Goal: Information Seeking & Learning: Compare options

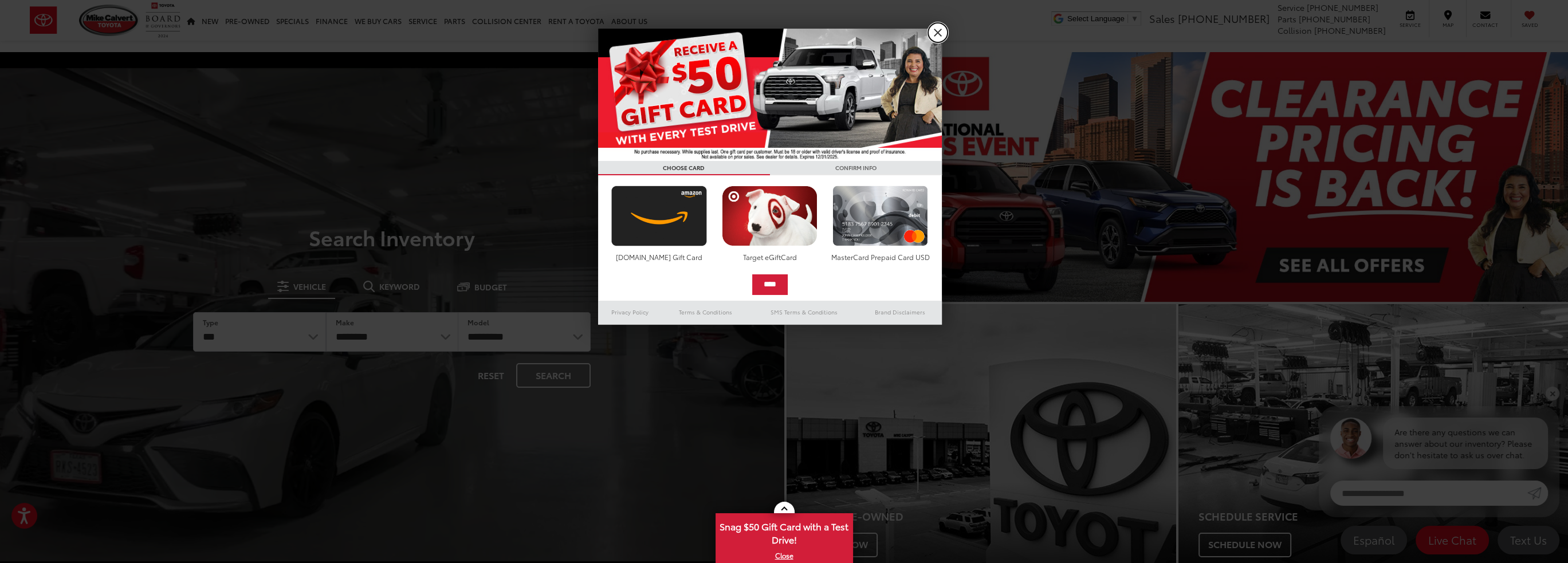
click at [939, 36] on link "X" at bounding box center [938, 32] width 20 height 20
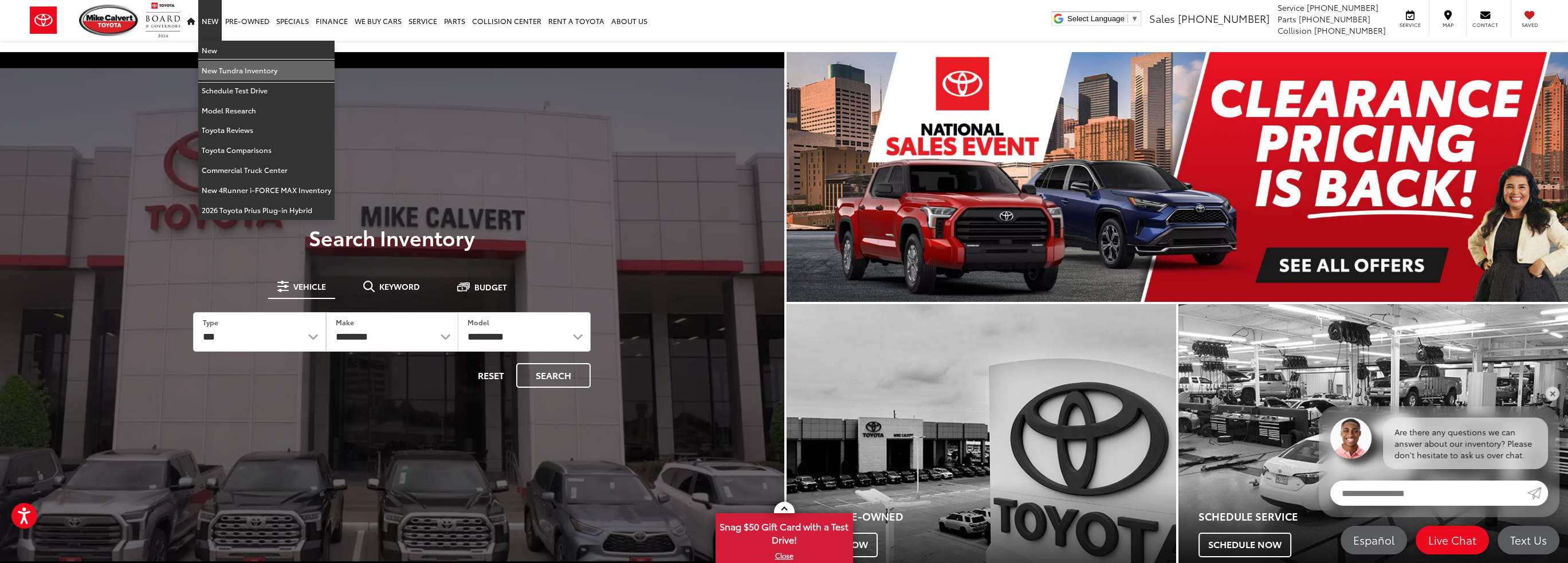
click at [225, 70] on link "New Tundra Inventory" at bounding box center [267, 70] width 136 height 20
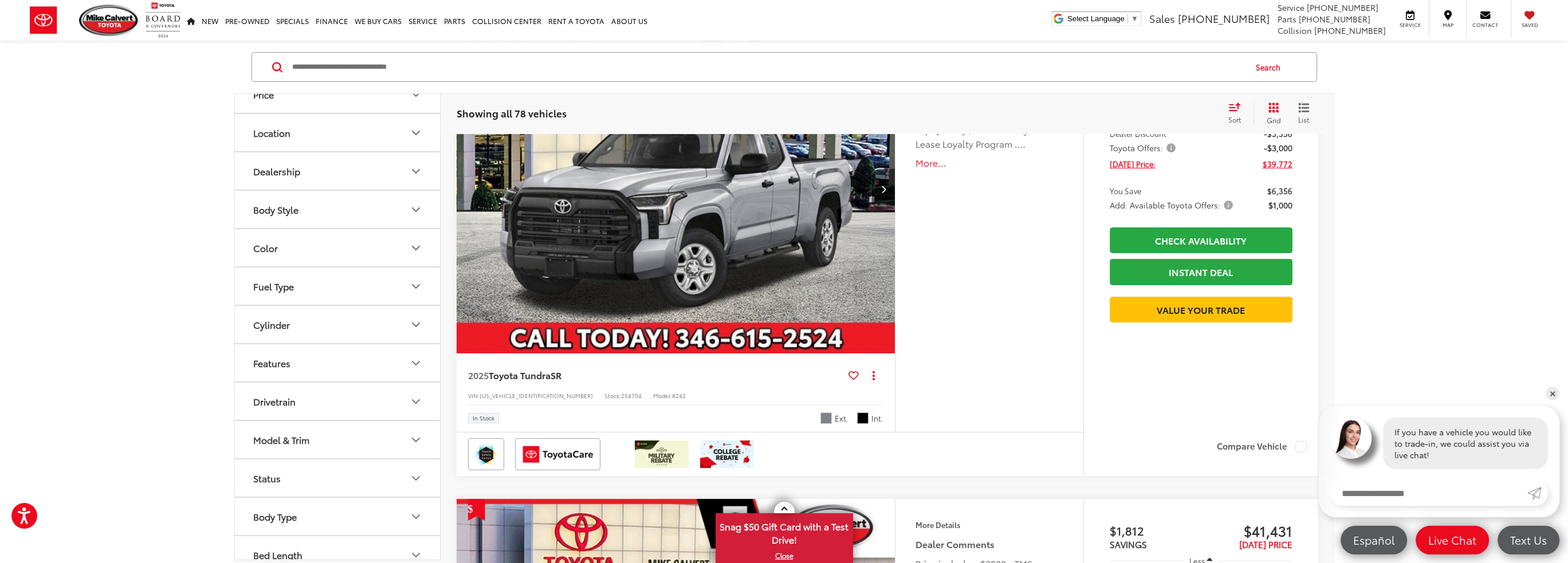
scroll to position [343, 0]
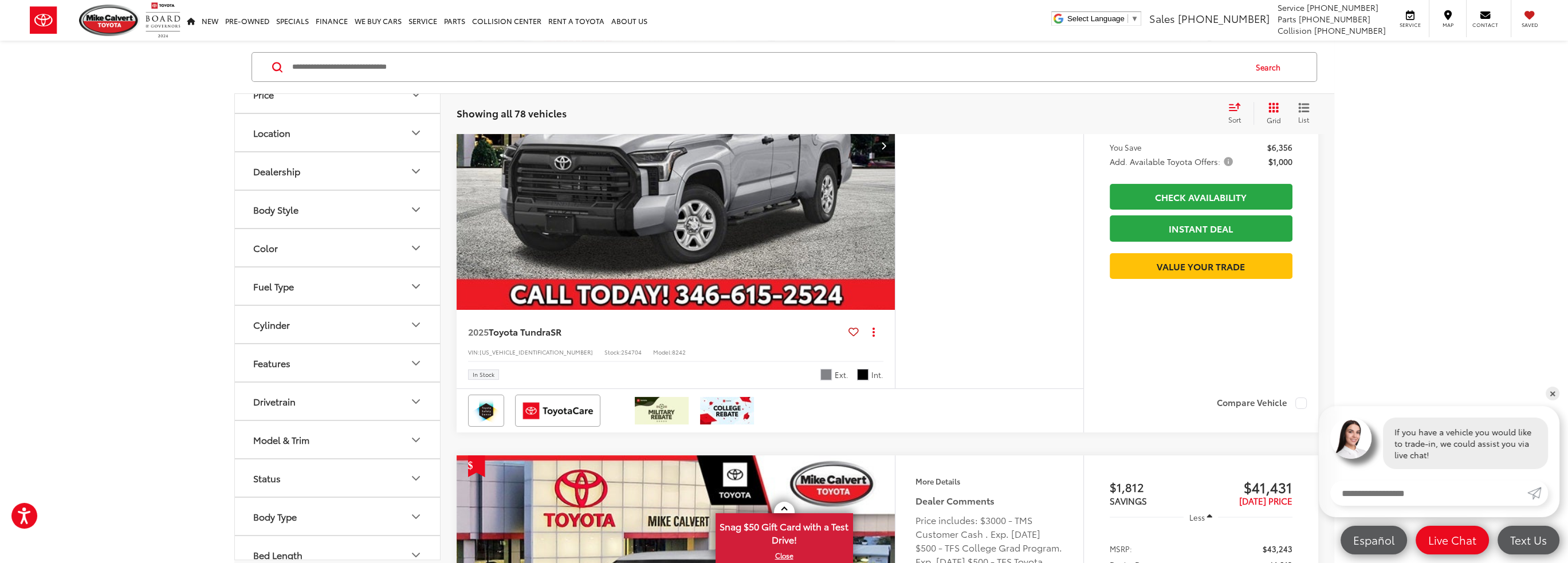
click at [414, 438] on icon "Model & Trim" at bounding box center [415, 440] width 7 height 4
click at [267, 522] on label "Tundra i-FORCE MAX (24)" at bounding box center [337, 522] width 154 height 20
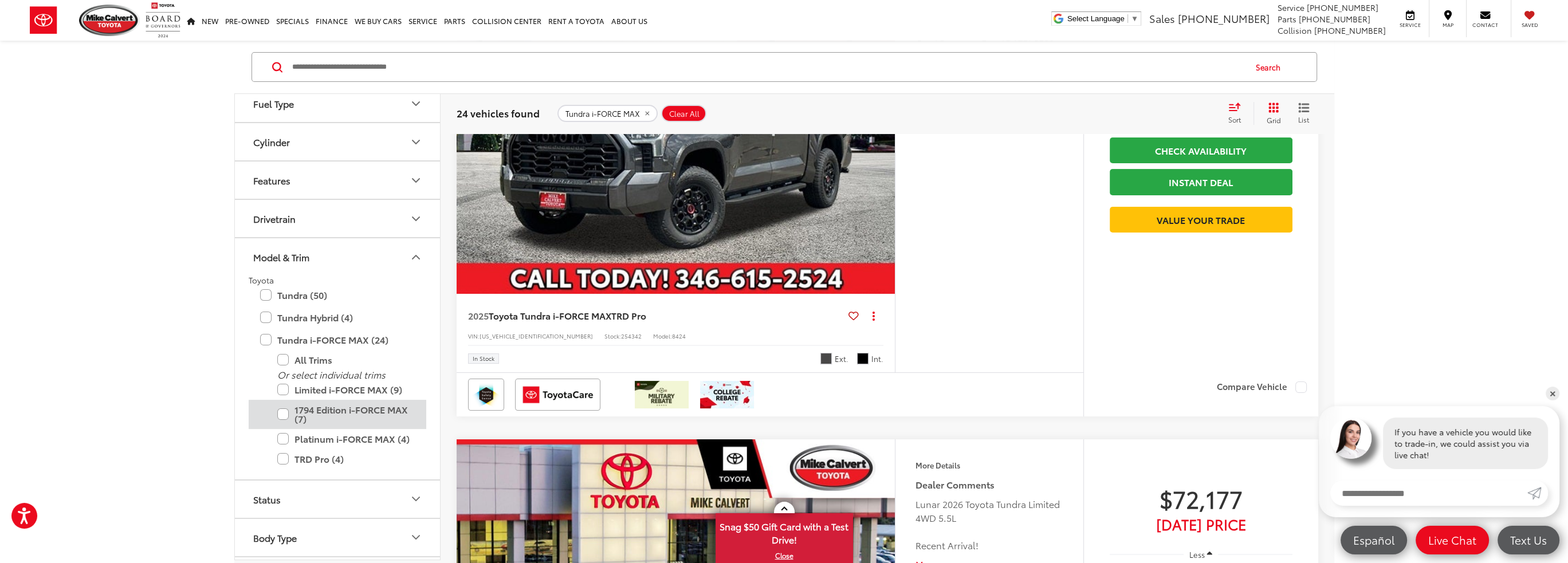
scroll to position [401, 0]
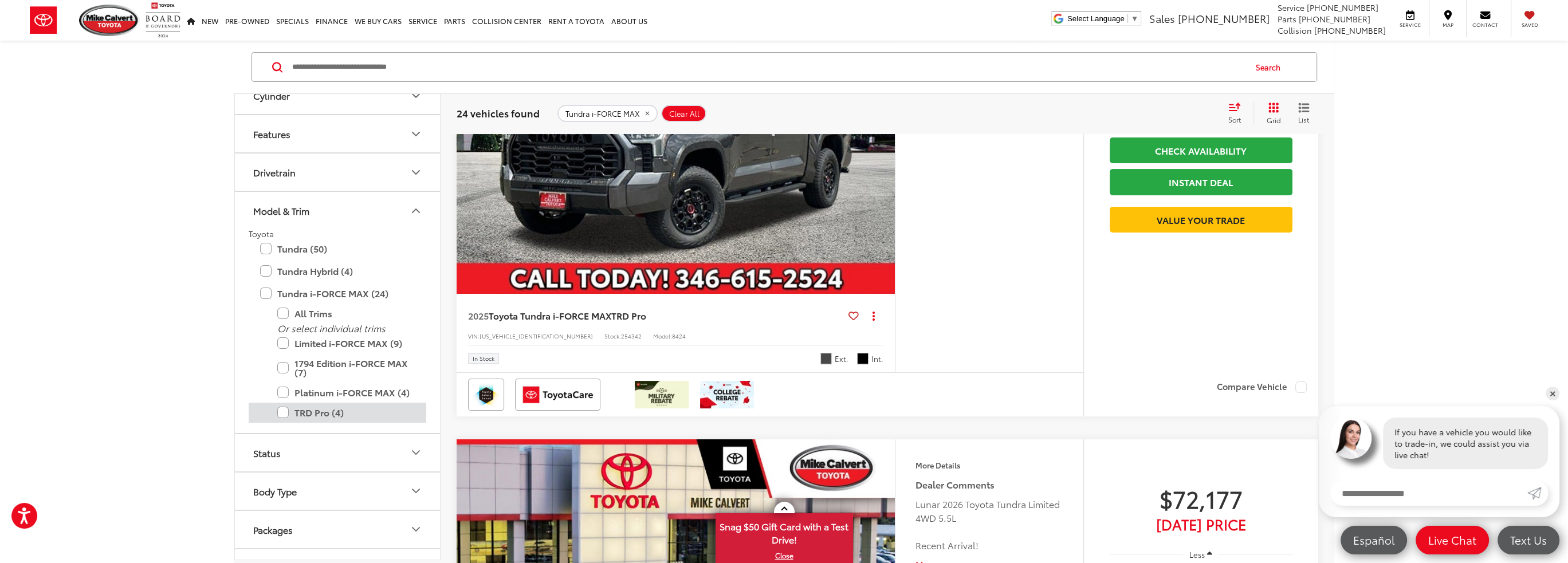
click at [284, 410] on label "TRD Pro (4)" at bounding box center [345, 413] width 137 height 20
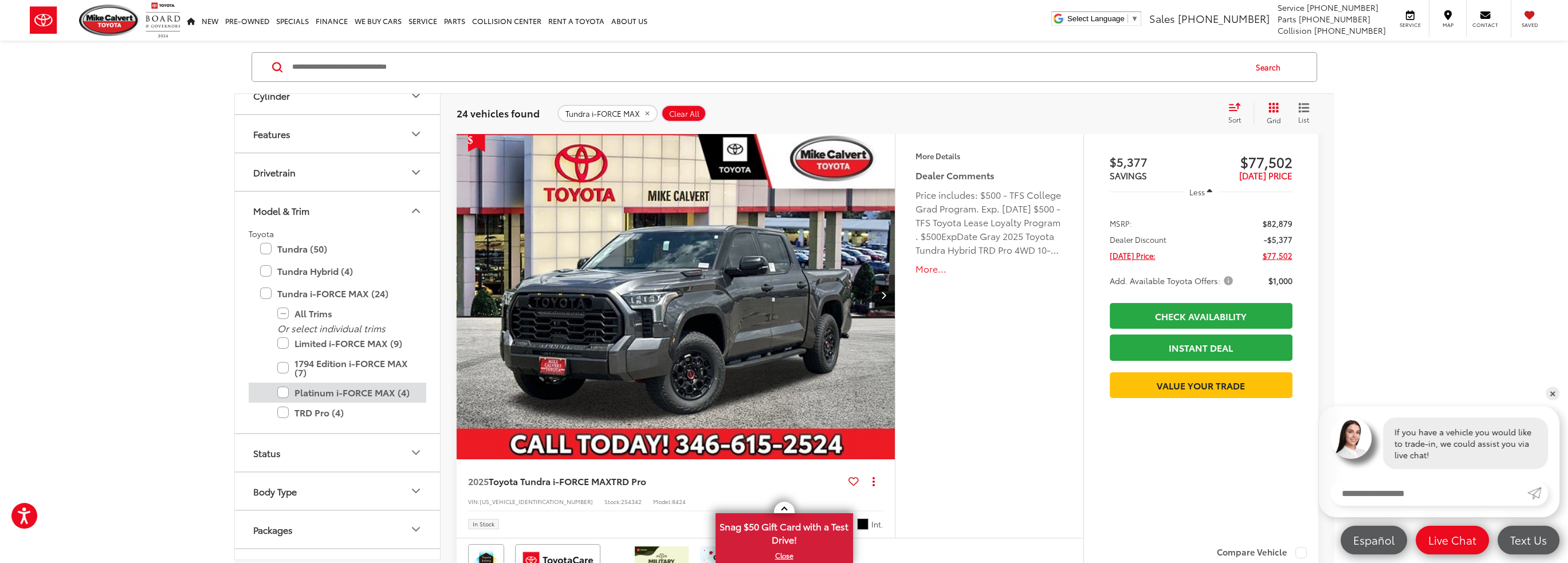
click at [282, 393] on label "Platinum i-FORCE MAX (4)" at bounding box center [345, 393] width 137 height 20
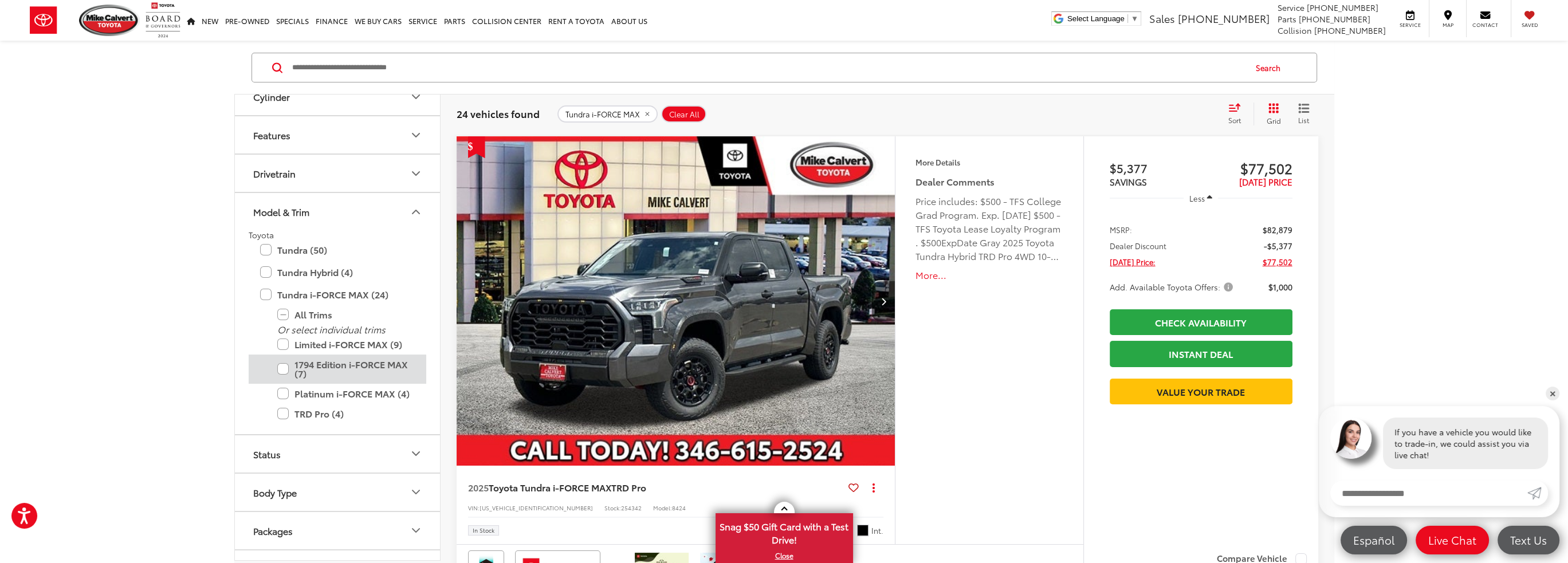
scroll to position [386, 0]
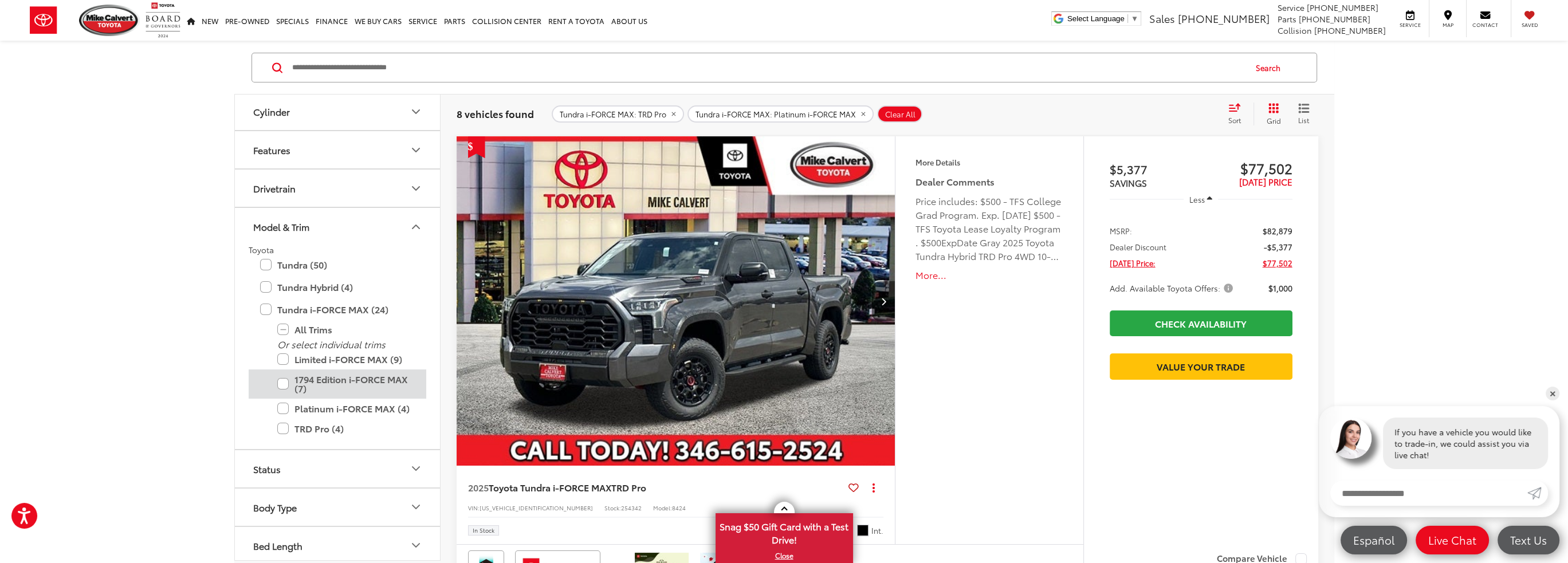
click at [282, 380] on label "1794 Edition i-FORCE MAX (7)" at bounding box center [345, 384] width 137 height 29
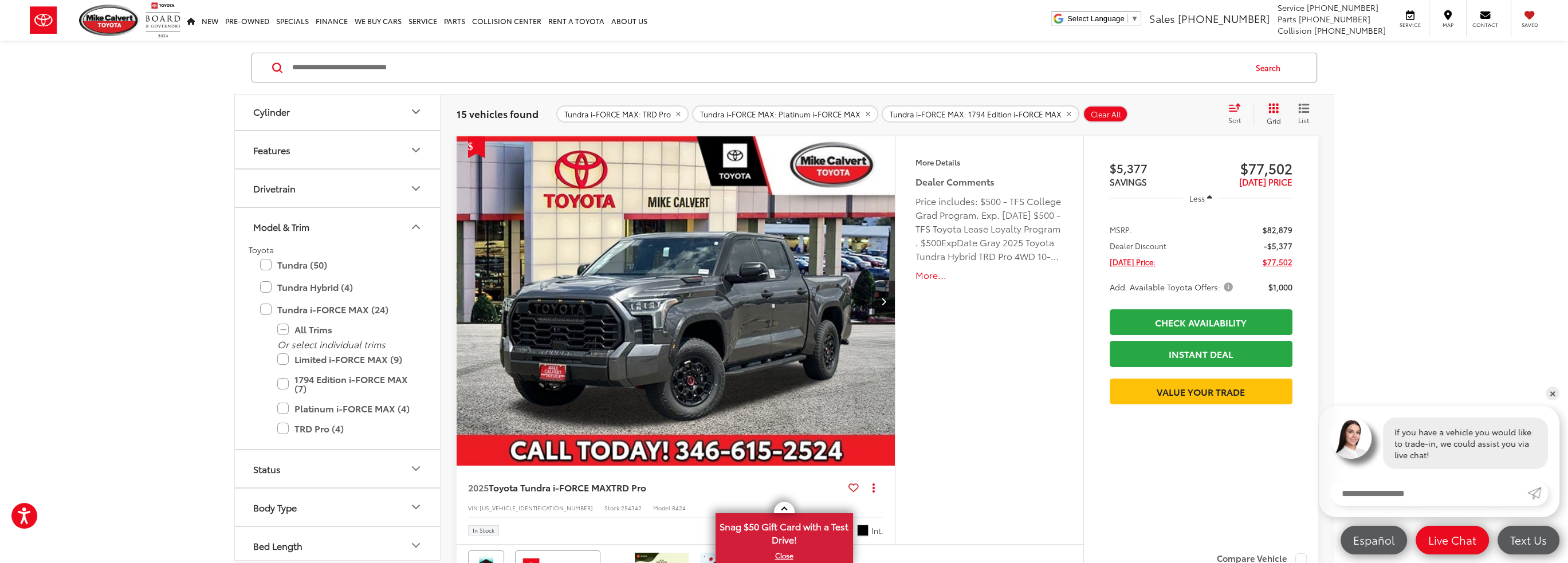
click at [781, 319] on img "2025 Toyota Tundra i-FORCE MAX TRD Pro 0" at bounding box center [677, 301] width 441 height 330
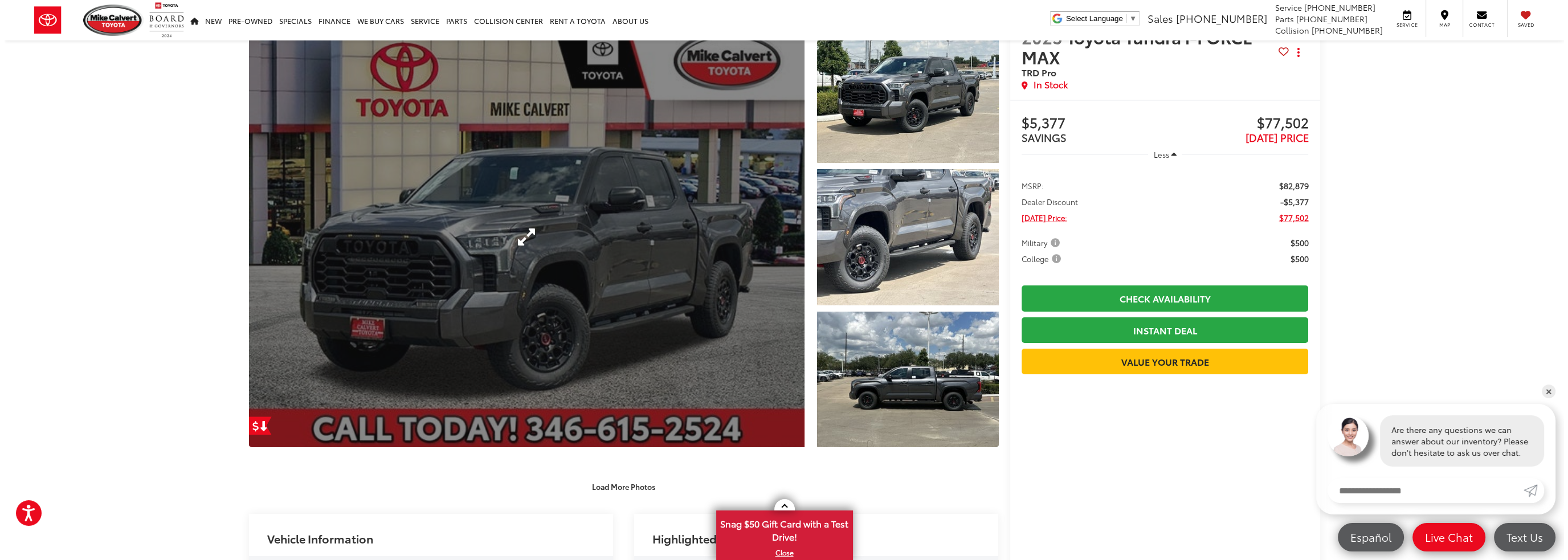
scroll to position [57, 0]
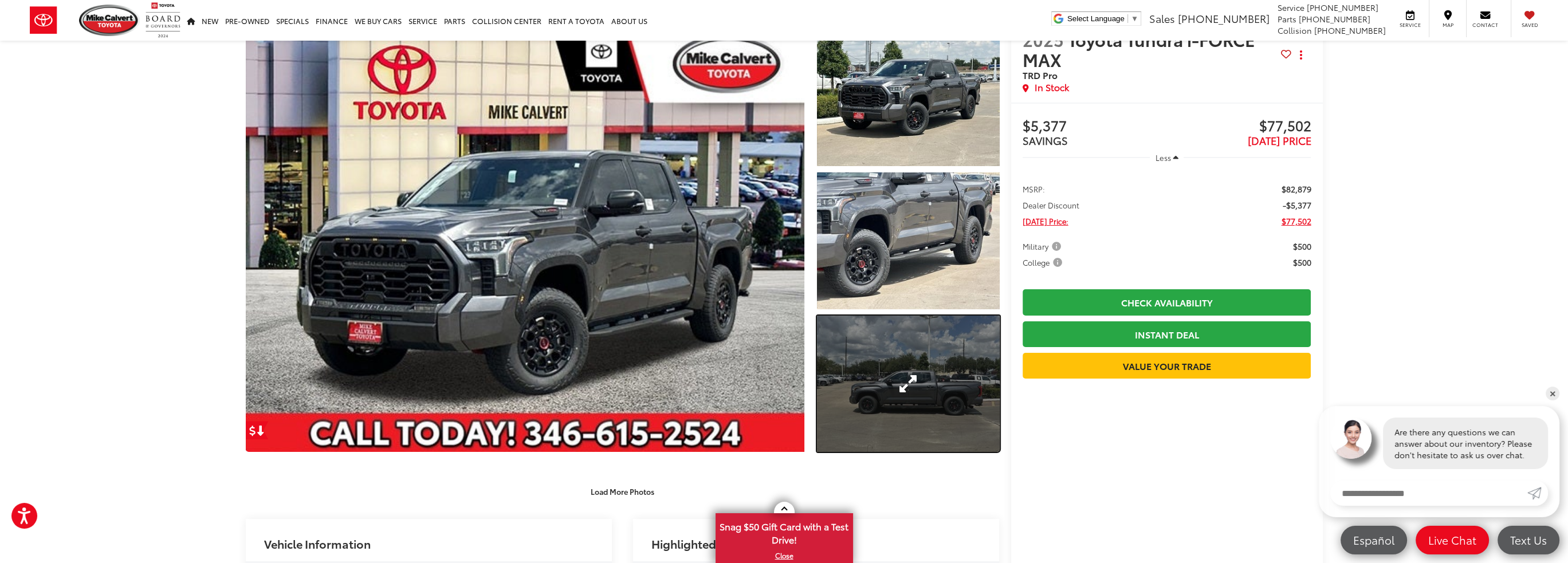
click at [872, 359] on link "Expand Photo 3" at bounding box center [908, 384] width 183 height 137
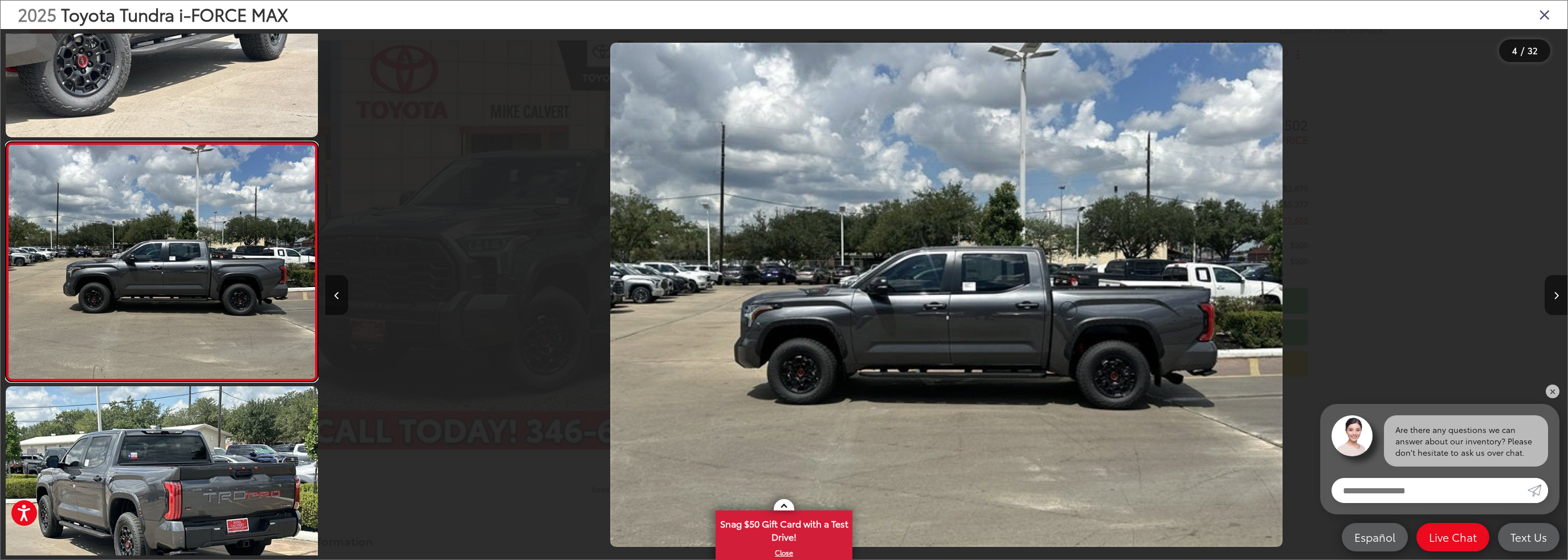
scroll to position [0, 3727]
click at [1555, 292] on icon "Next image" at bounding box center [1556, 296] width 5 height 8
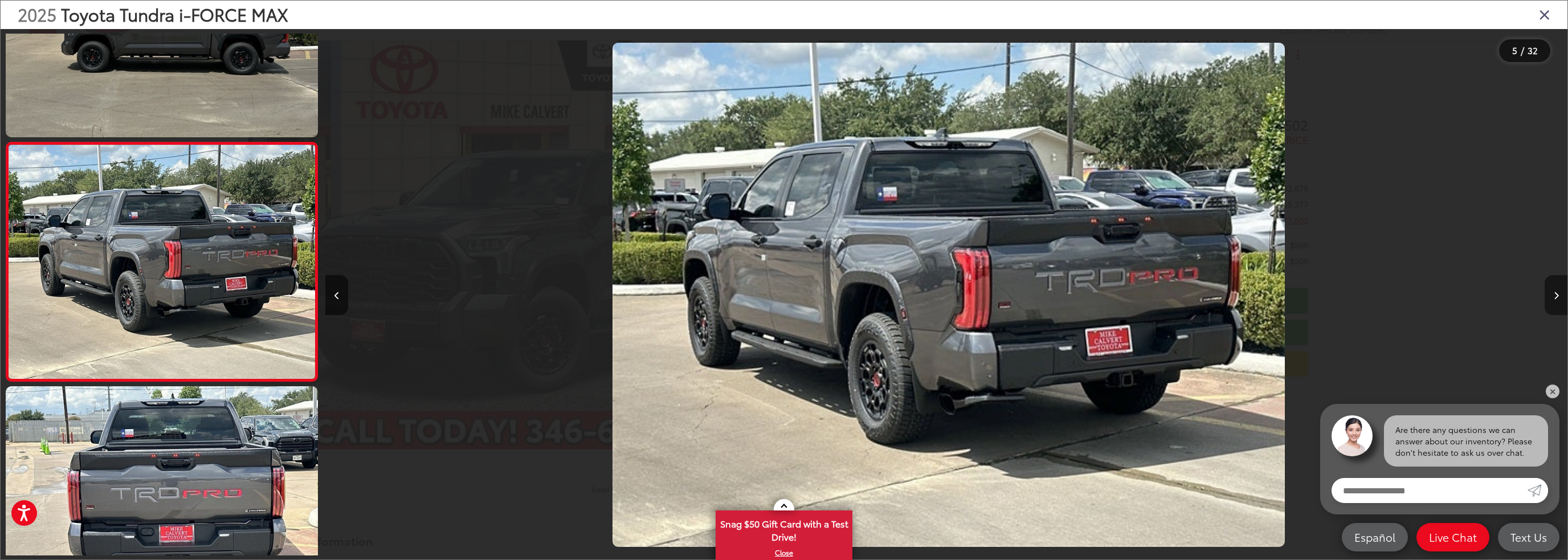
scroll to position [0, 4970]
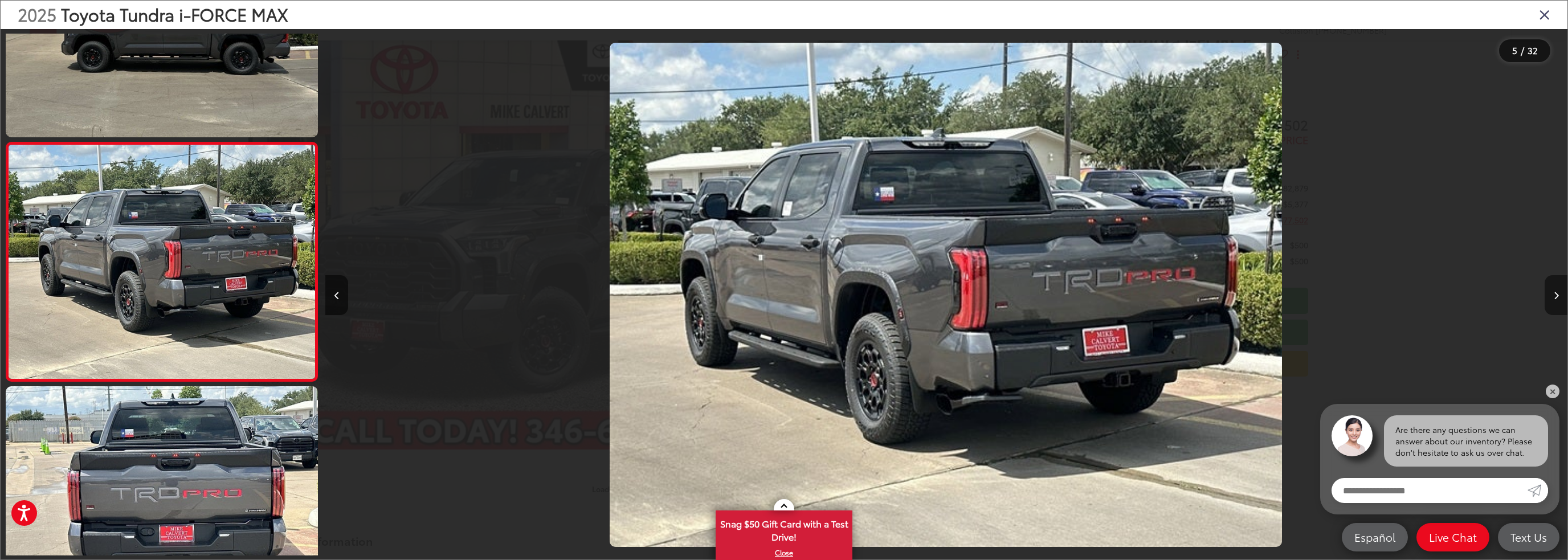
click at [1555, 292] on icon "Next image" at bounding box center [1556, 296] width 5 height 8
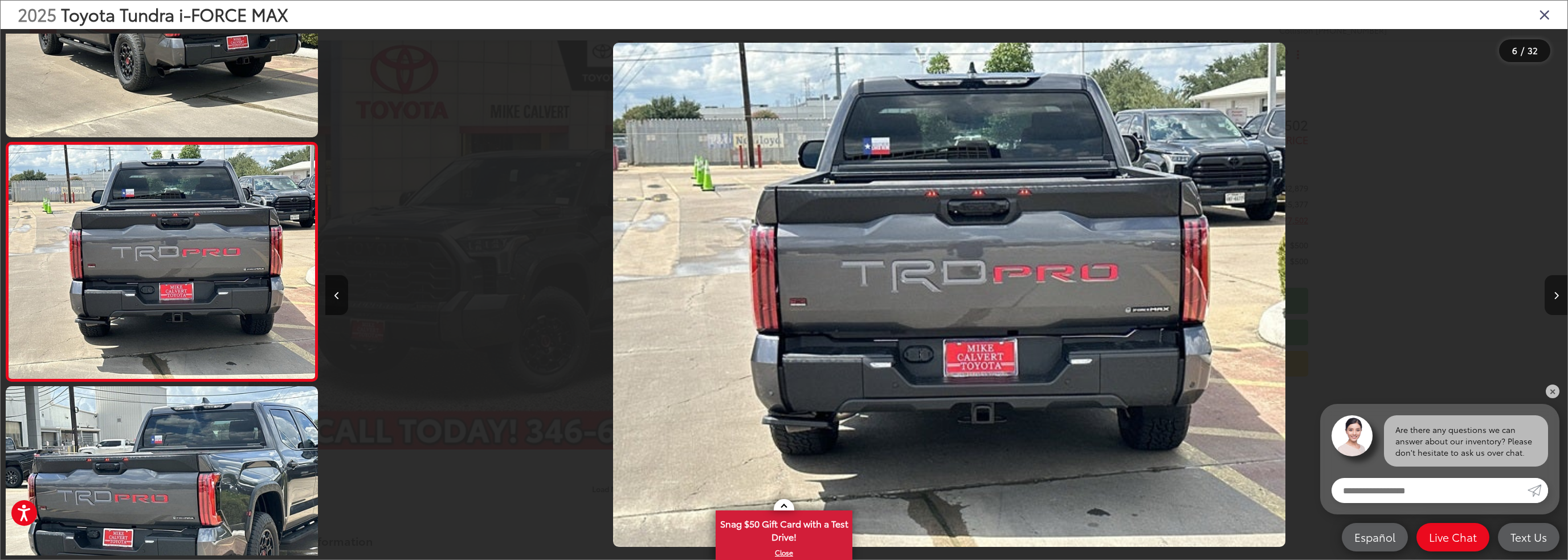
scroll to position [0, 6213]
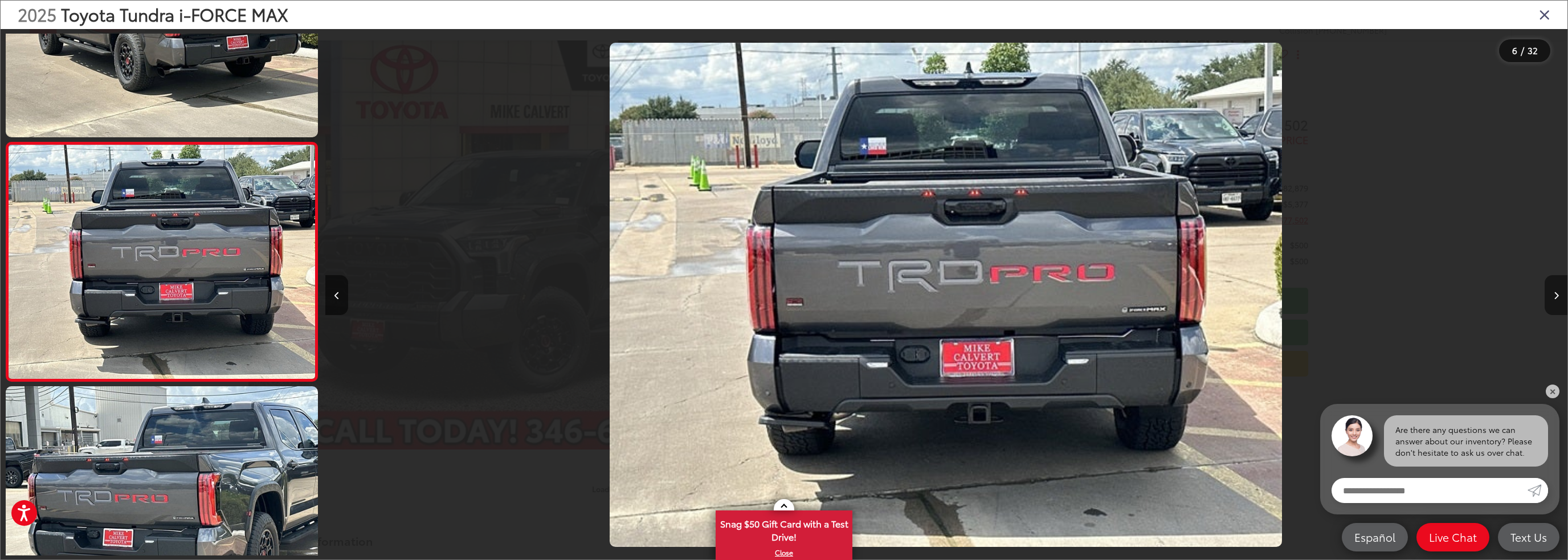
click at [1555, 292] on icon "Next image" at bounding box center [1556, 296] width 5 height 8
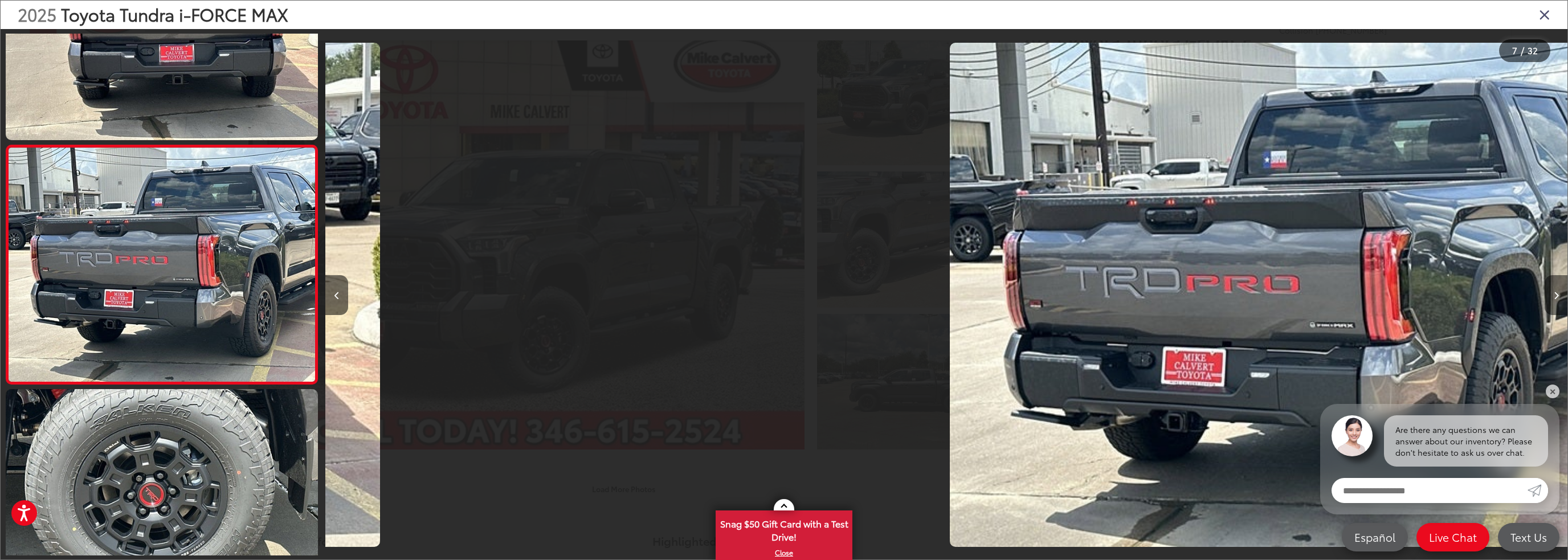
scroll to position [1324, 0]
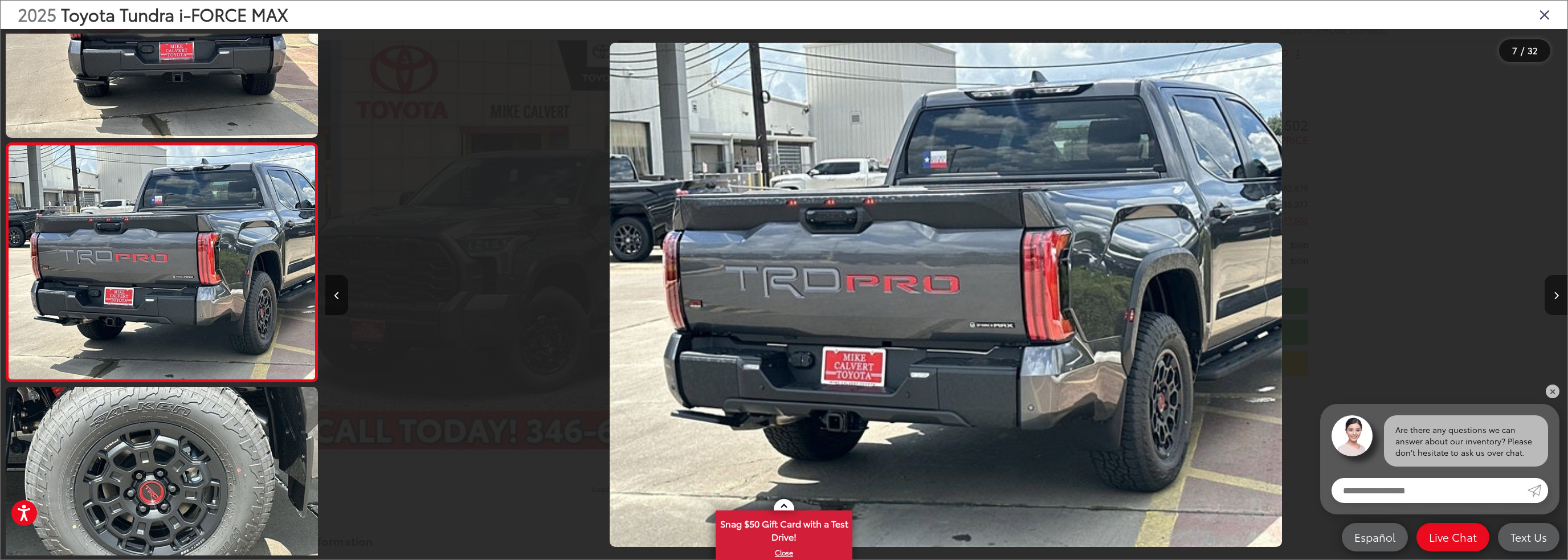
click at [1555, 292] on icon "Next image" at bounding box center [1556, 296] width 5 height 8
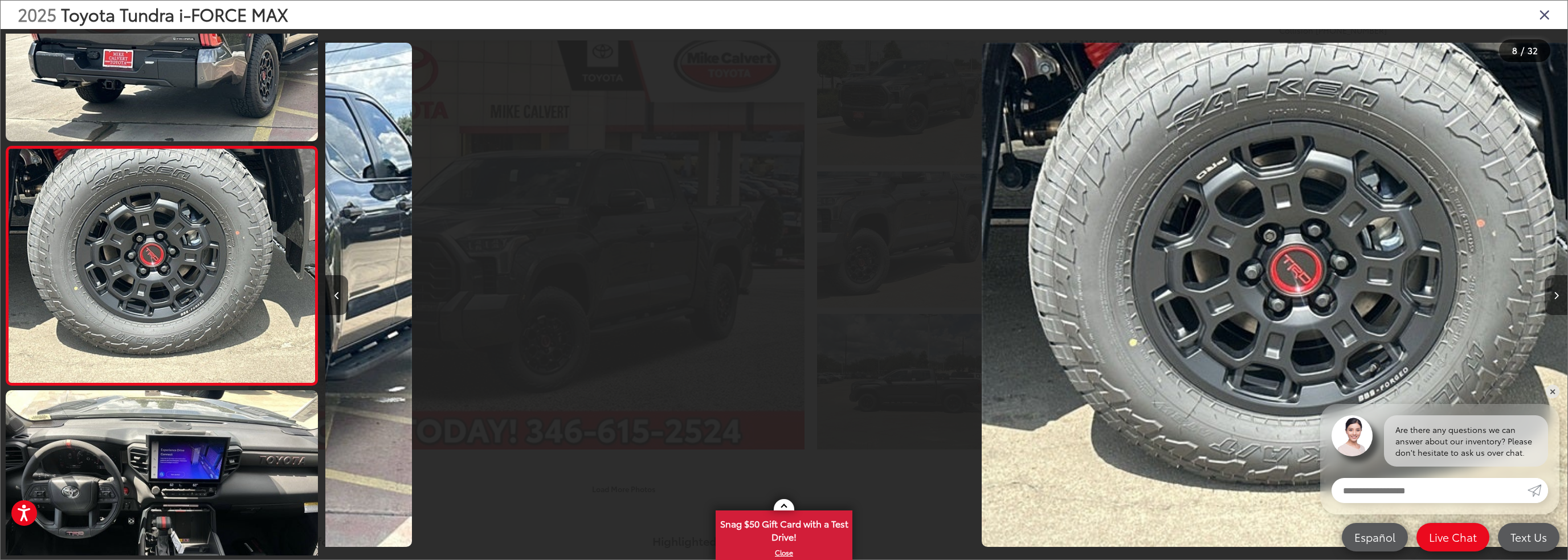
scroll to position [0, 0]
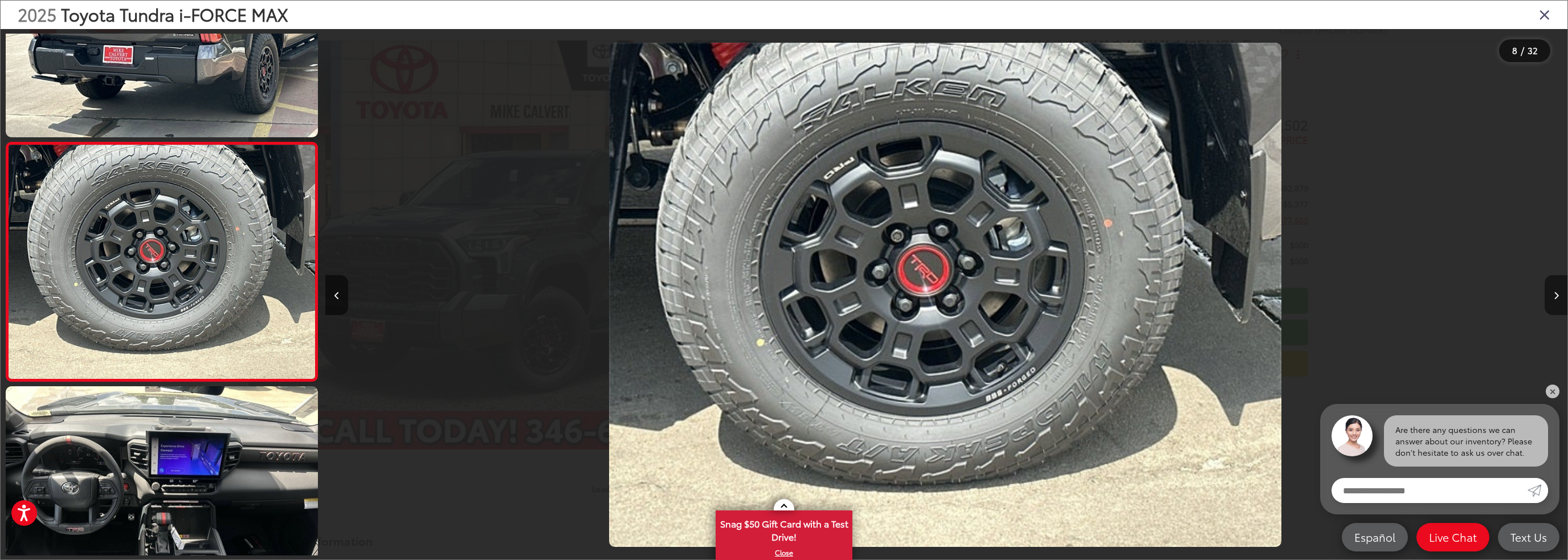
click at [1555, 292] on icon "Next image" at bounding box center [1556, 296] width 5 height 8
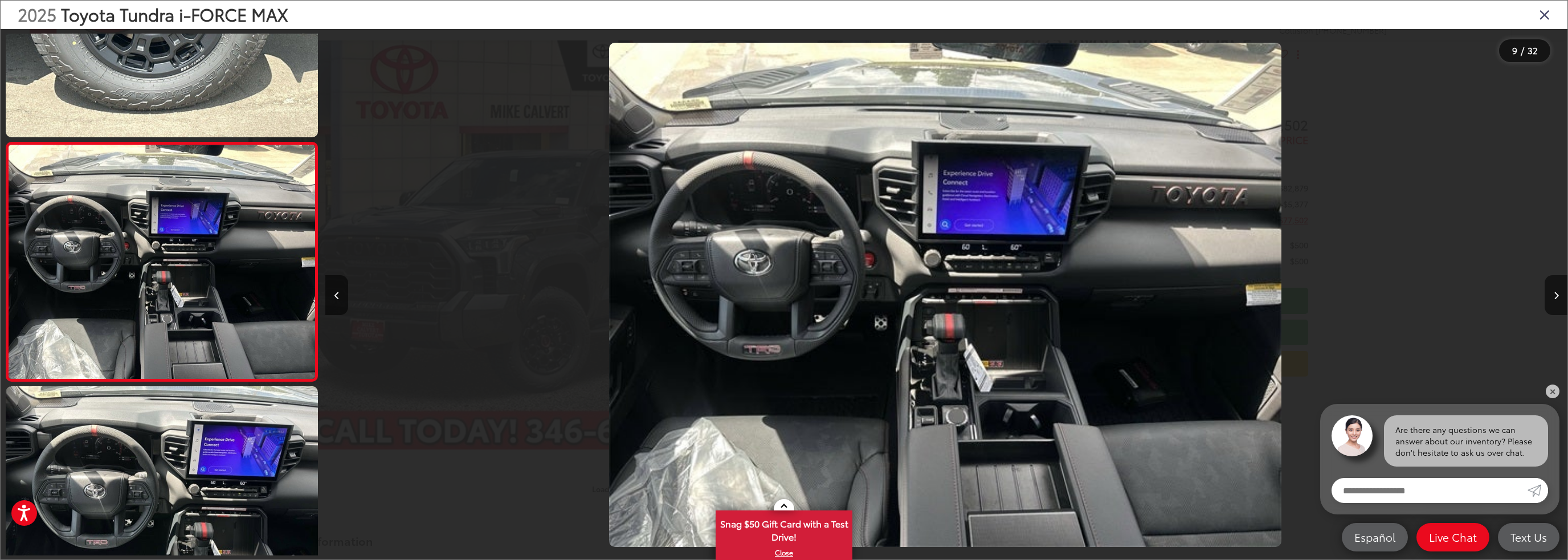
click at [1545, 17] on icon "Close gallery" at bounding box center [1545, 14] width 11 height 15
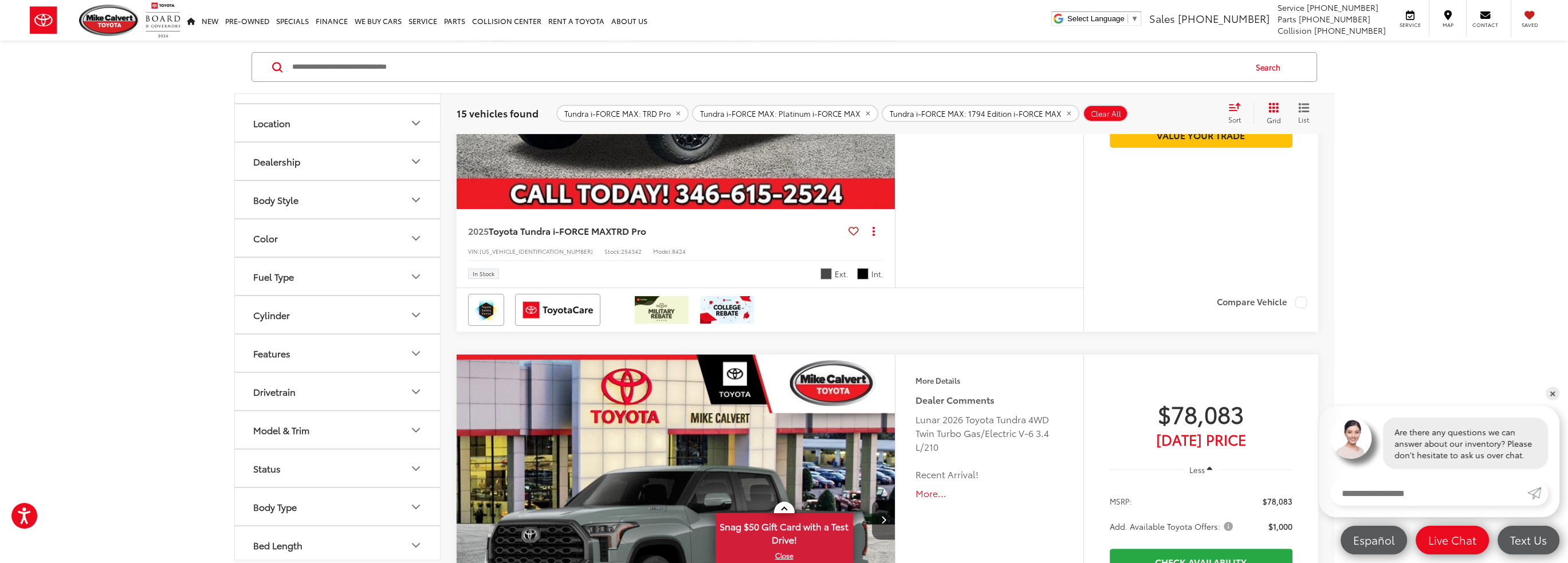
scroll to position [458, 0]
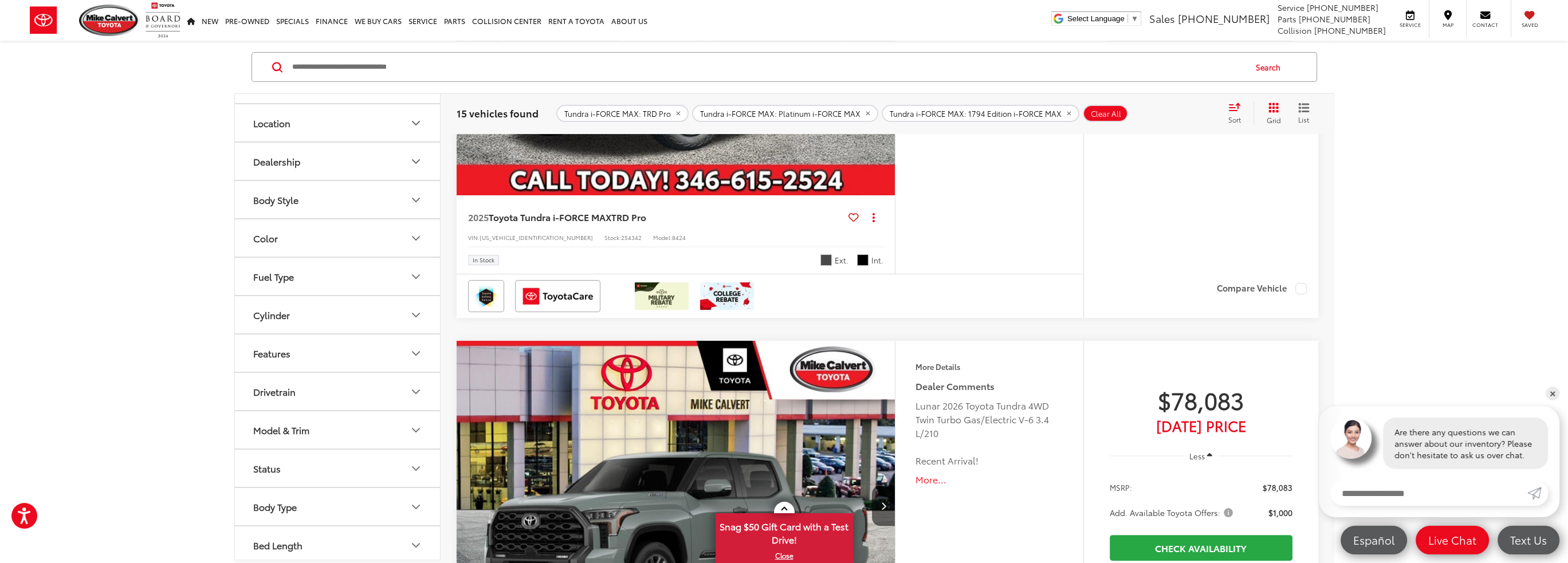
click at [406, 429] on button "Model & Trim" at bounding box center [338, 430] width 206 height 37
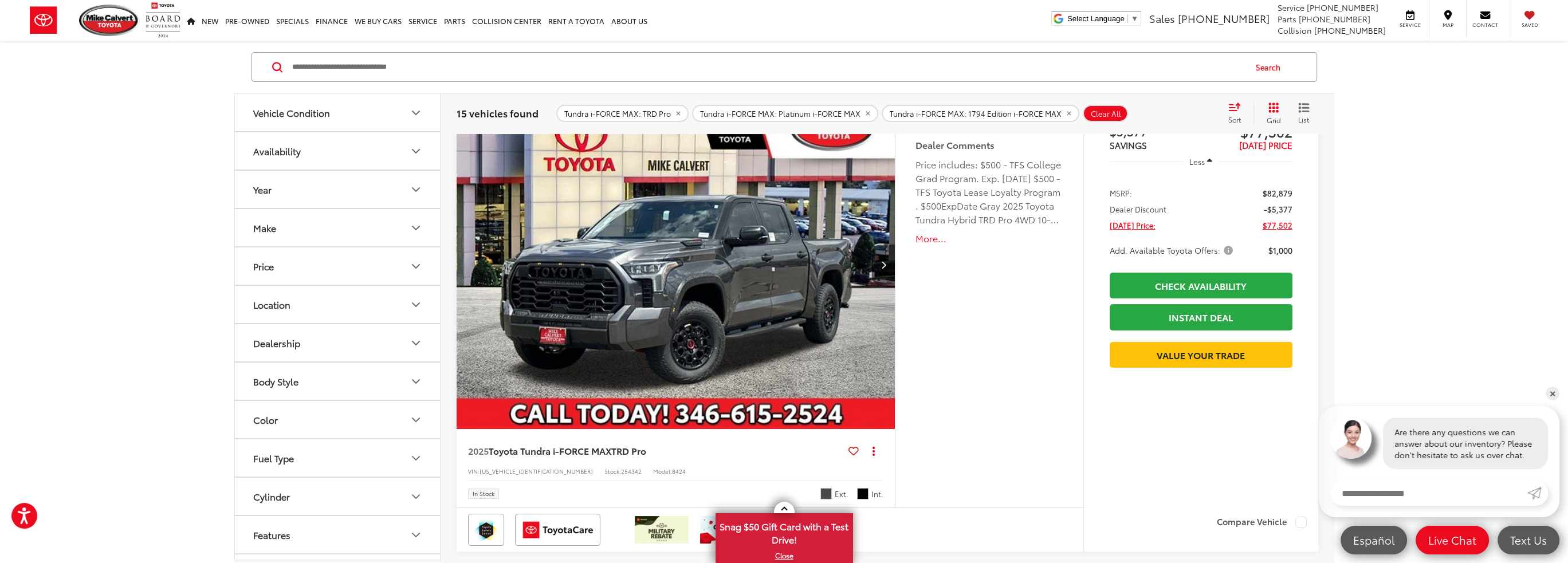
scroll to position [58, 0]
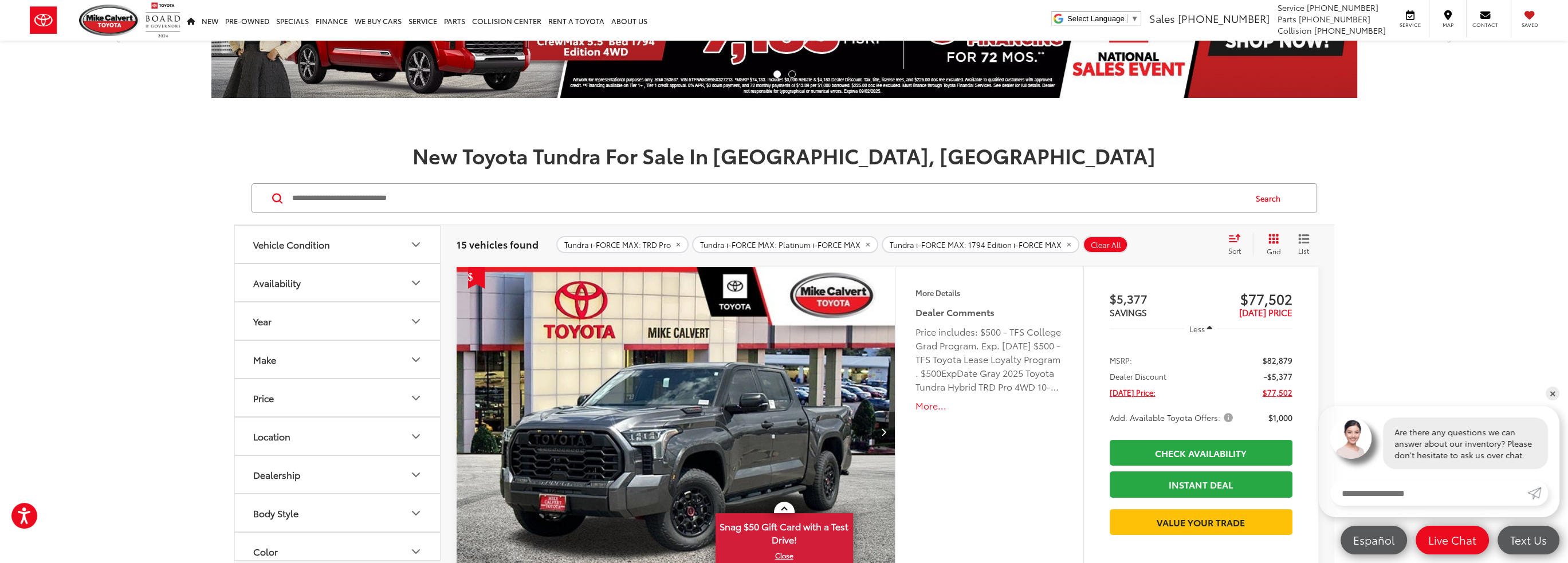
click at [1092, 246] on span "Clear All" at bounding box center [1106, 245] width 30 height 9
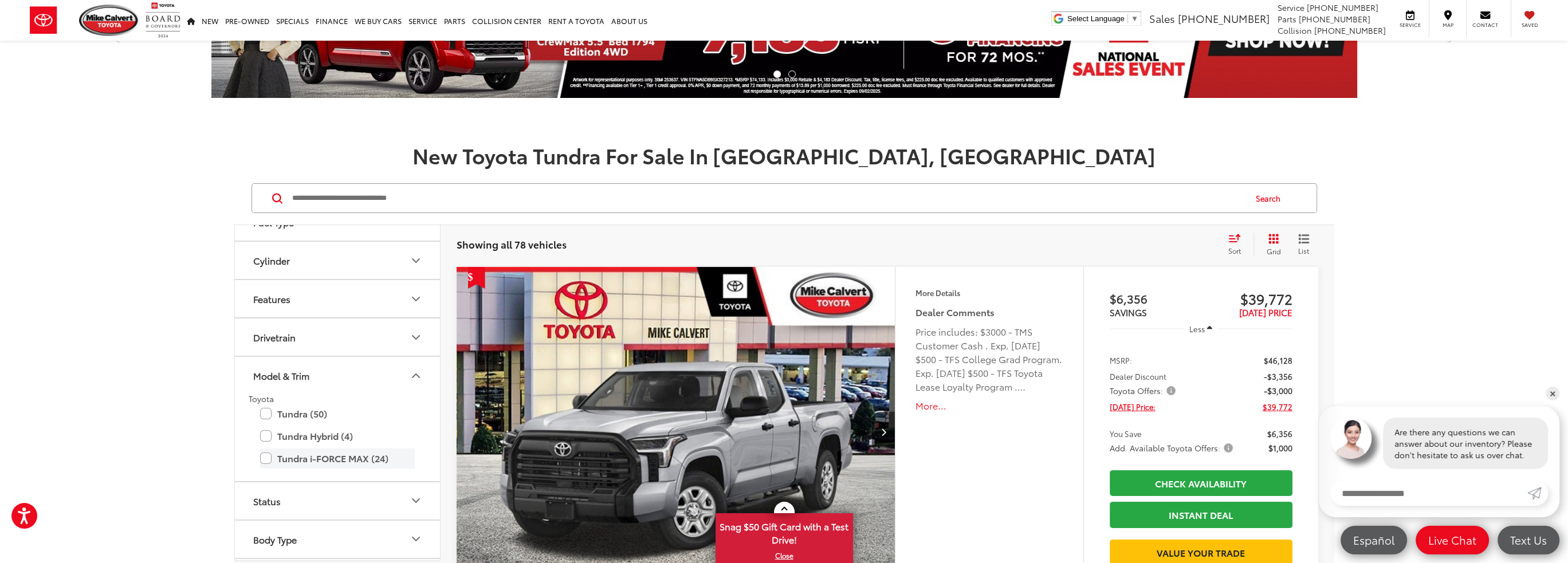
scroll to position [400, 0]
click at [420, 343] on icon "Model & Trim" at bounding box center [415, 343] width 14 height 14
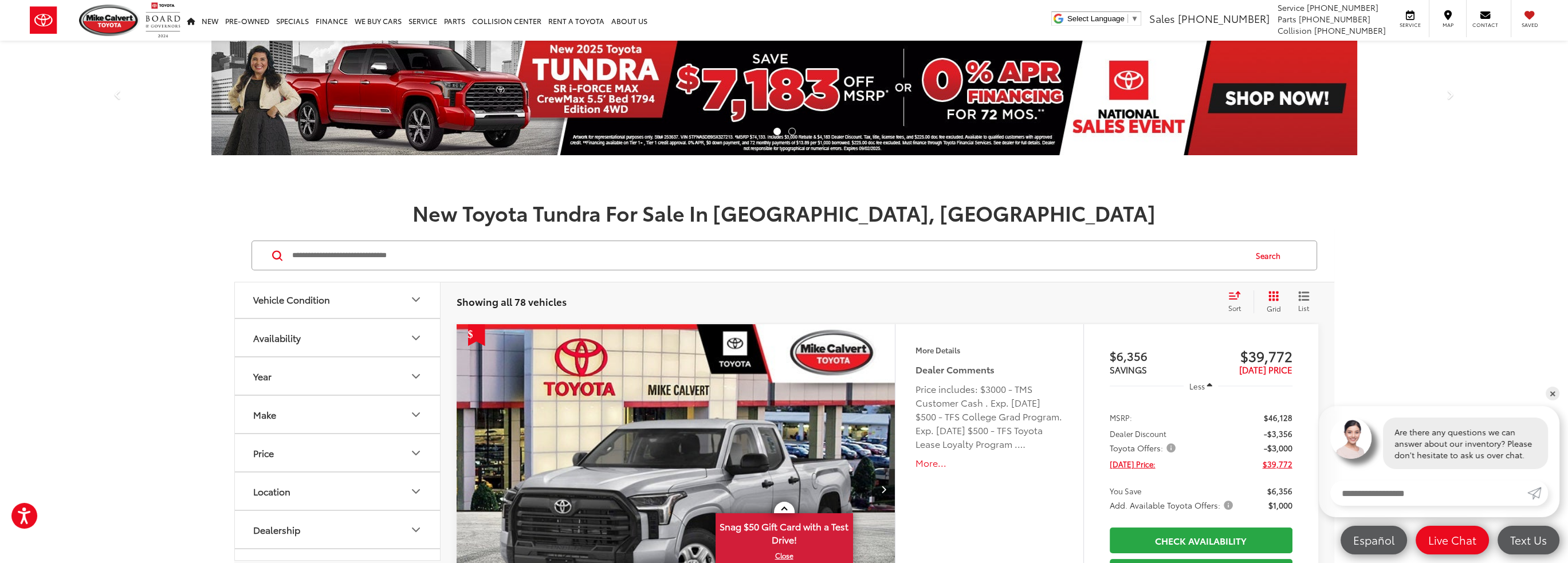
scroll to position [0, 0]
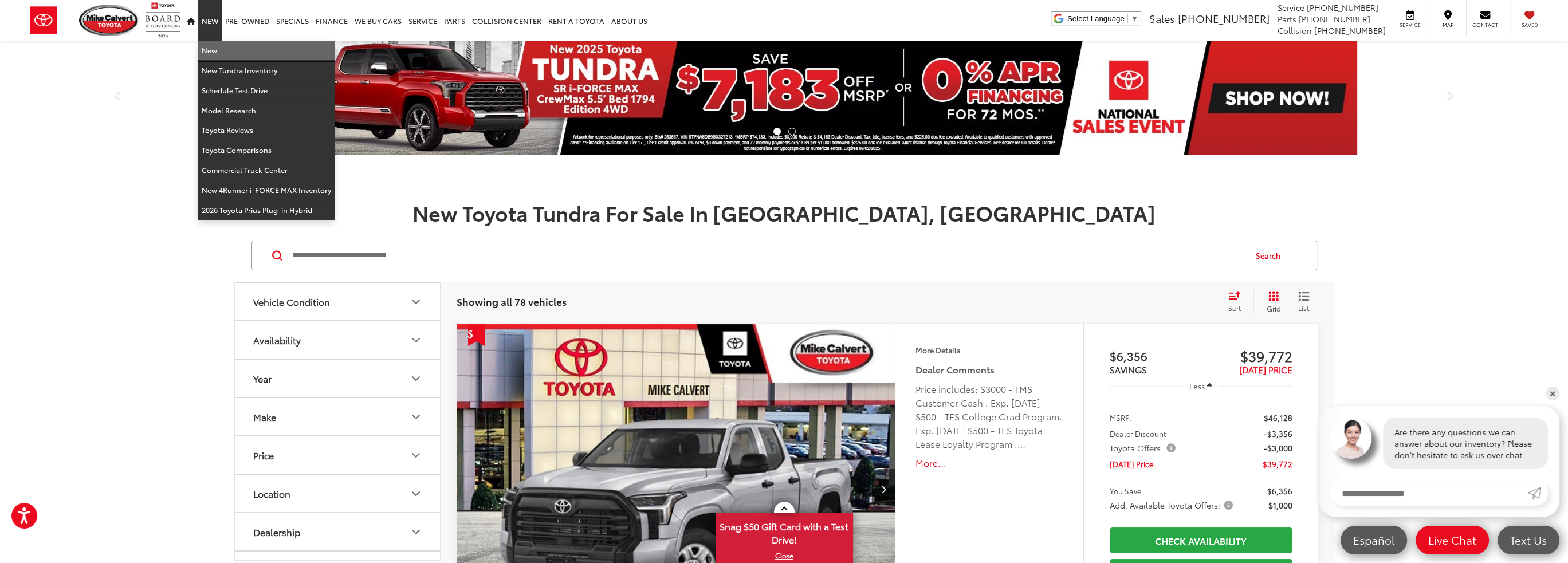
click at [208, 44] on link "New" at bounding box center [267, 50] width 136 height 20
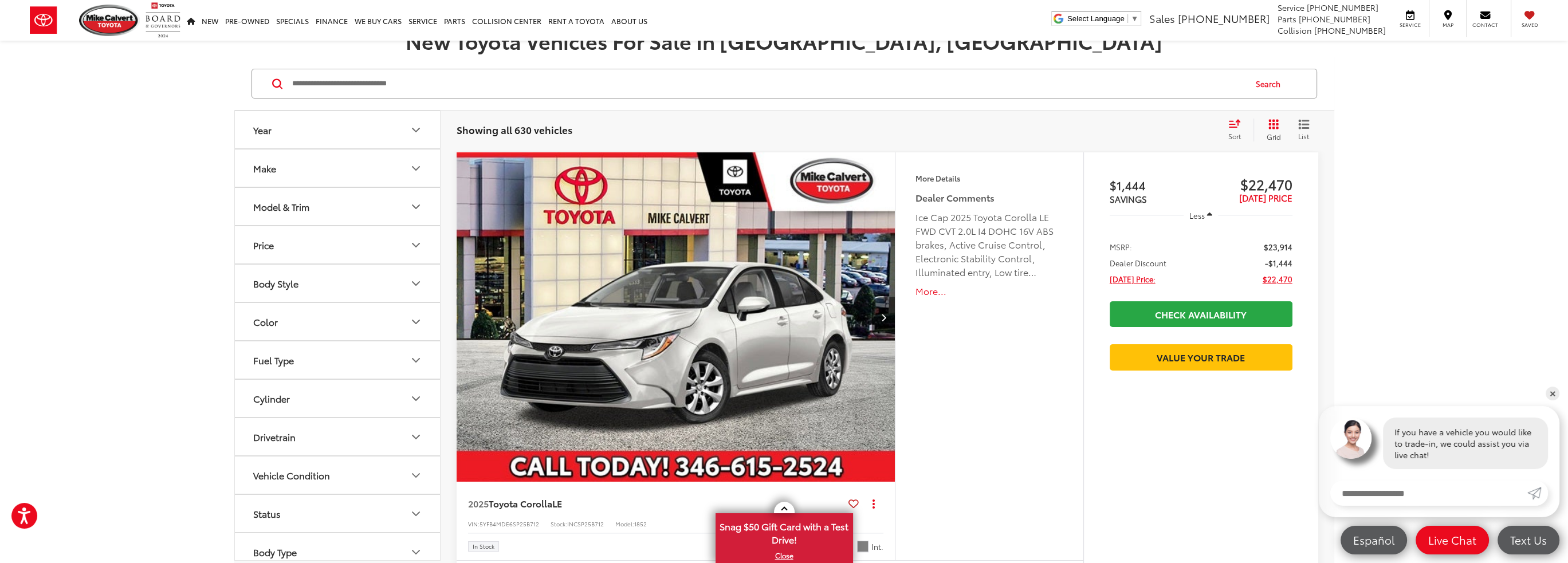
click at [419, 203] on icon "Model & Trim" at bounding box center [415, 206] width 14 height 14
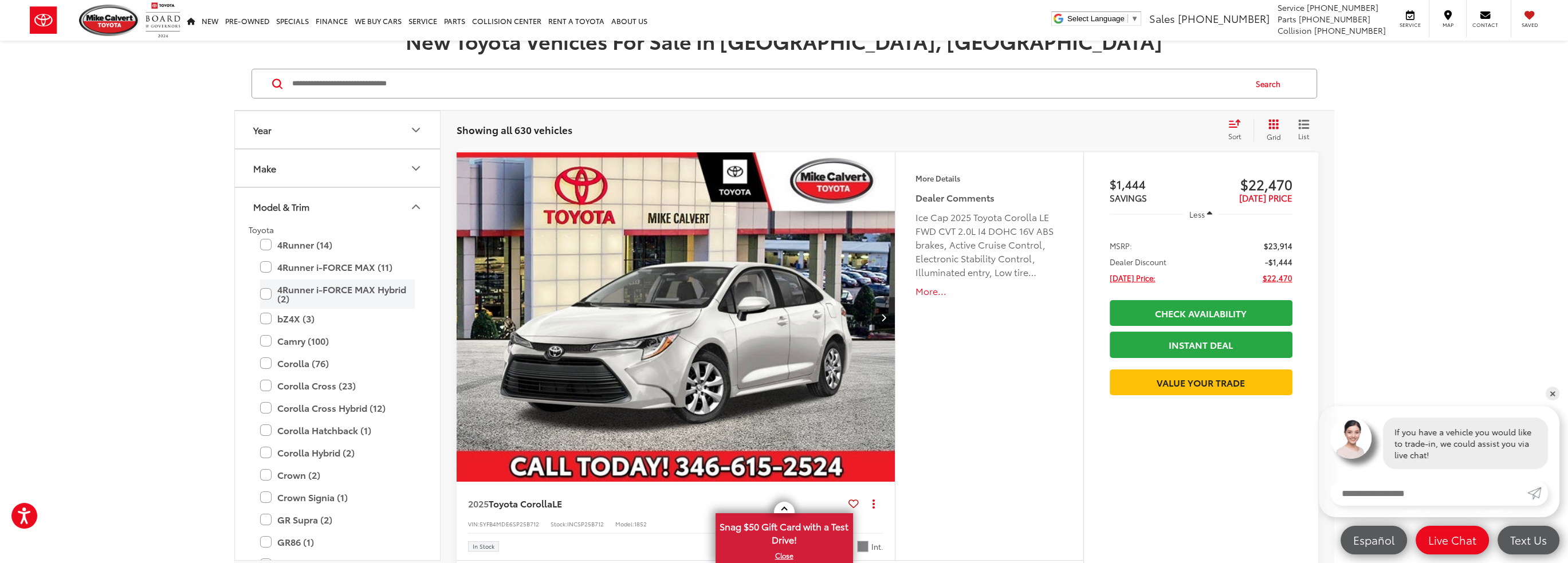
click at [268, 294] on label "4Runner i-FORCE MAX Hybrid (2)" at bounding box center [337, 294] width 154 height 29
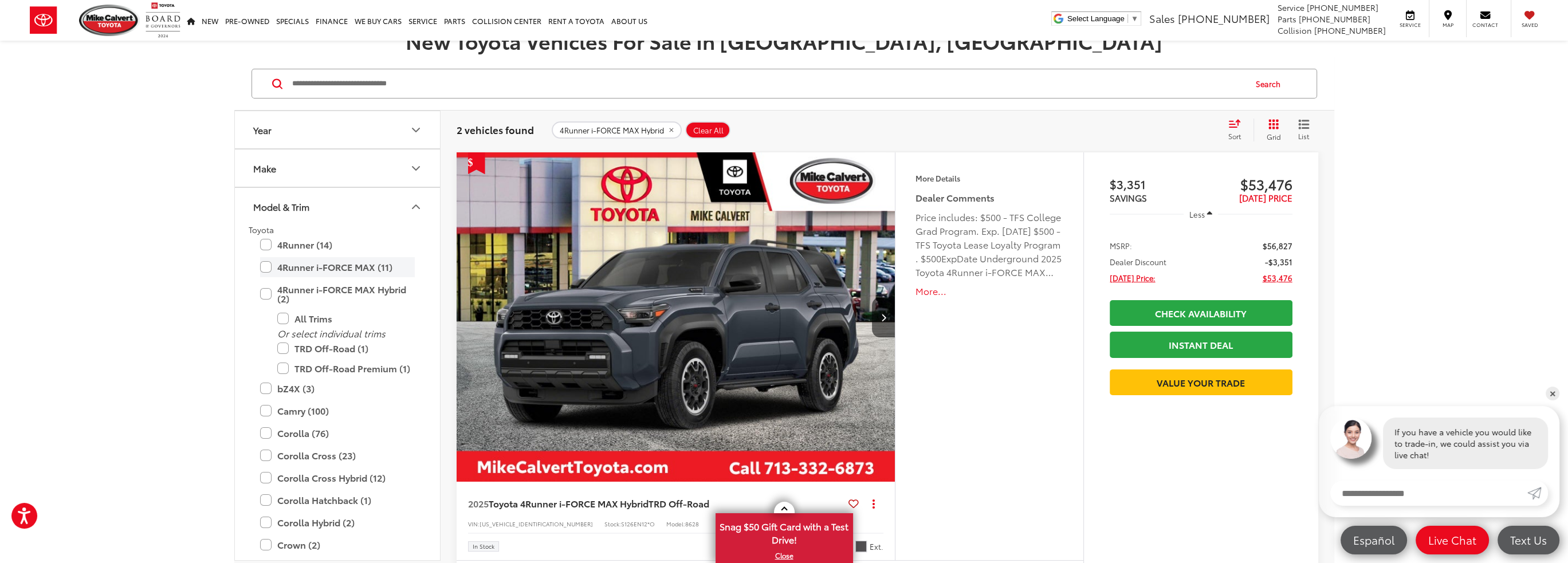
click at [266, 268] on label "4Runner i-FORCE MAX (11)" at bounding box center [337, 267] width 154 height 20
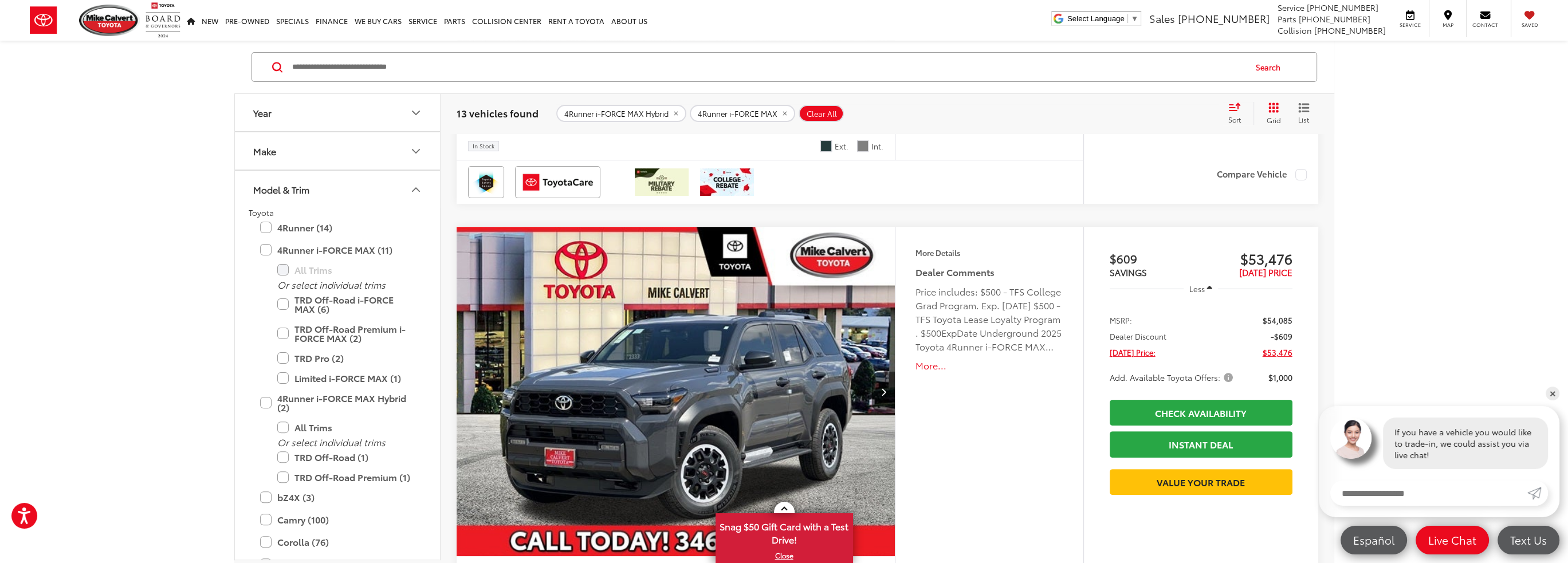
scroll to position [573, 0]
click at [284, 377] on label "Limited i-FORCE MAX (1)" at bounding box center [345, 378] width 137 height 20
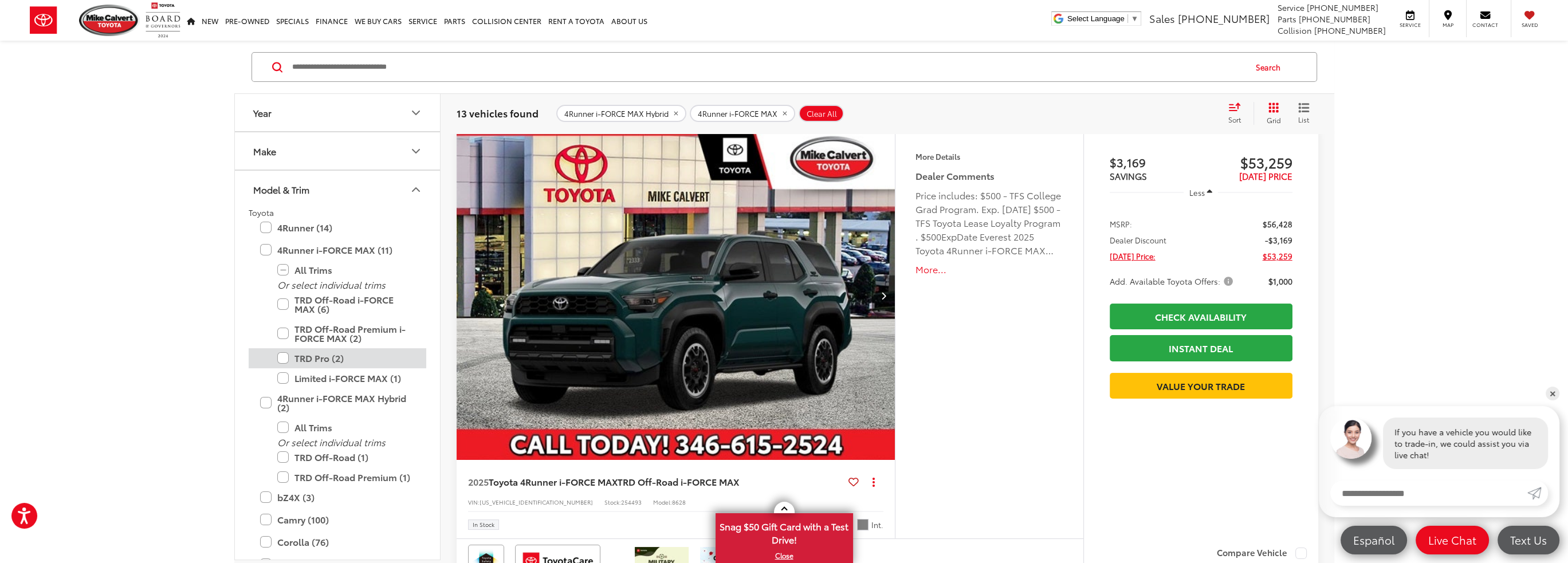
scroll to position [188, 0]
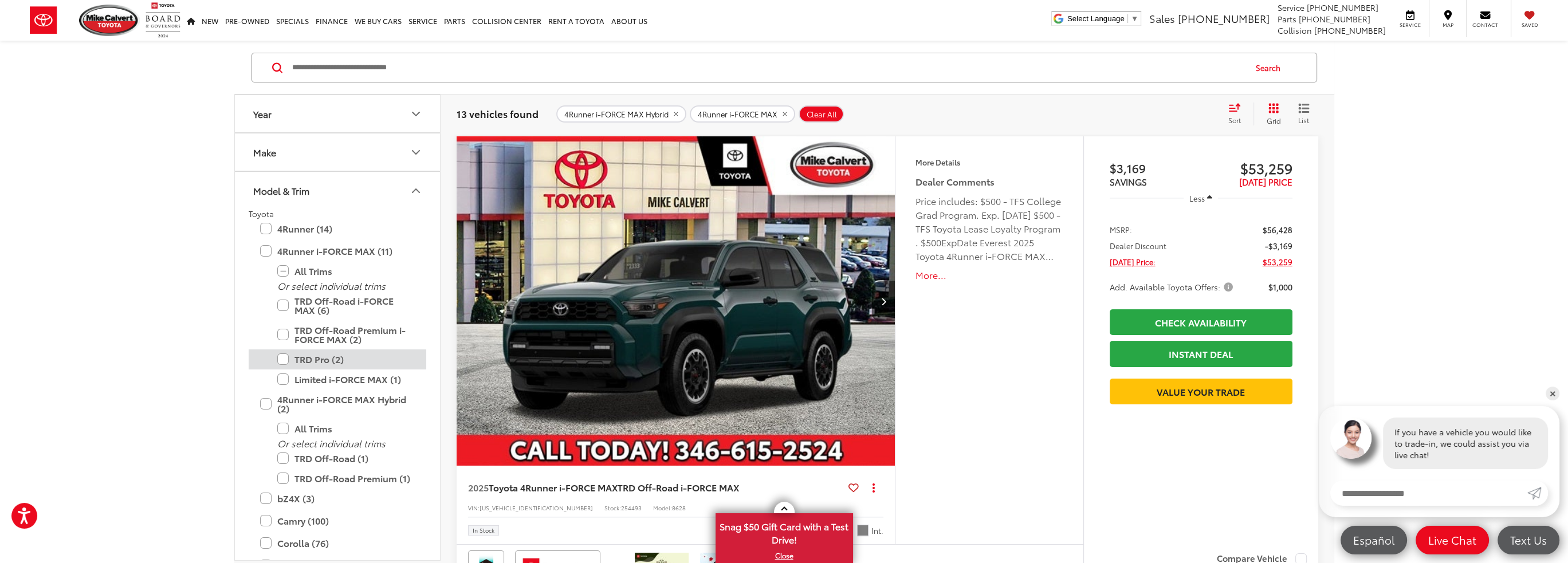
click at [284, 360] on label "TRD Pro (2)" at bounding box center [345, 359] width 137 height 20
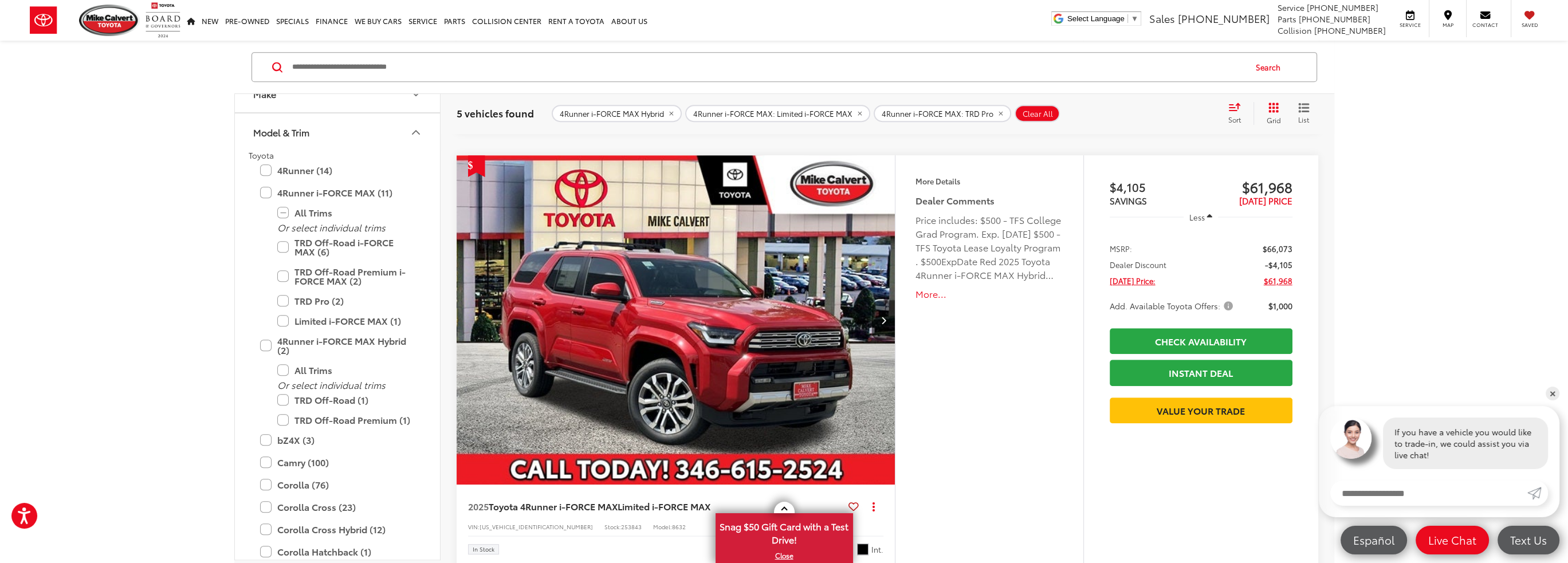
scroll to position [1162, 0]
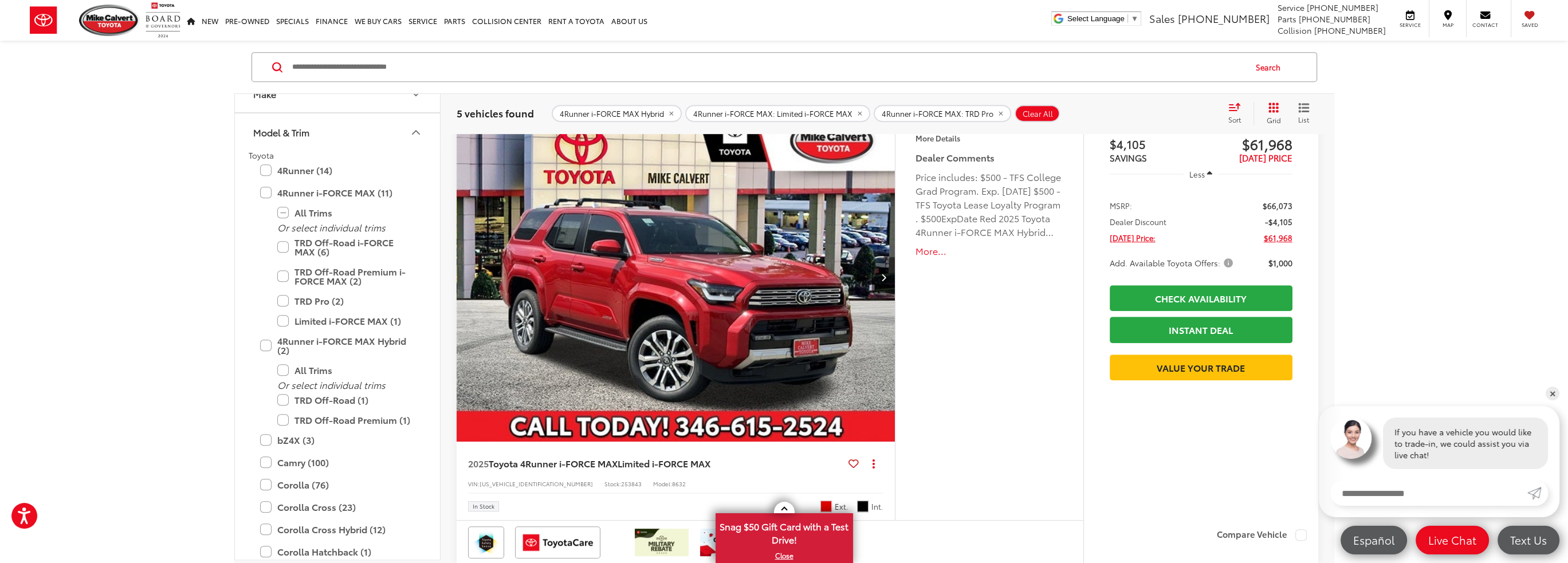
click at [742, 294] on img "2025 Toyota 4Runner i-FORCE MAX Limited i-FORCE MAX 0" at bounding box center [677, 277] width 441 height 330
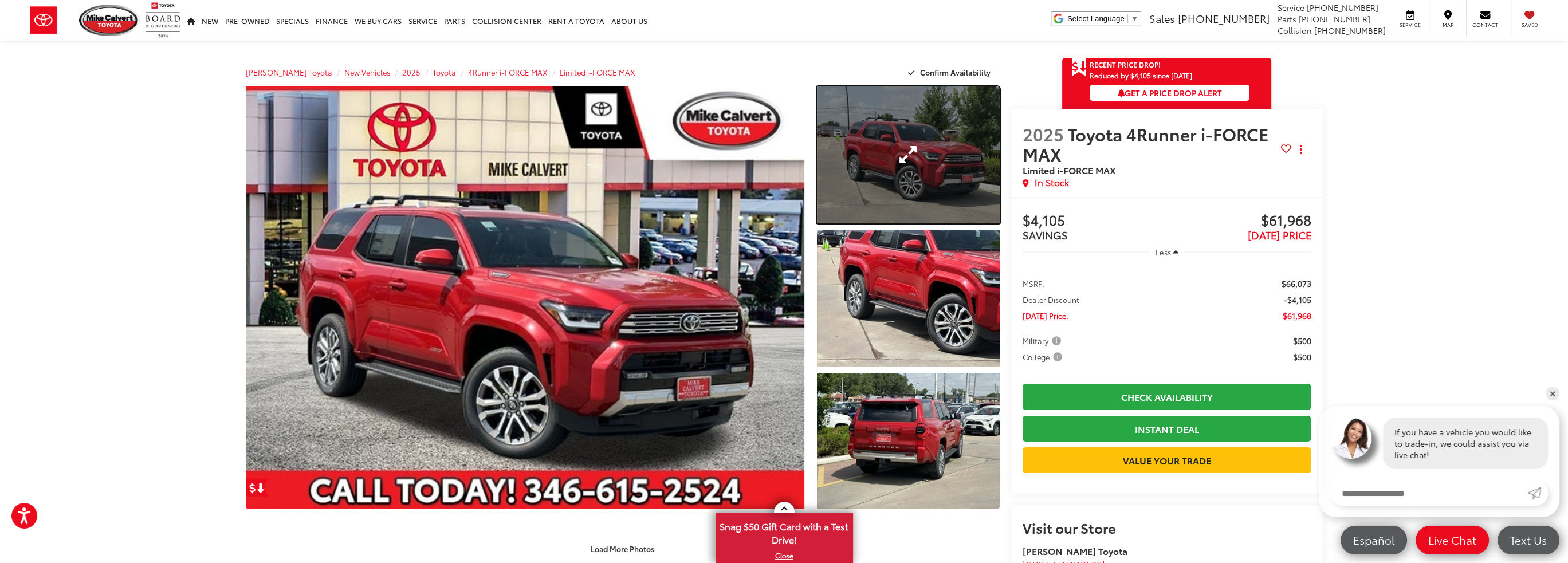
click at [851, 153] on link "Expand Photo 1" at bounding box center [908, 154] width 183 height 137
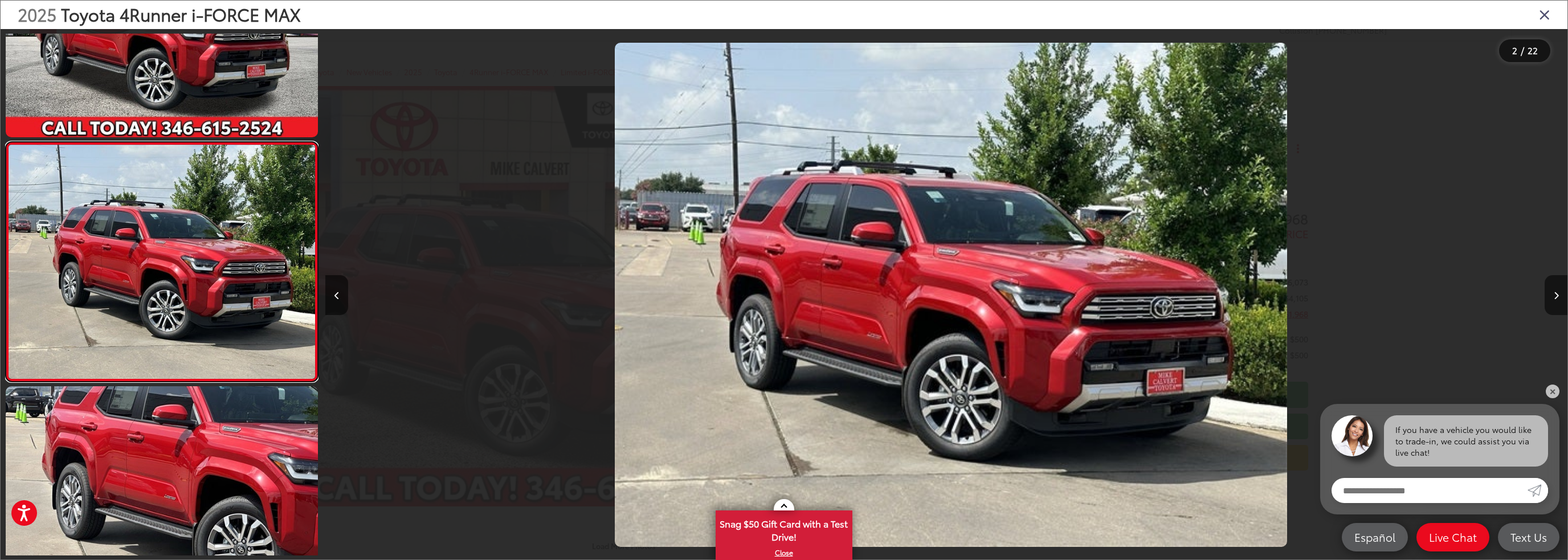
scroll to position [0, 1242]
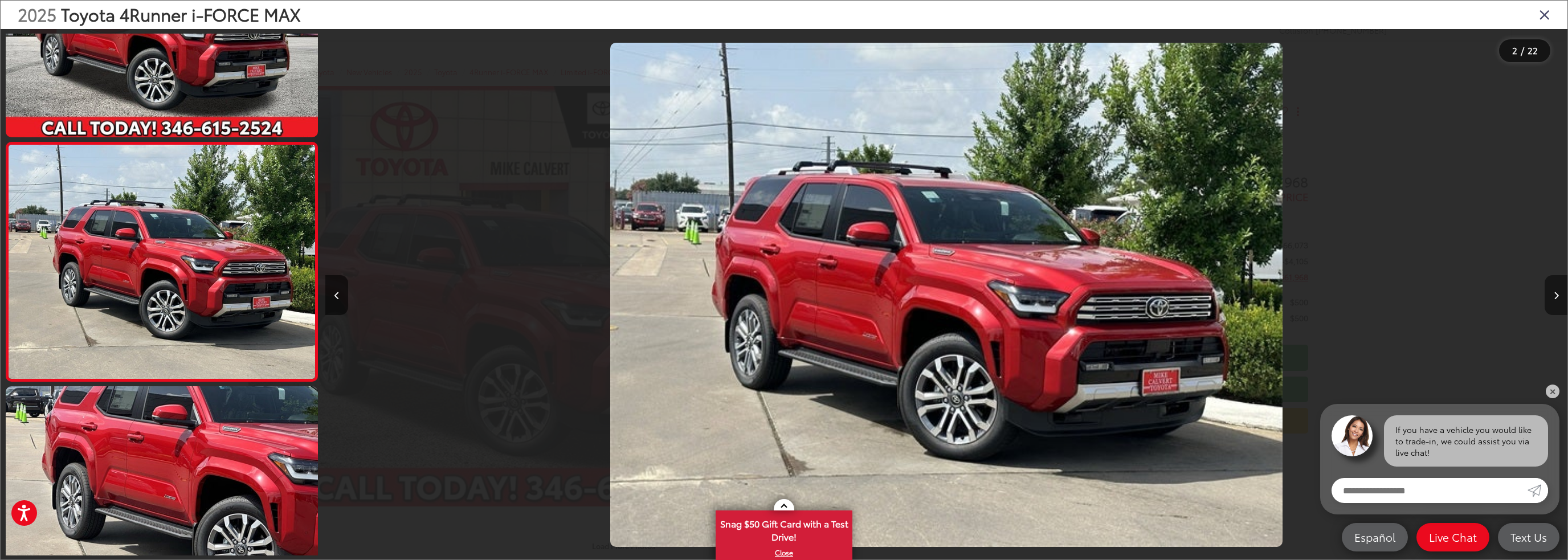
click at [1555, 294] on icon "Next image" at bounding box center [1556, 296] width 5 height 8
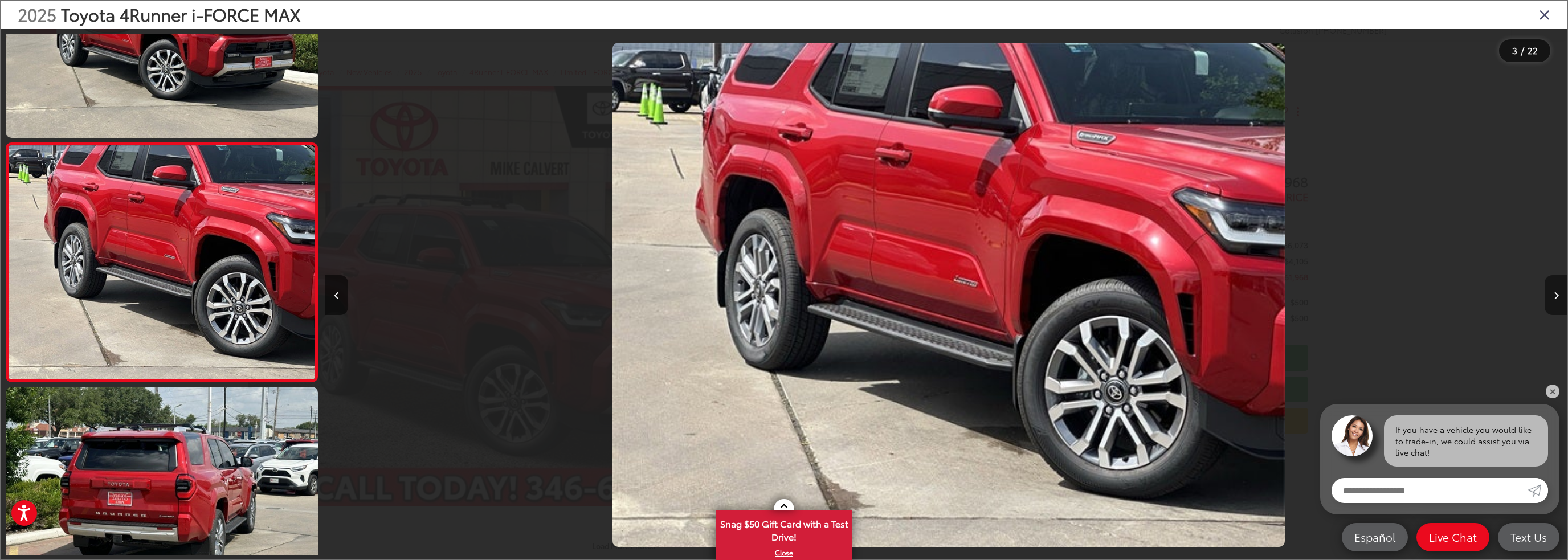
scroll to position [0, 2485]
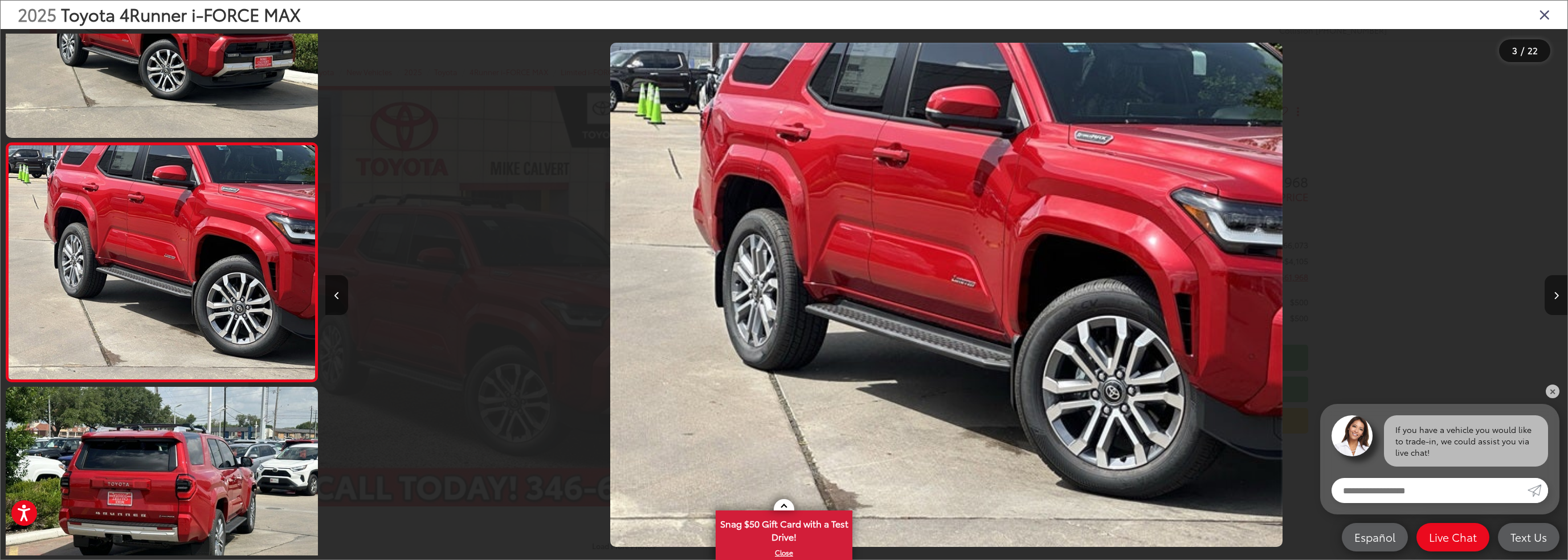
click at [1555, 294] on icon "Next image" at bounding box center [1556, 296] width 5 height 8
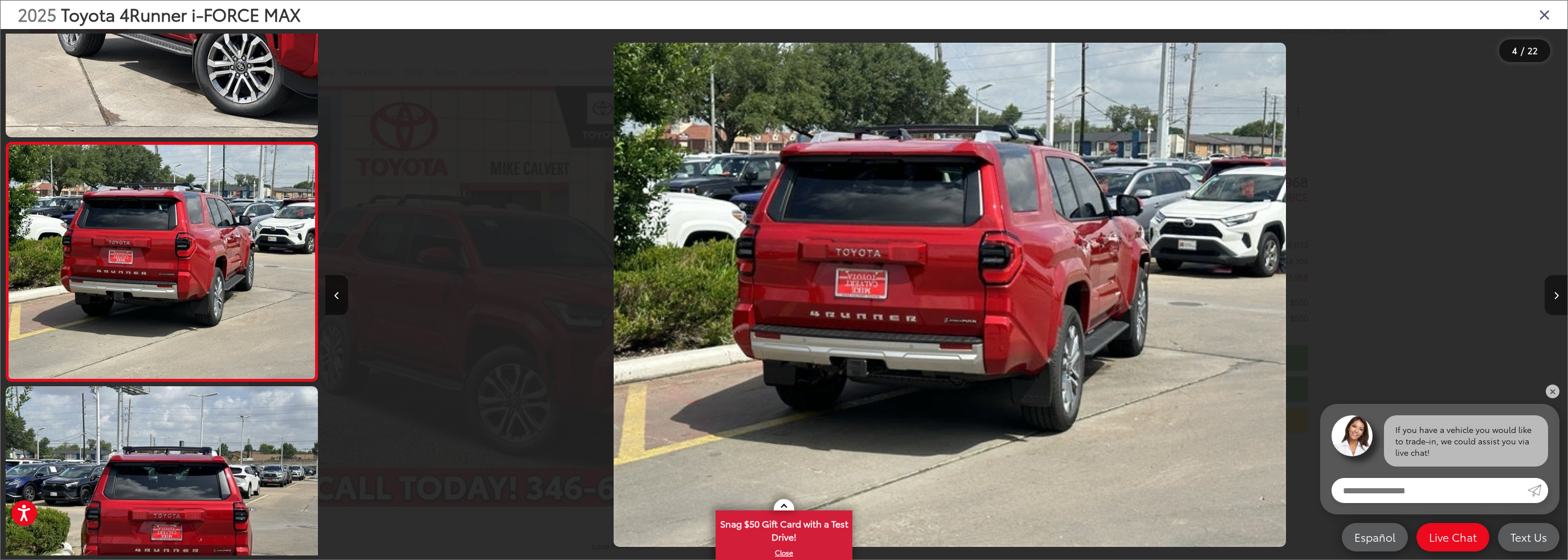
scroll to position [0, 3727]
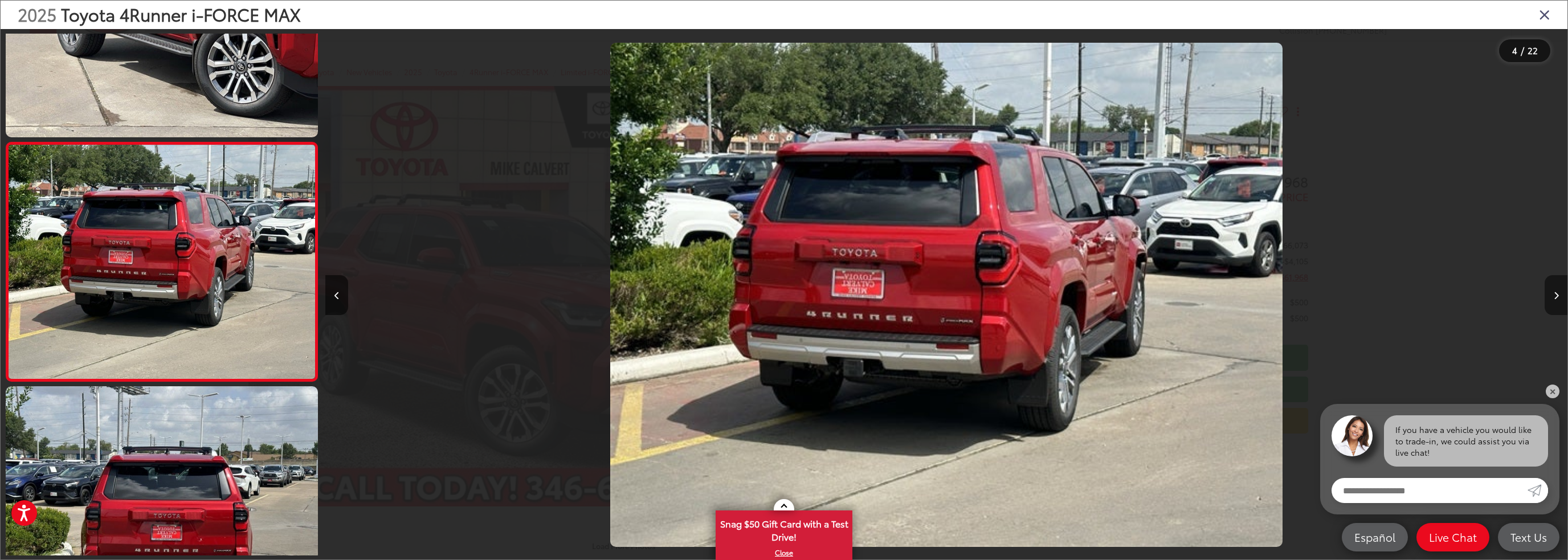
click at [1555, 294] on icon "Next image" at bounding box center [1556, 296] width 5 height 8
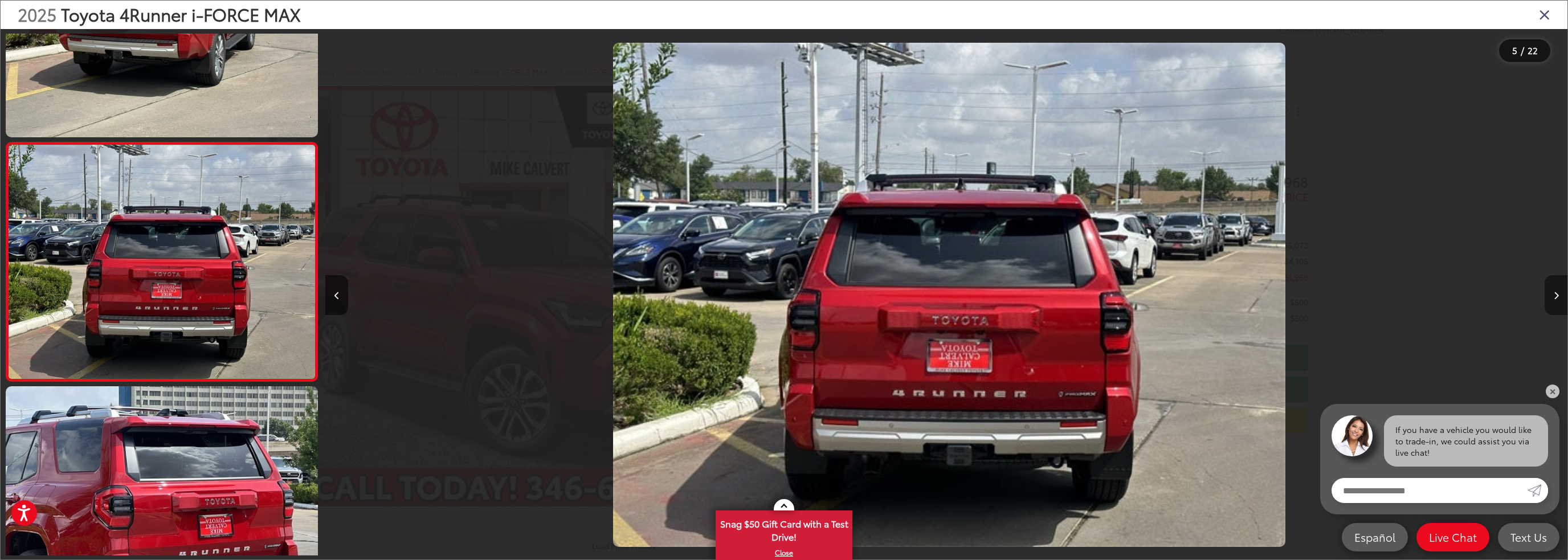
scroll to position [0, 4970]
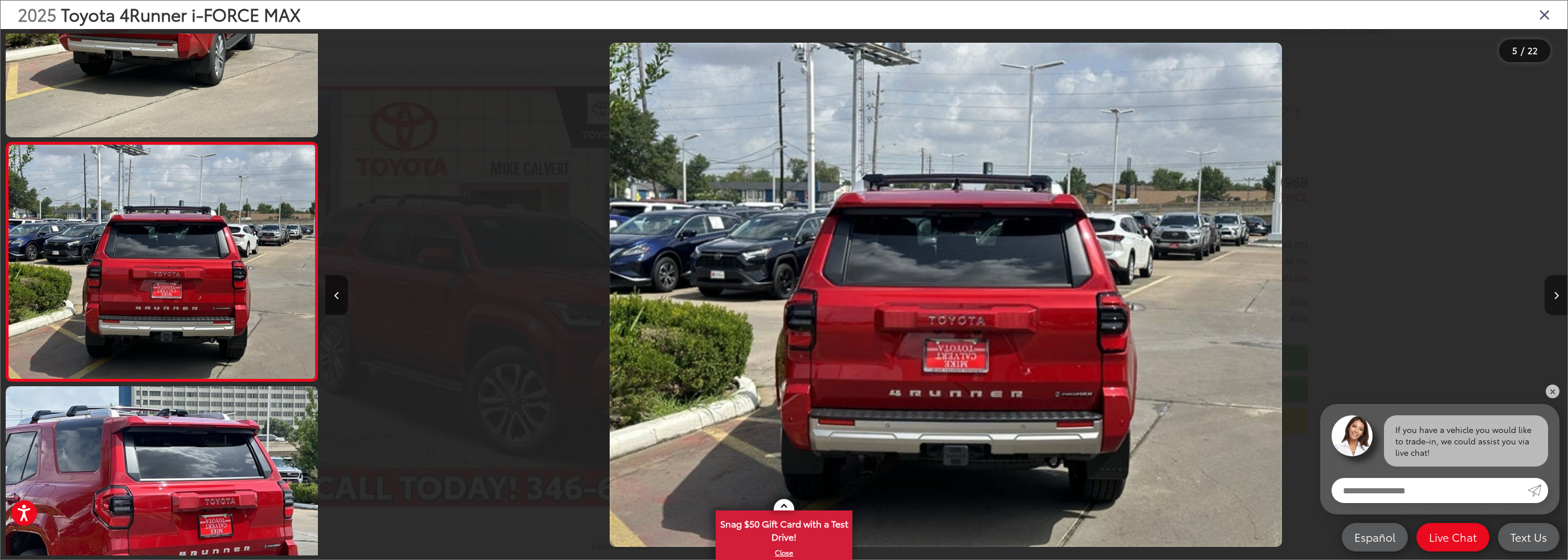
click at [1555, 294] on icon "Next image" at bounding box center [1556, 296] width 5 height 8
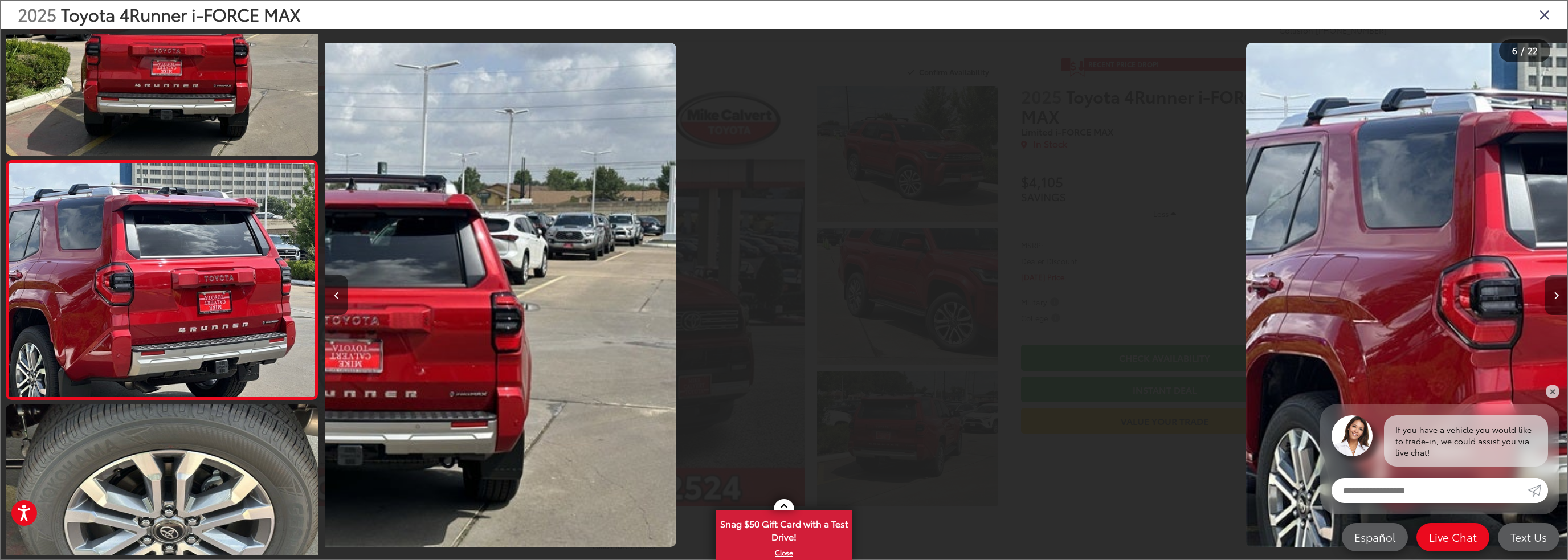
scroll to position [0, 0]
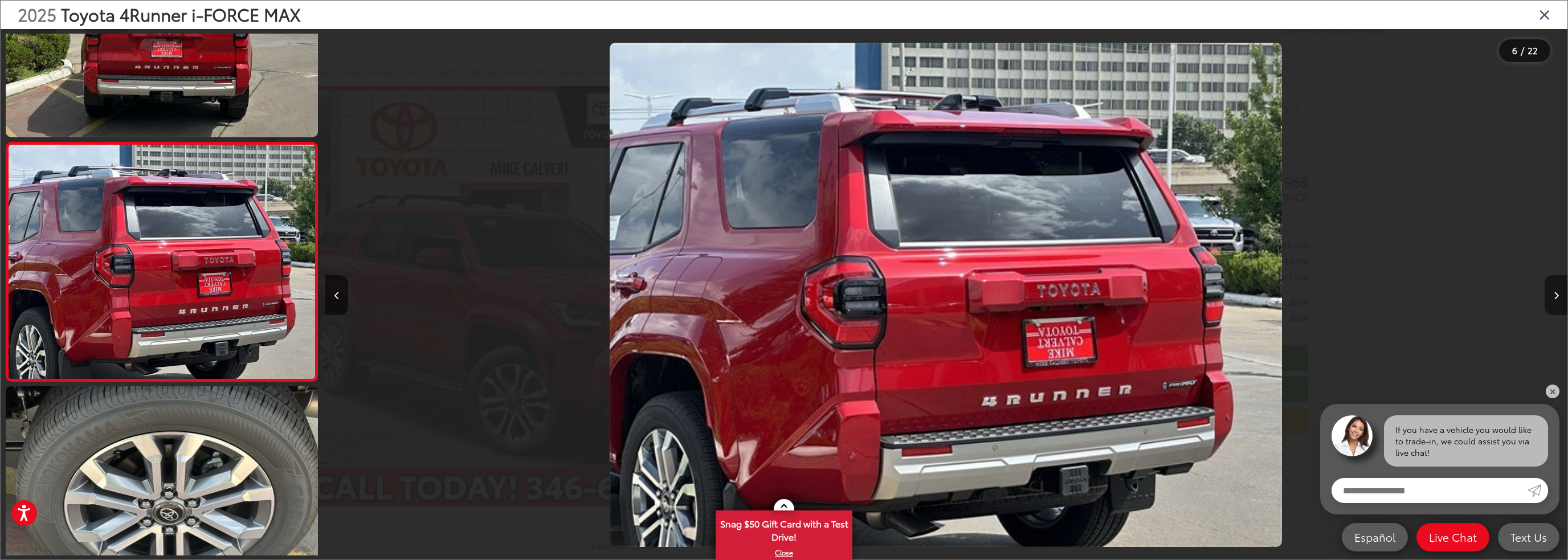
click at [1555, 294] on icon "Next image" at bounding box center [1556, 296] width 5 height 8
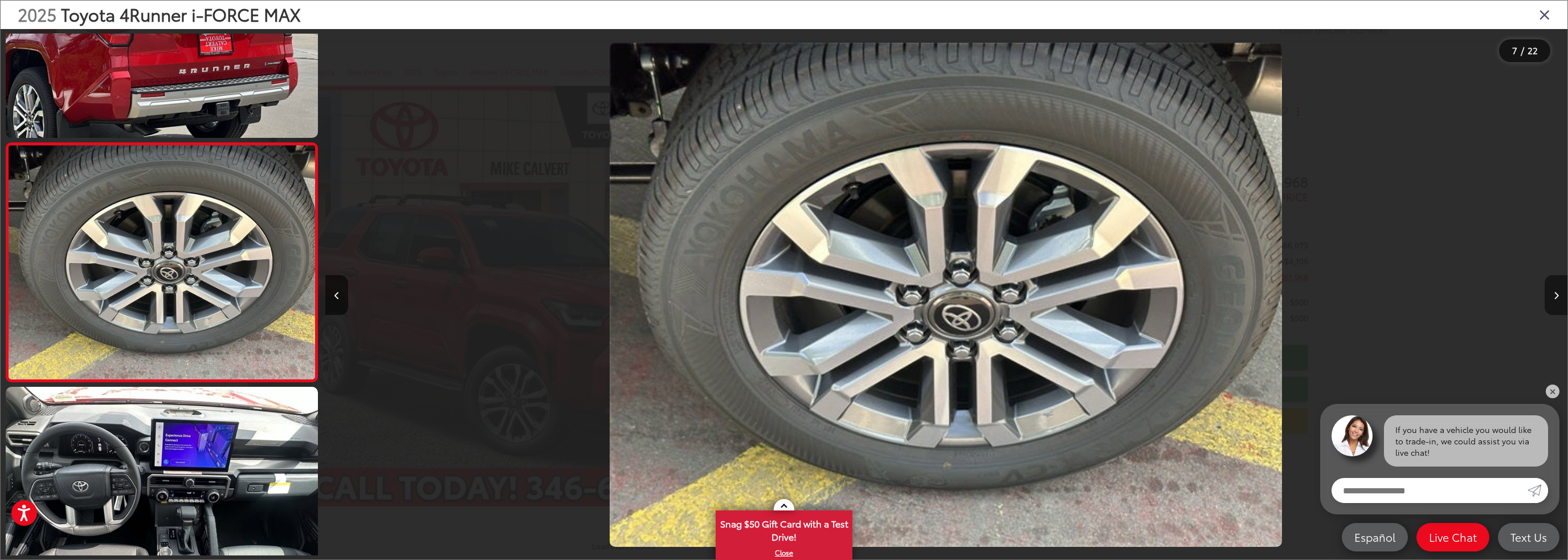
click at [1555, 294] on icon "Next image" at bounding box center [1556, 296] width 5 height 8
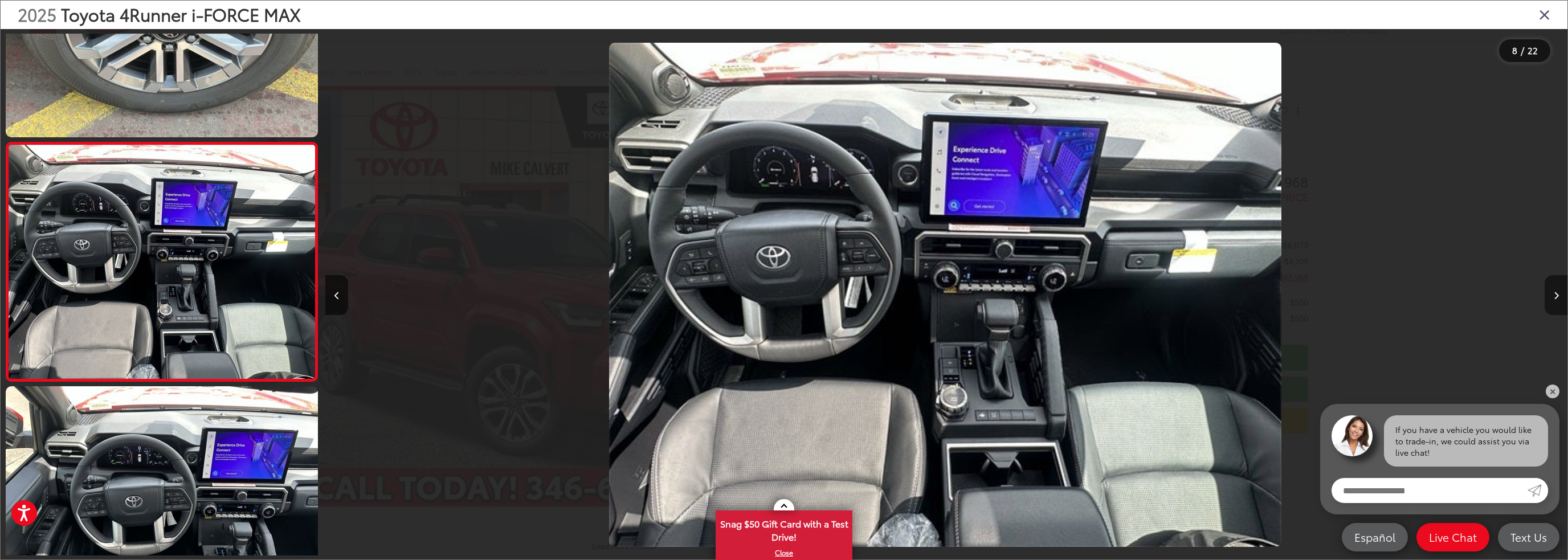
click at [1555, 294] on icon "Next image" at bounding box center [1556, 296] width 5 height 8
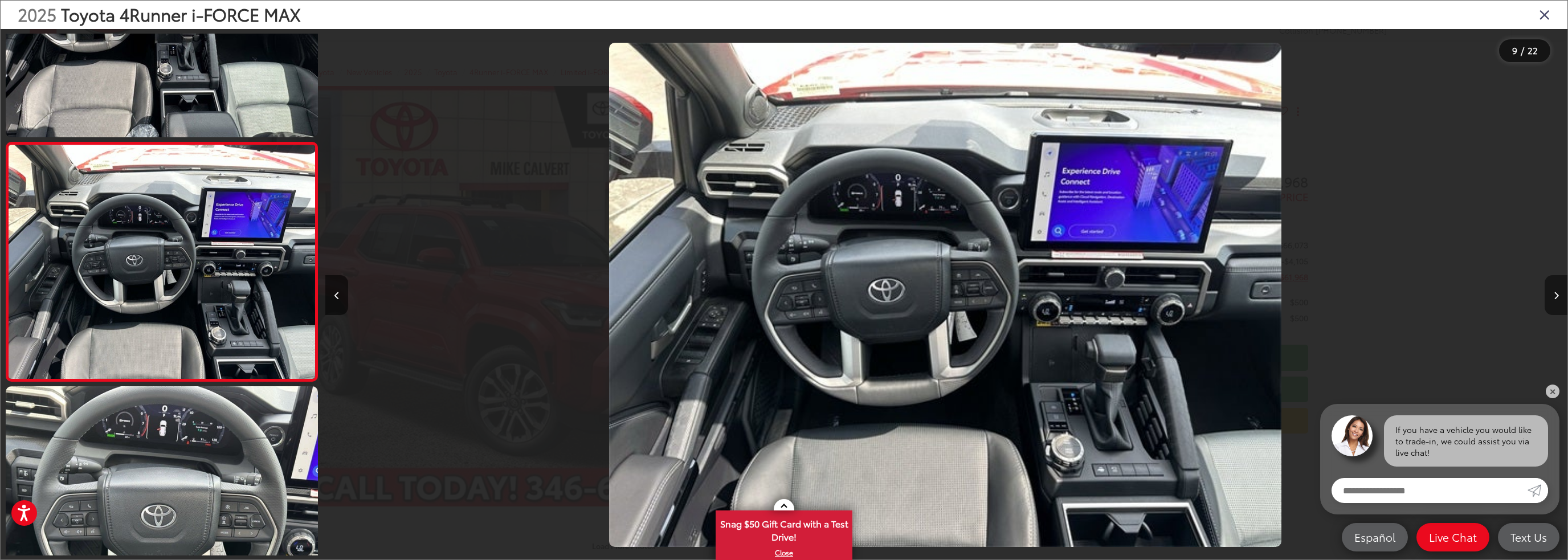
click at [1555, 294] on icon "Next image" at bounding box center [1556, 296] width 5 height 8
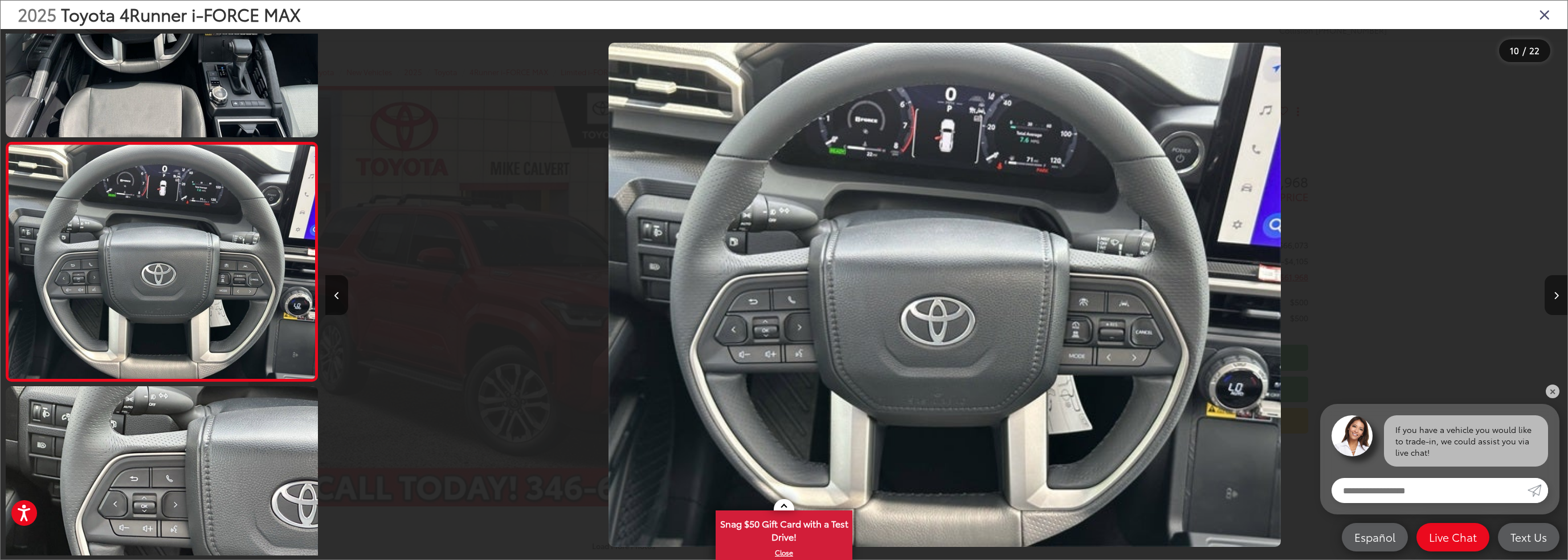
click at [1555, 294] on icon "Next image" at bounding box center [1556, 296] width 5 height 8
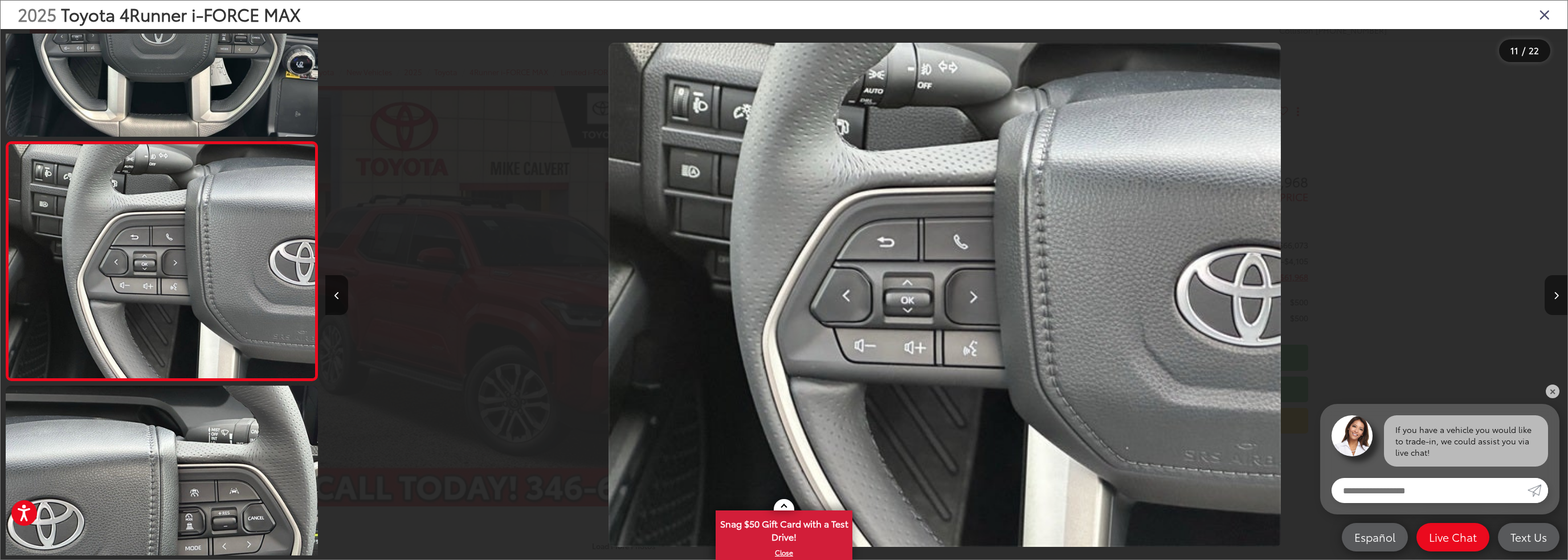
click at [1555, 294] on icon "Next image" at bounding box center [1556, 296] width 5 height 8
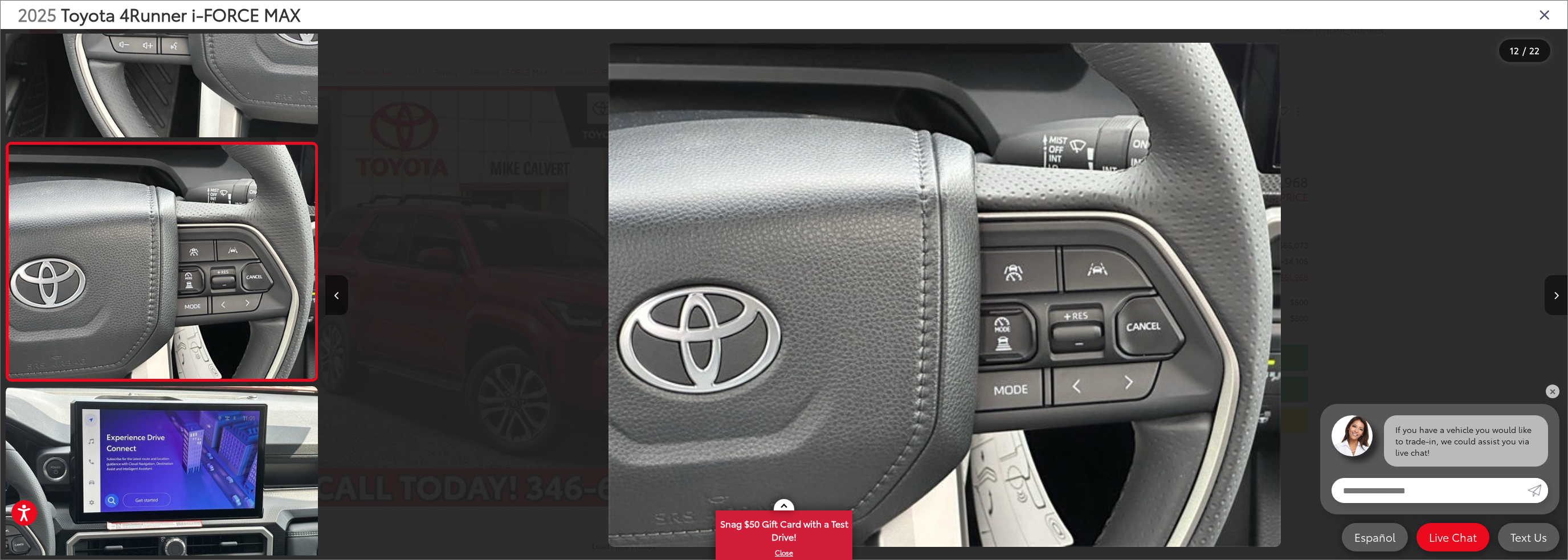
click at [1555, 294] on icon "Next image" at bounding box center [1556, 296] width 5 height 8
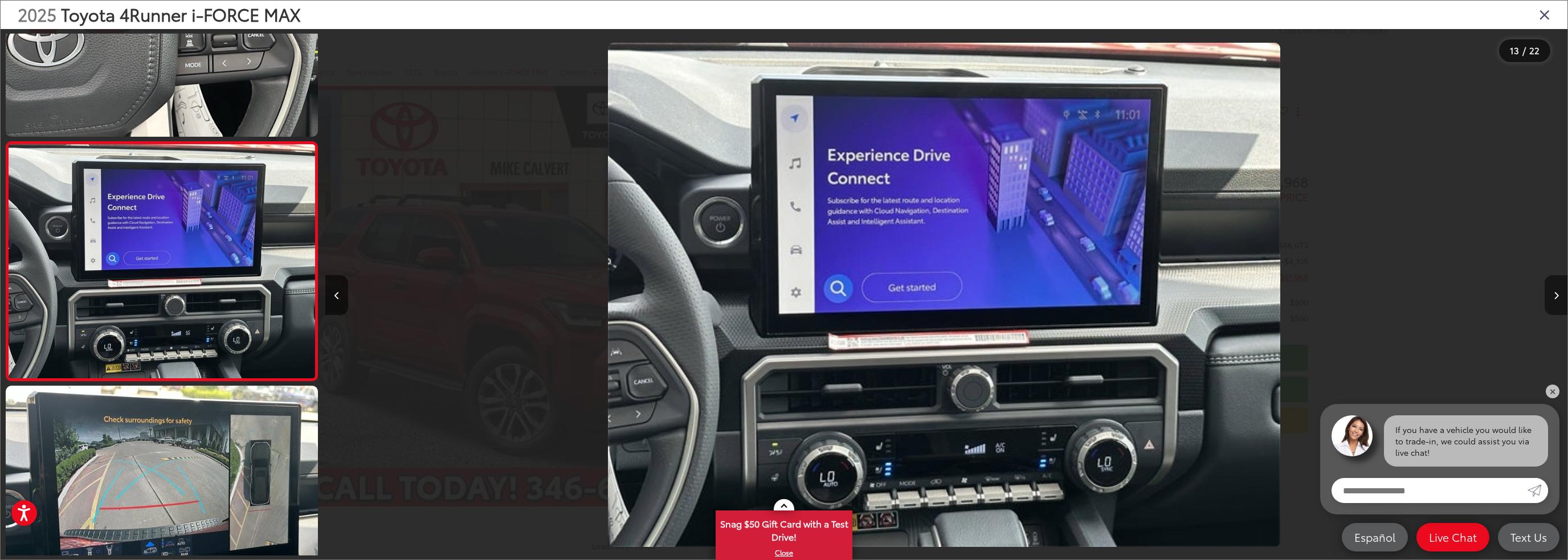
click at [1555, 294] on icon "Next image" at bounding box center [1556, 296] width 5 height 8
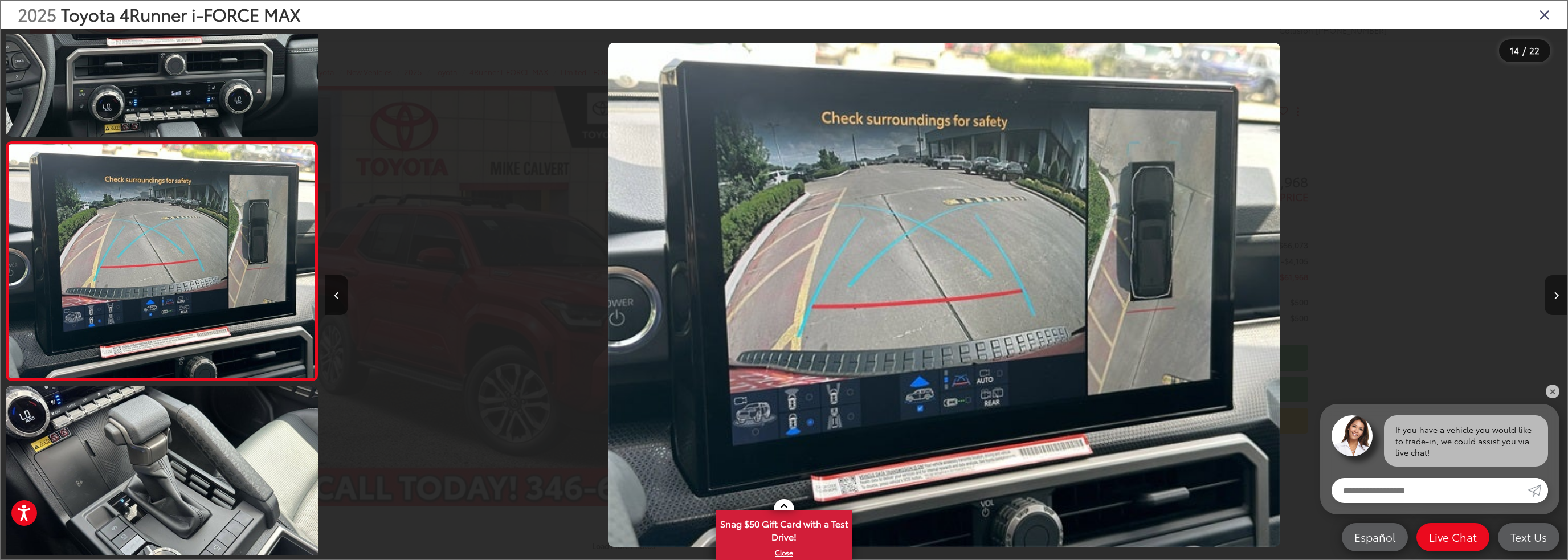
click at [1555, 294] on icon "Next image" at bounding box center [1556, 296] width 5 height 8
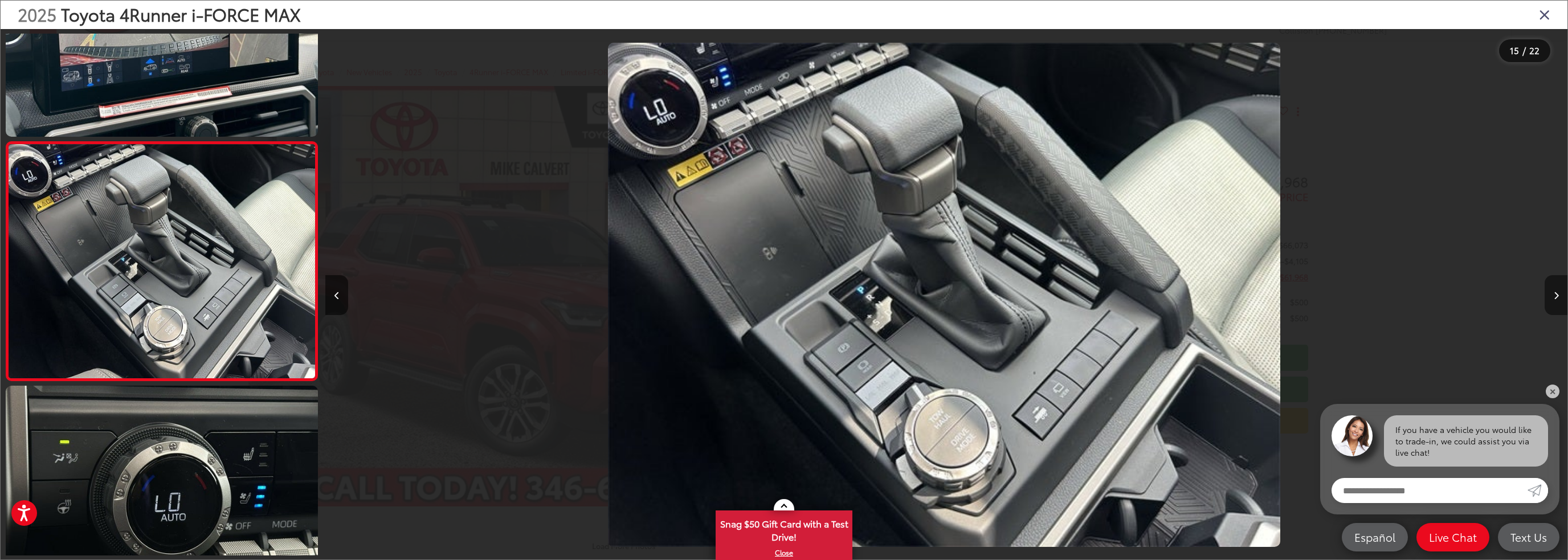
click at [1555, 294] on icon "Next image" at bounding box center [1556, 296] width 5 height 8
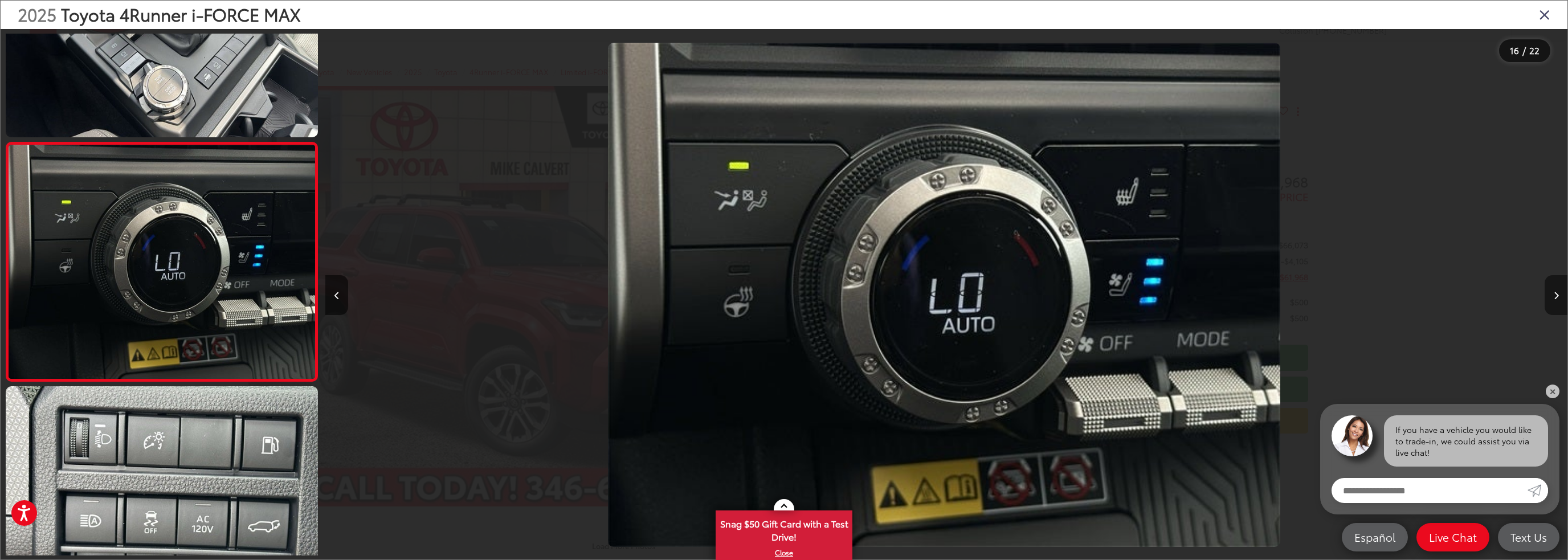
click at [1555, 294] on icon "Next image" at bounding box center [1556, 296] width 5 height 8
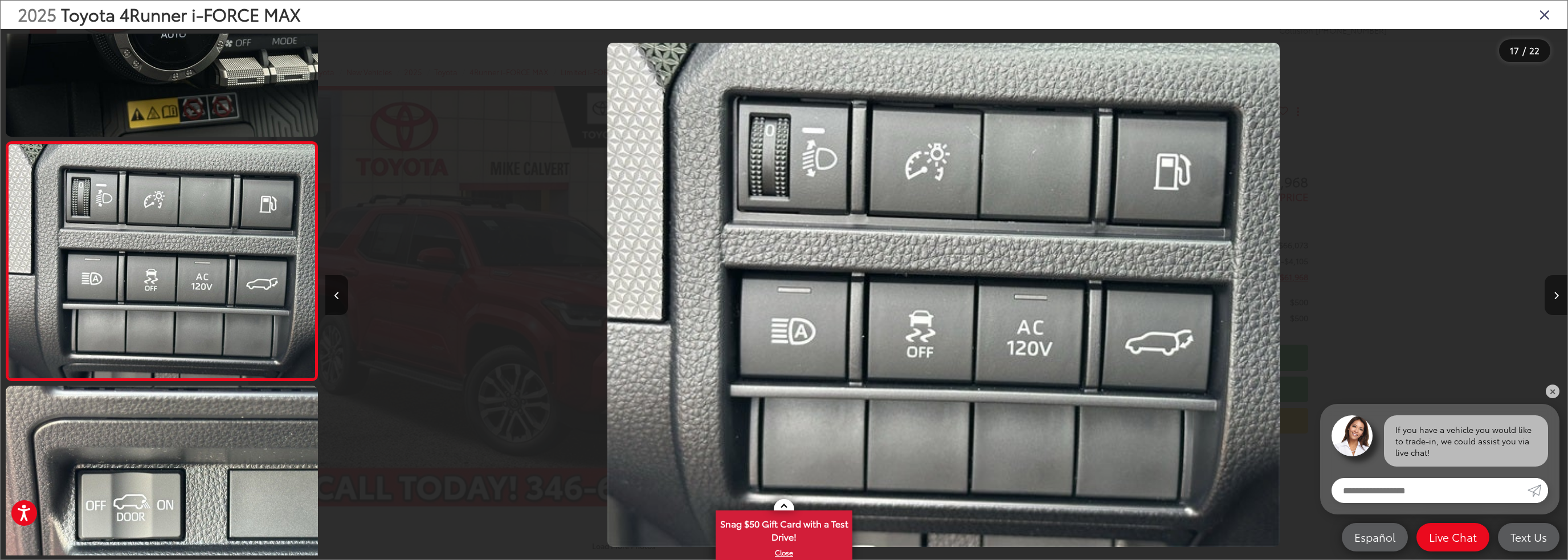
click at [1555, 294] on icon "Next image" at bounding box center [1556, 296] width 5 height 8
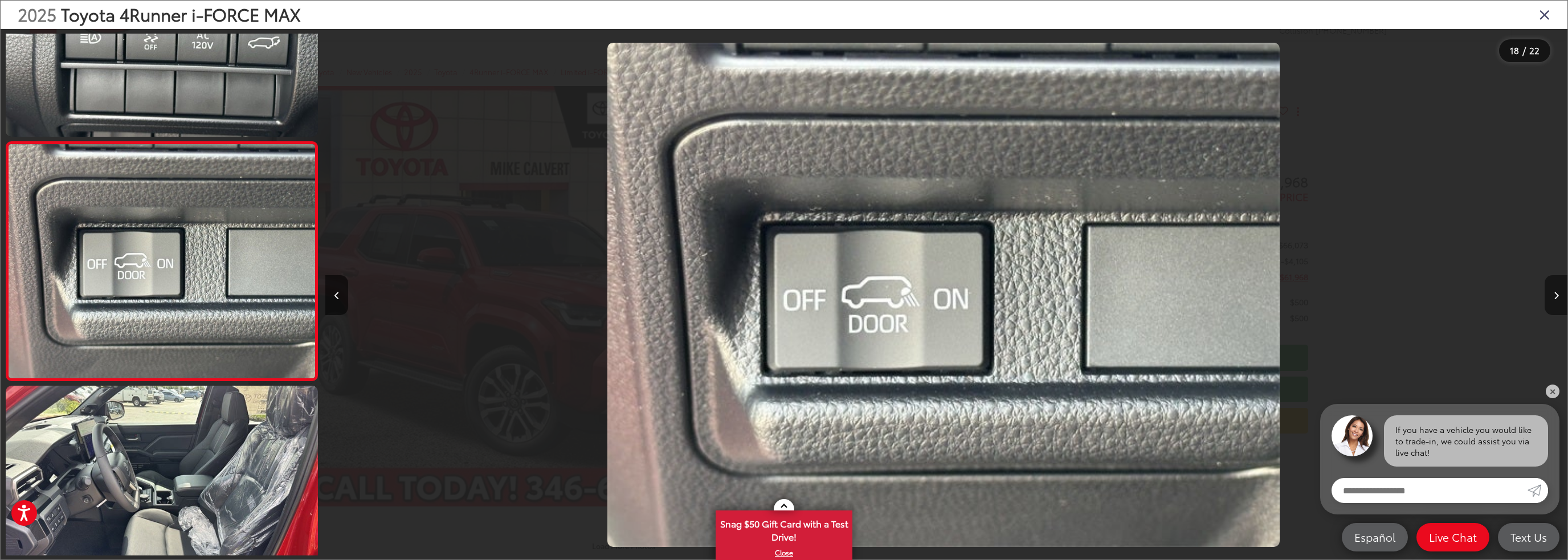
click at [1555, 294] on icon "Next image" at bounding box center [1556, 296] width 5 height 8
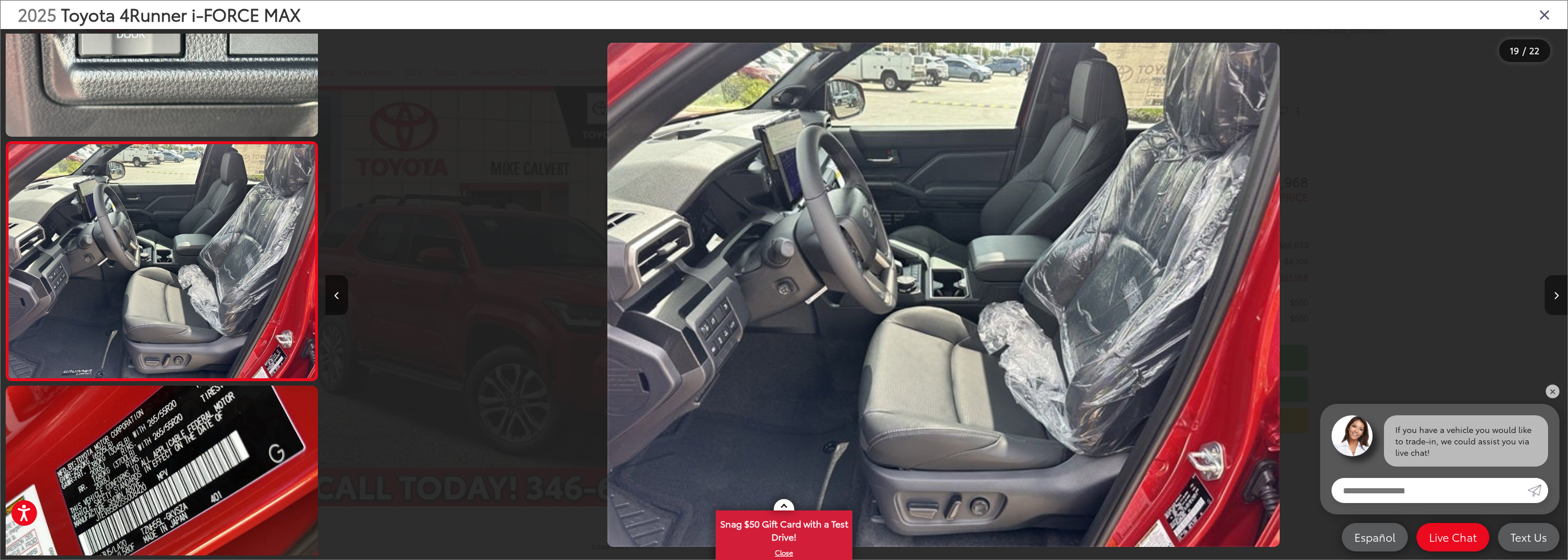
click at [1552, 294] on button "Next image" at bounding box center [1557, 295] width 23 height 40
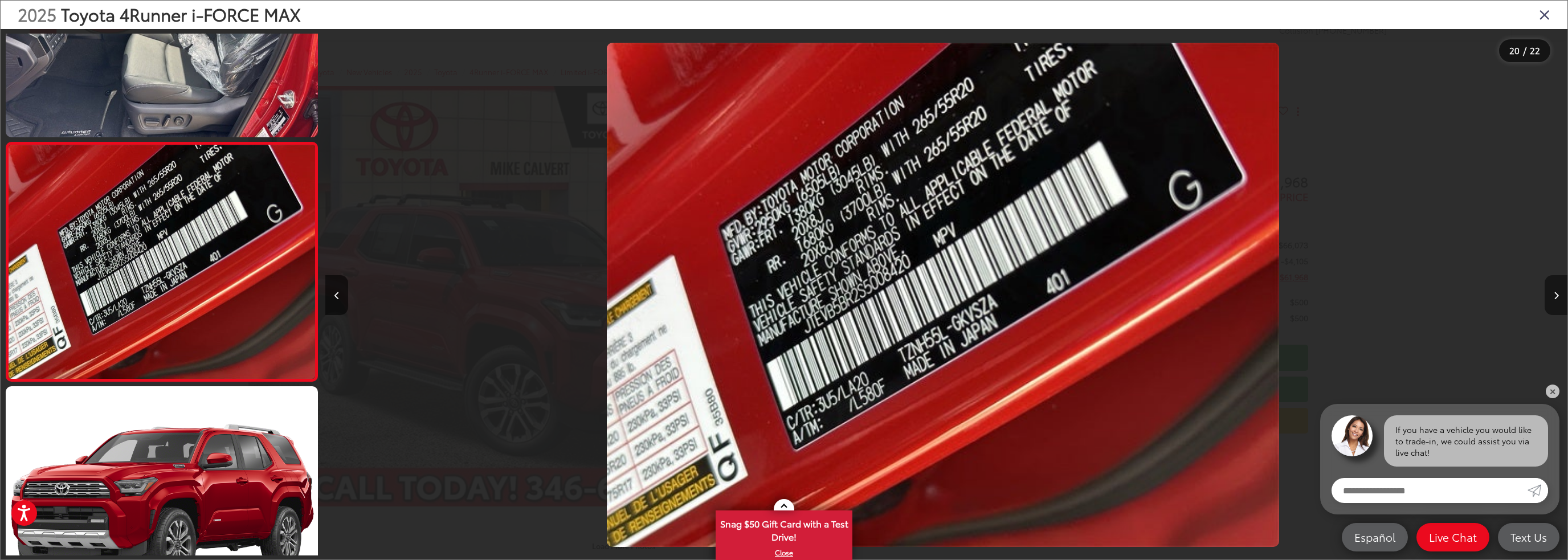
click at [1552, 294] on button "Next image" at bounding box center [1557, 295] width 23 height 40
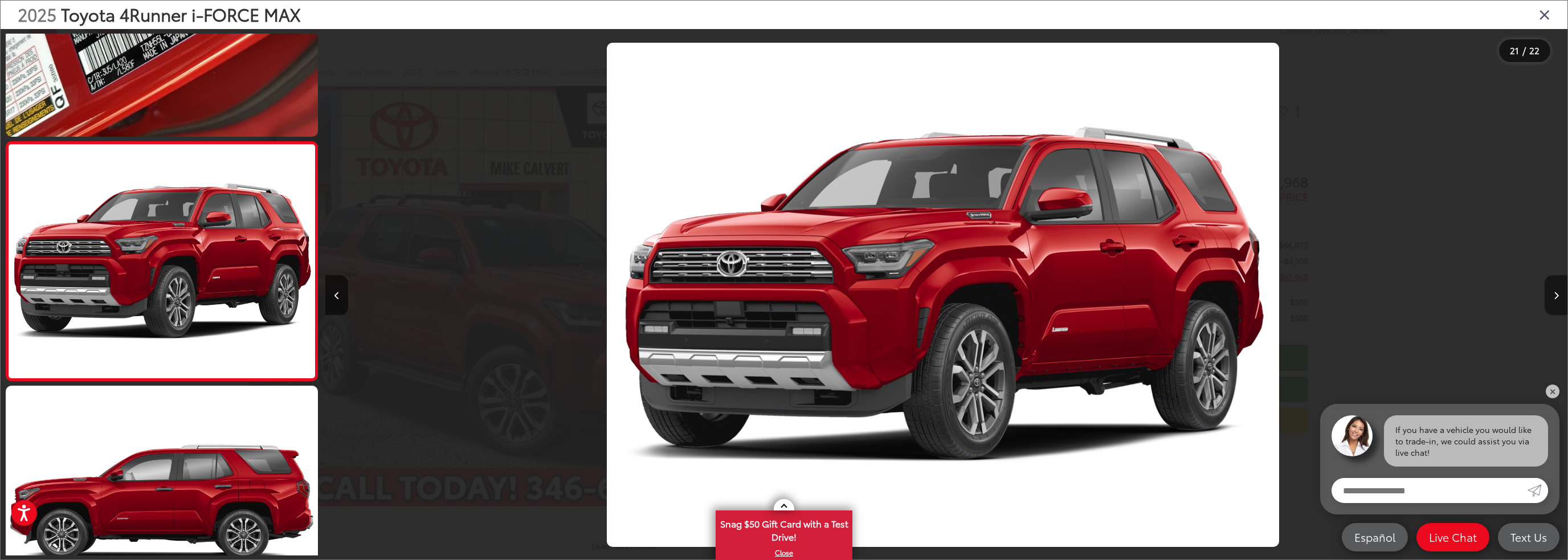
click at [1552, 294] on button "Next image" at bounding box center [1557, 295] width 23 height 40
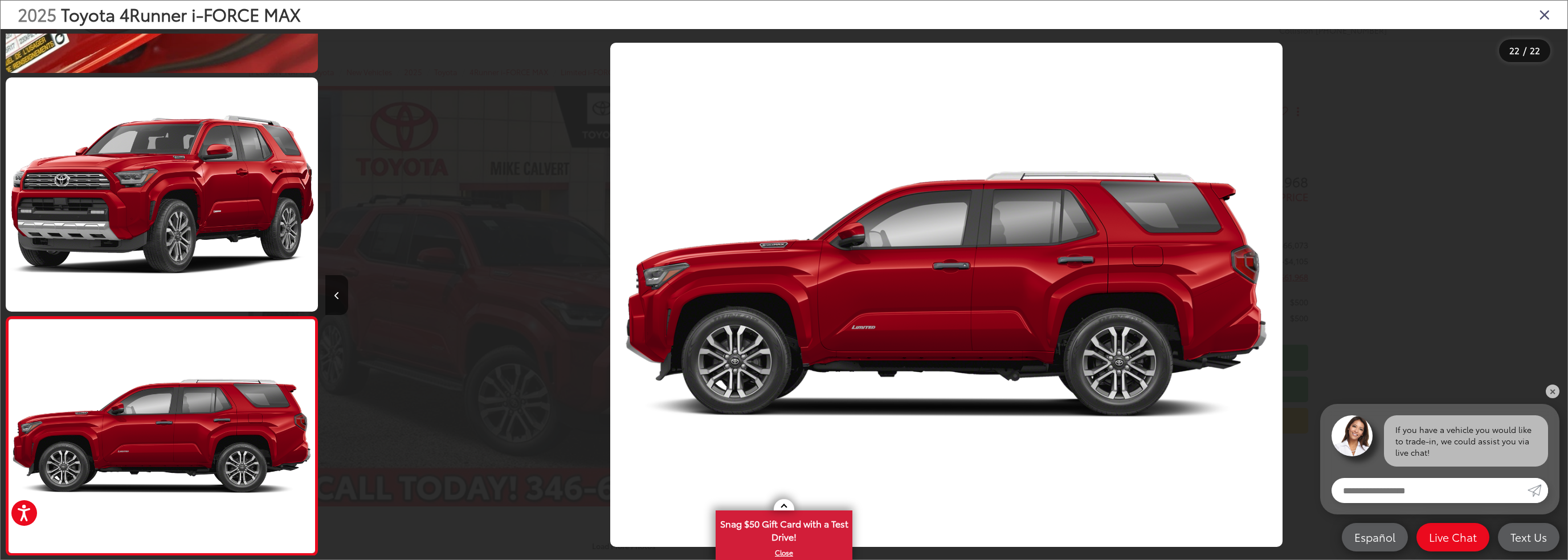
click at [1552, 294] on div at bounding box center [1413, 295] width 311 height 532
click at [1543, 20] on icon "Close gallery" at bounding box center [1545, 14] width 11 height 15
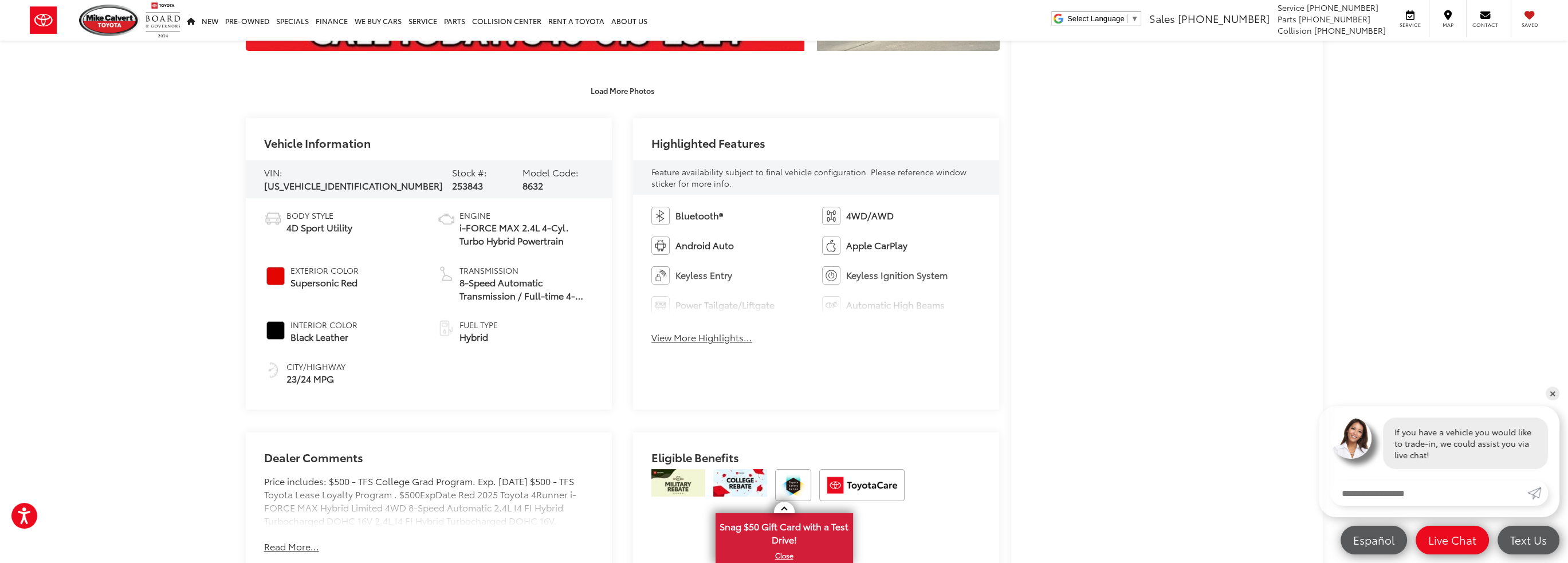
click at [725, 336] on button "View More Highlights..." at bounding box center [702, 338] width 101 height 13
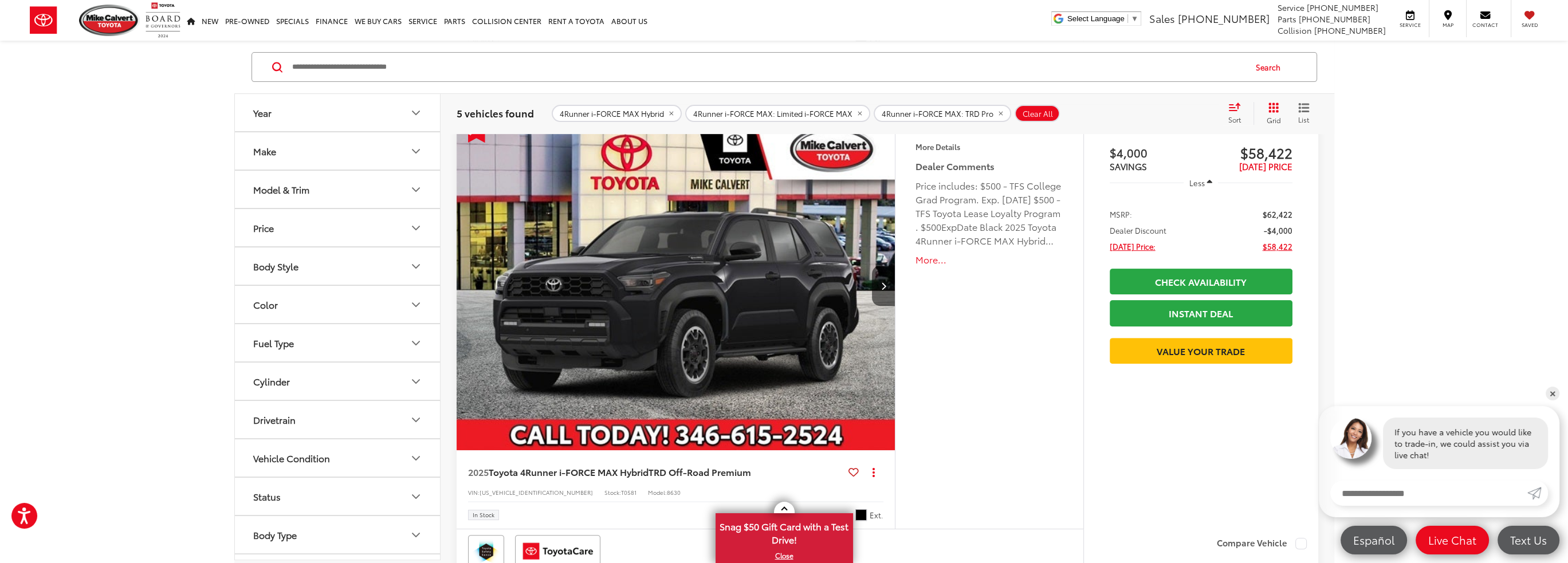
scroll to position [646, 0]
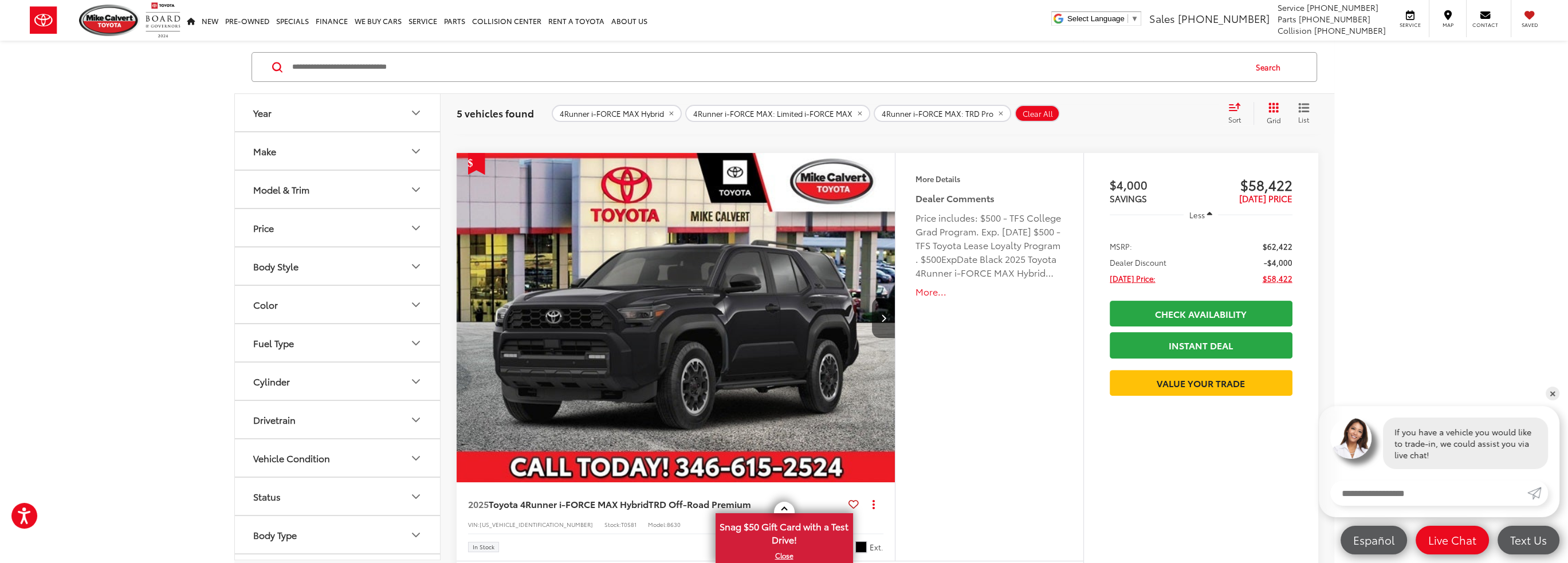
click at [756, 314] on img "2025 Toyota 4Runner i-FORCE MAX Hybrid TRD Off-Road Premium 0" at bounding box center [677, 318] width 441 height 330
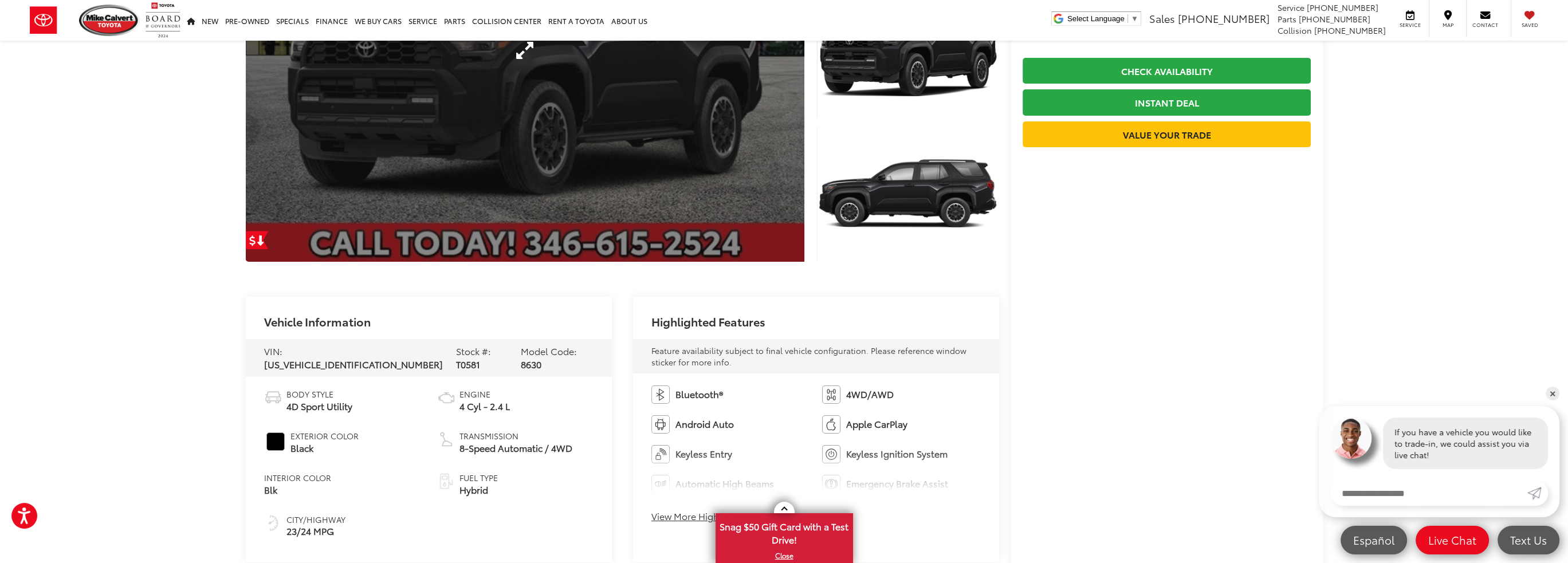
scroll to position [287, 0]
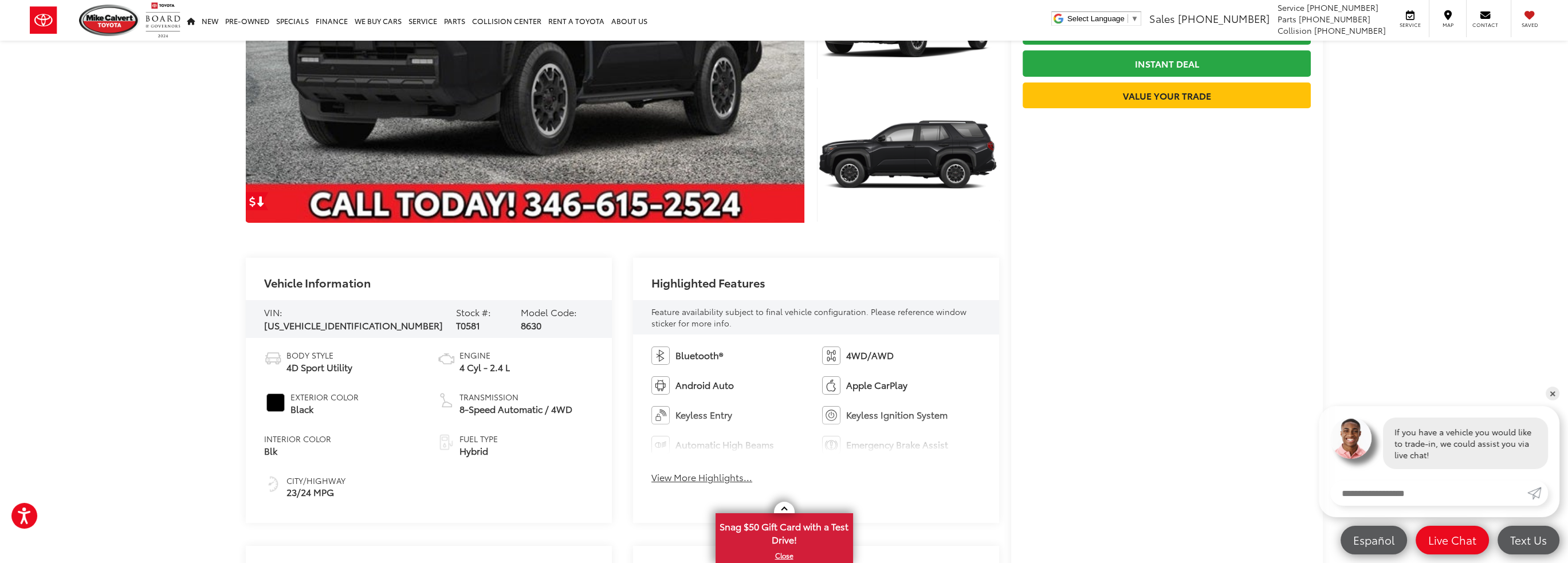
click at [696, 479] on button "View More Highlights..." at bounding box center [702, 478] width 101 height 13
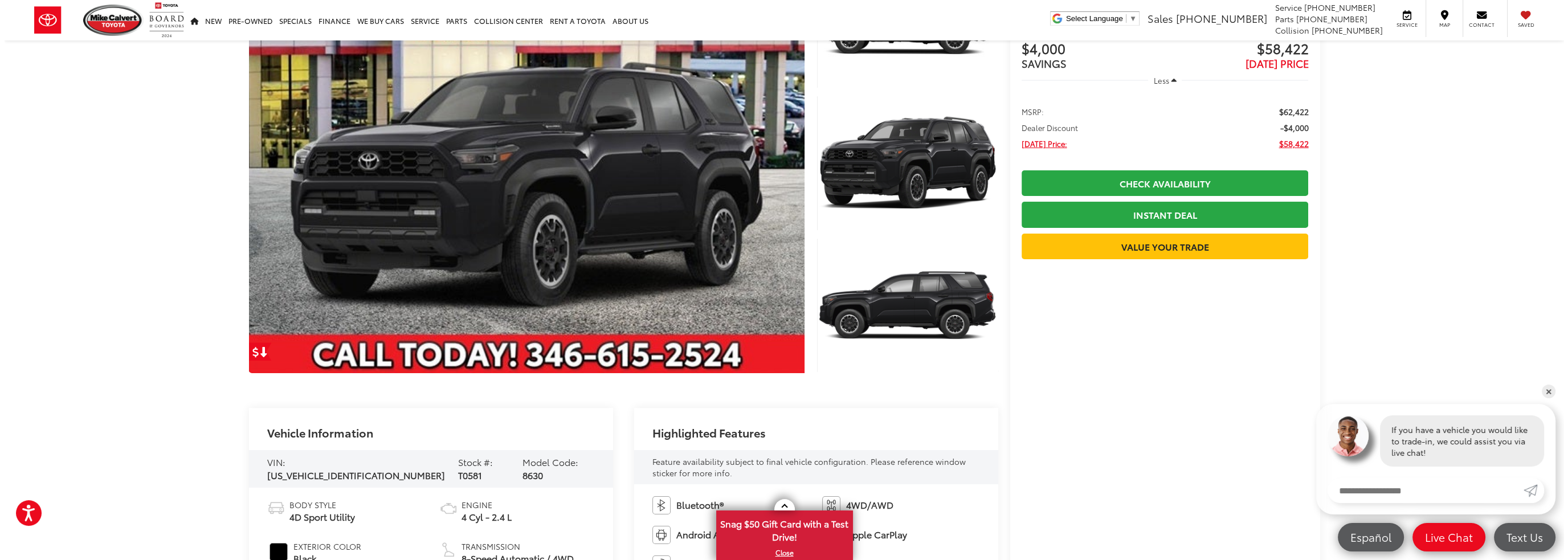
scroll to position [57, 0]
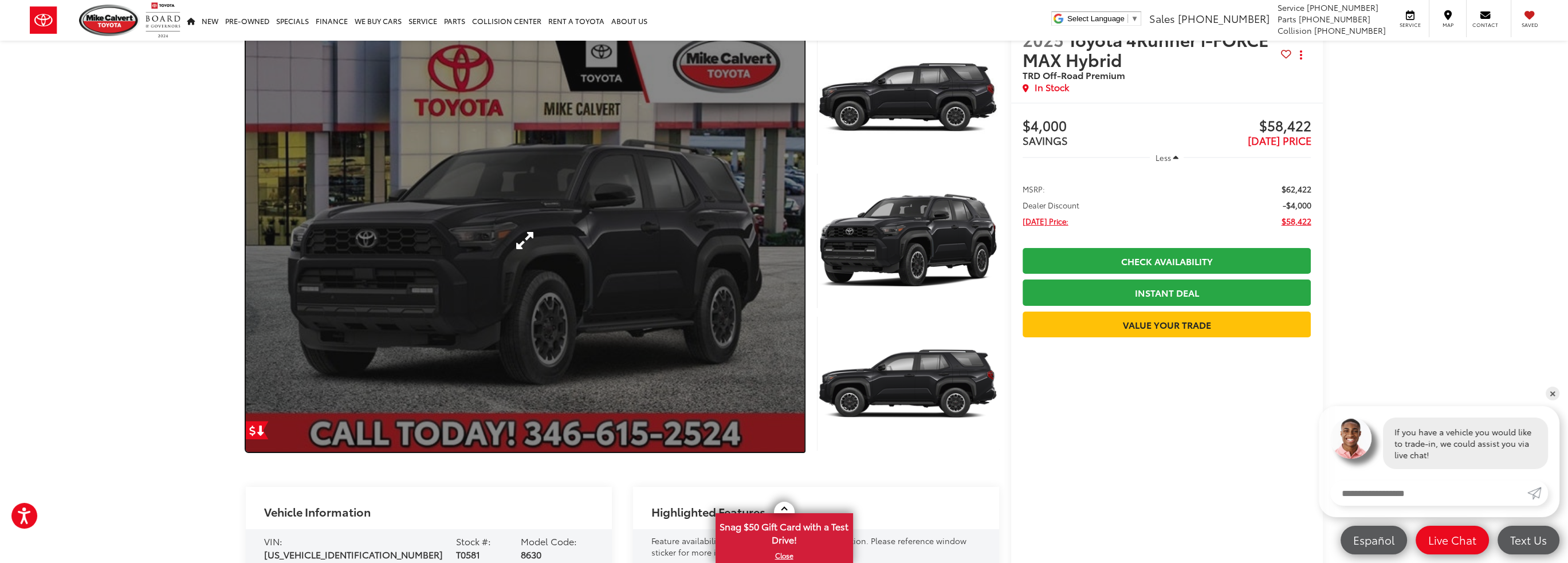
click at [681, 235] on link "Expand Photo 0" at bounding box center [525, 240] width 559 height 423
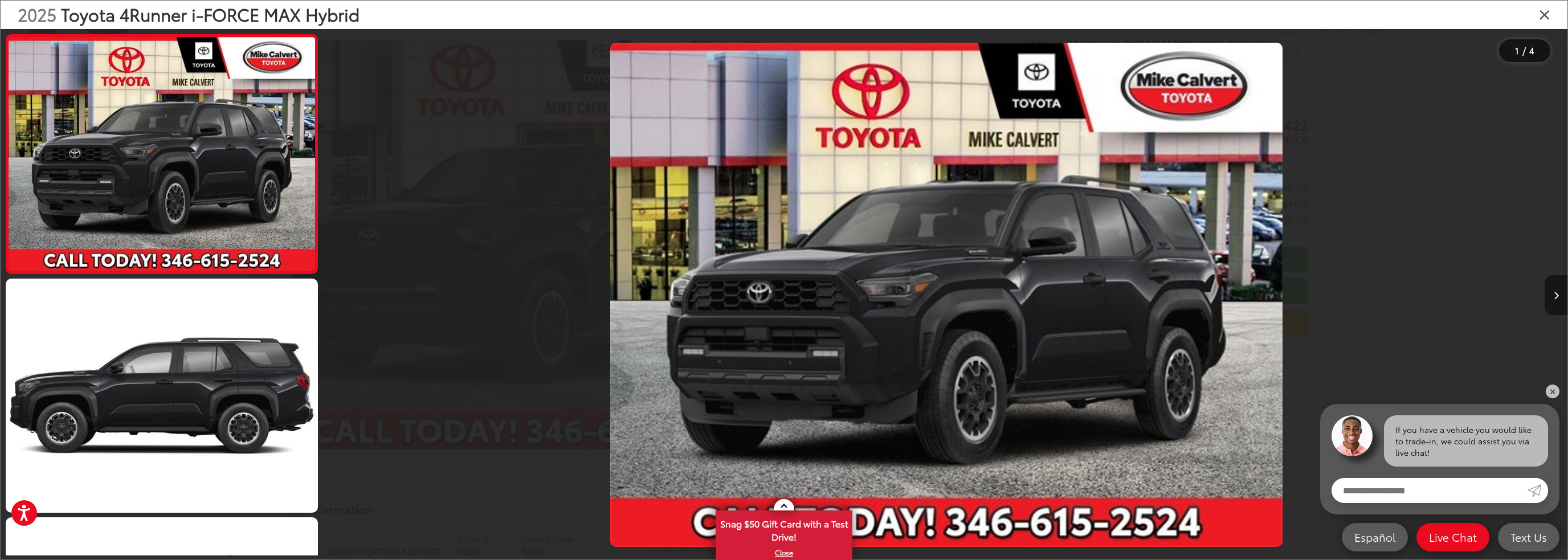
click at [1548, 292] on button "Next image" at bounding box center [1557, 295] width 23 height 40
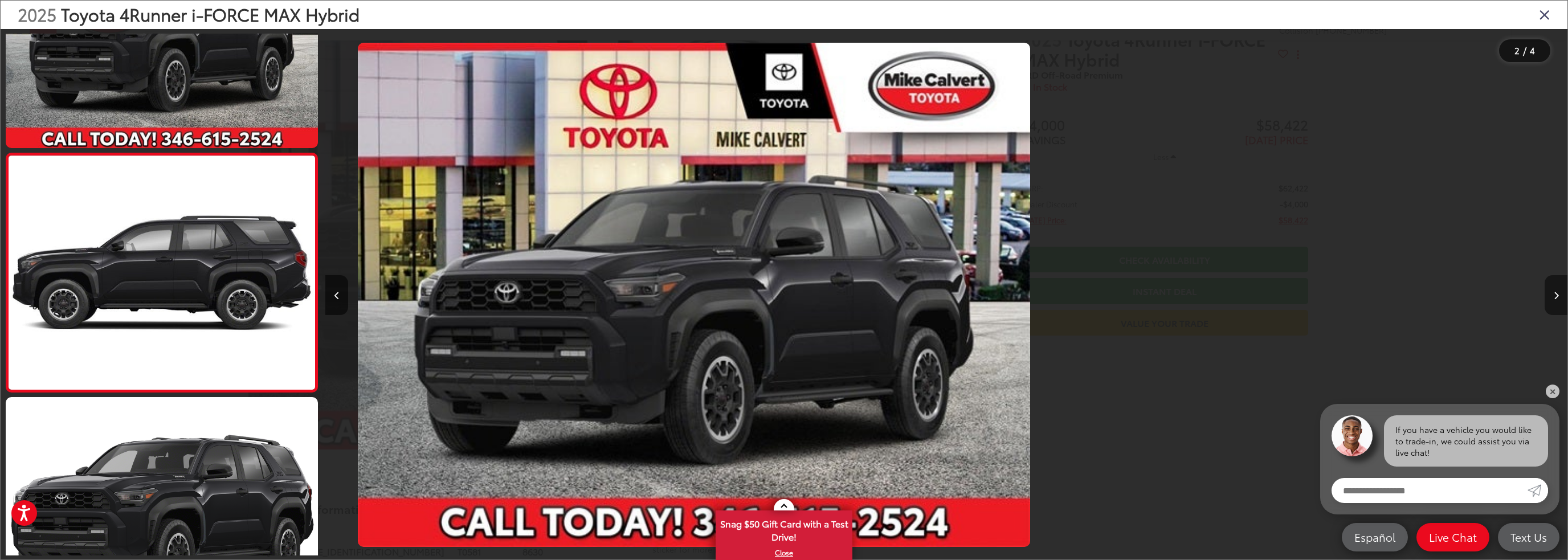
scroll to position [131, 0]
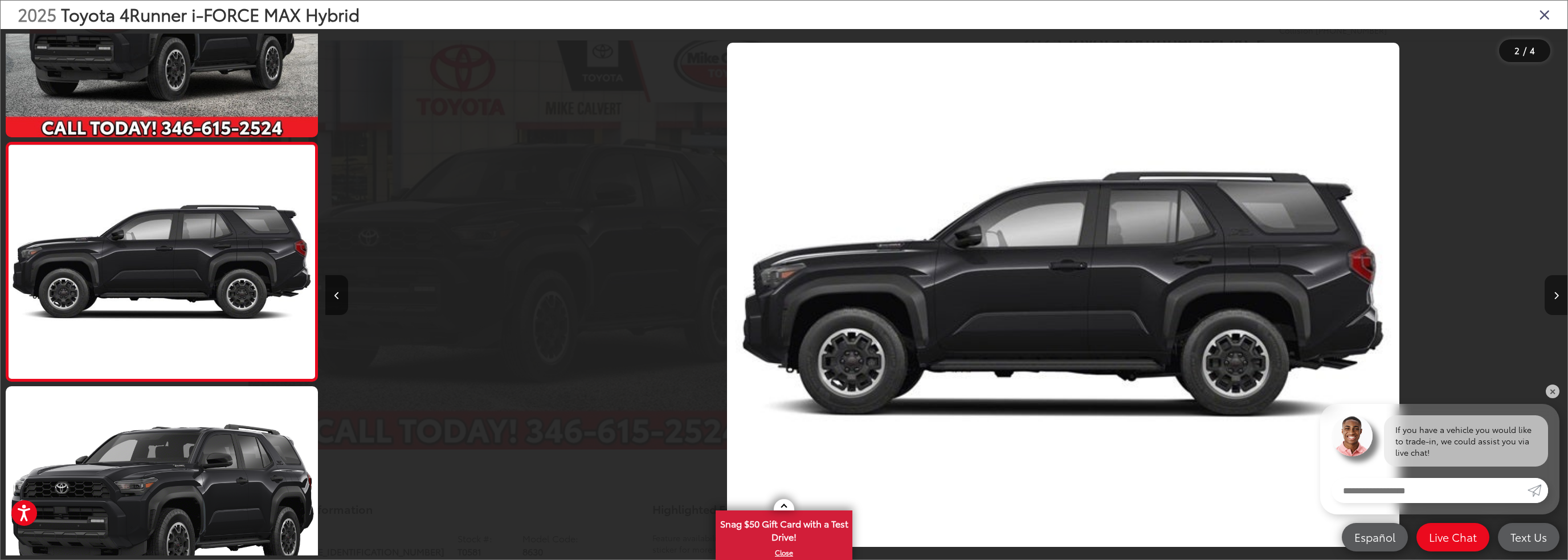
click at [1548, 292] on button "Next image" at bounding box center [1557, 295] width 23 height 40
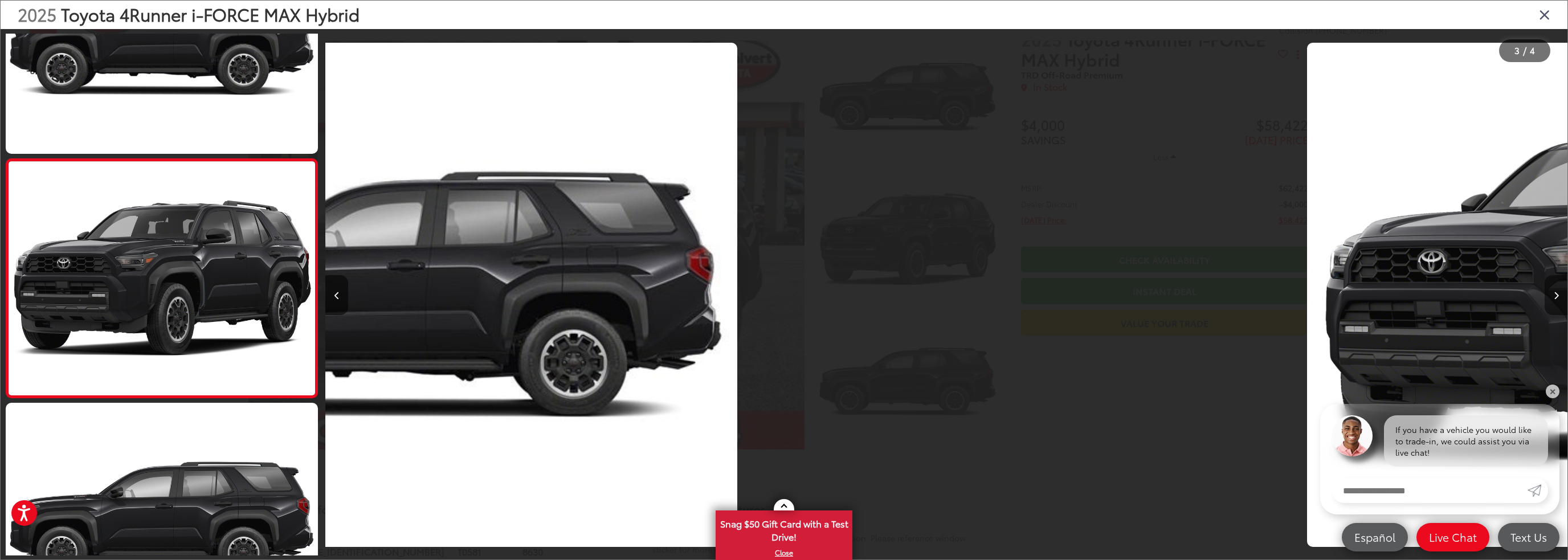
scroll to position [369, 0]
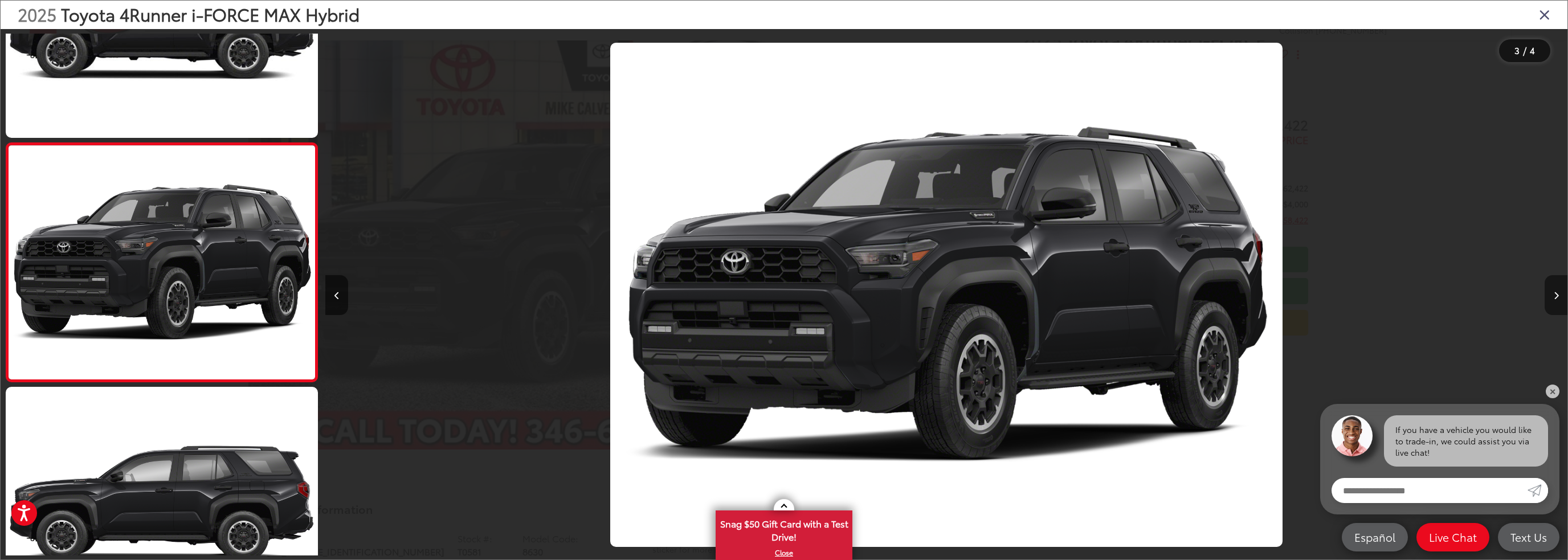
click at [1548, 292] on button "Next image" at bounding box center [1557, 295] width 23 height 40
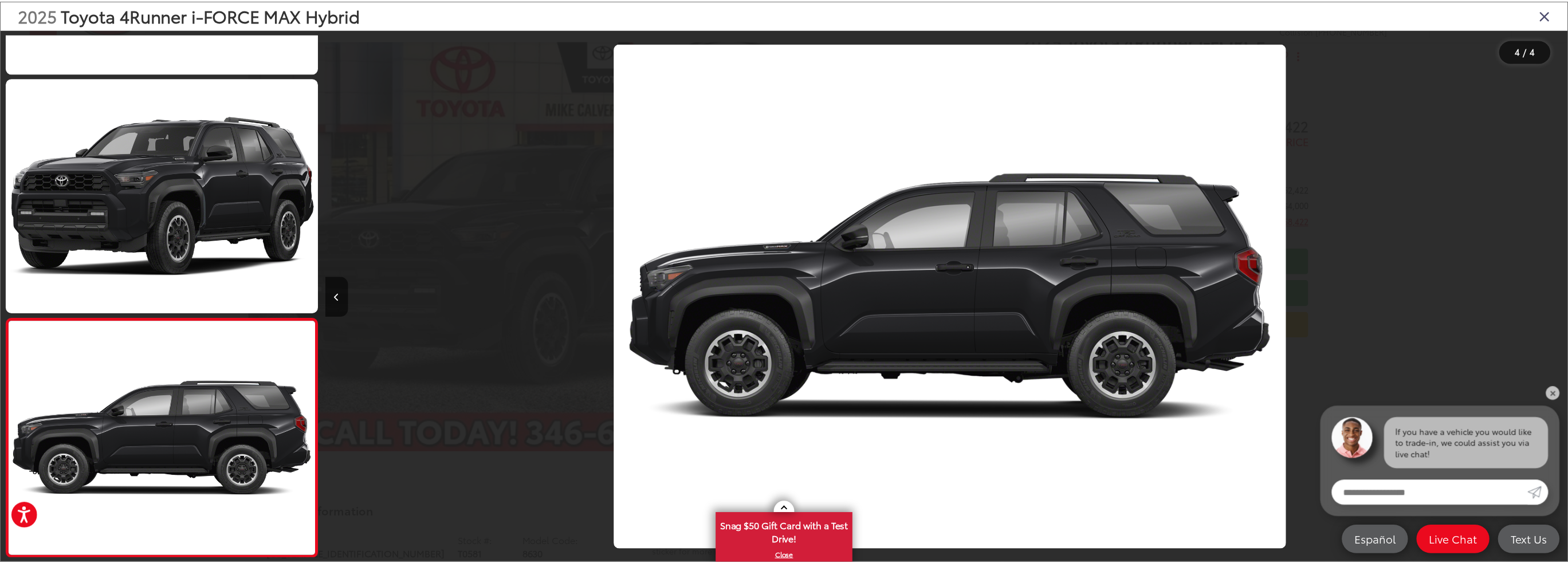
scroll to position [0, 3747]
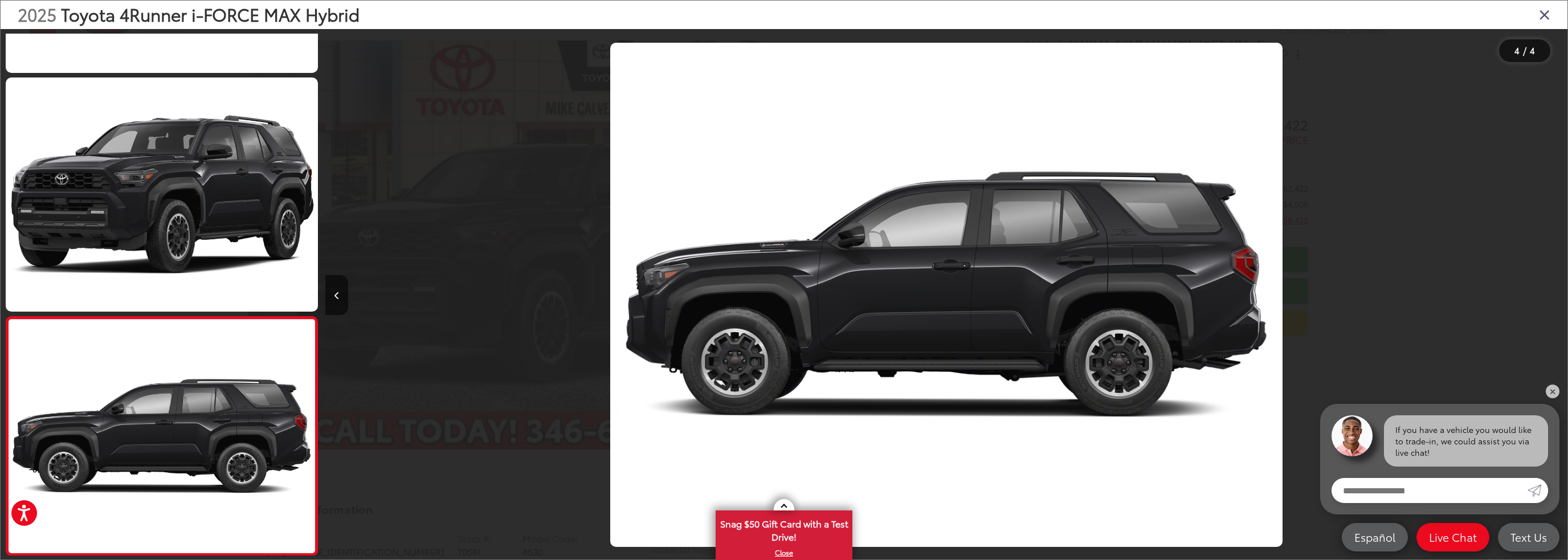
click at [1548, 20] on icon "Close gallery" at bounding box center [1545, 14] width 11 height 15
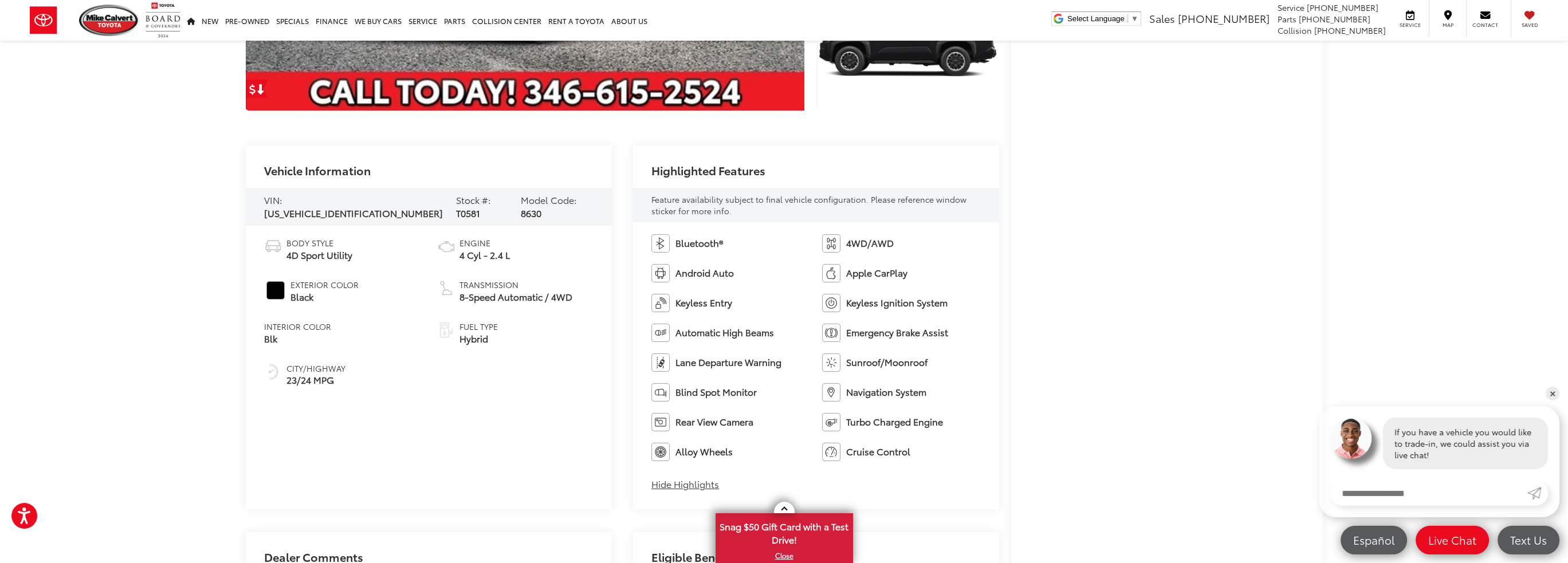
scroll to position [401, 0]
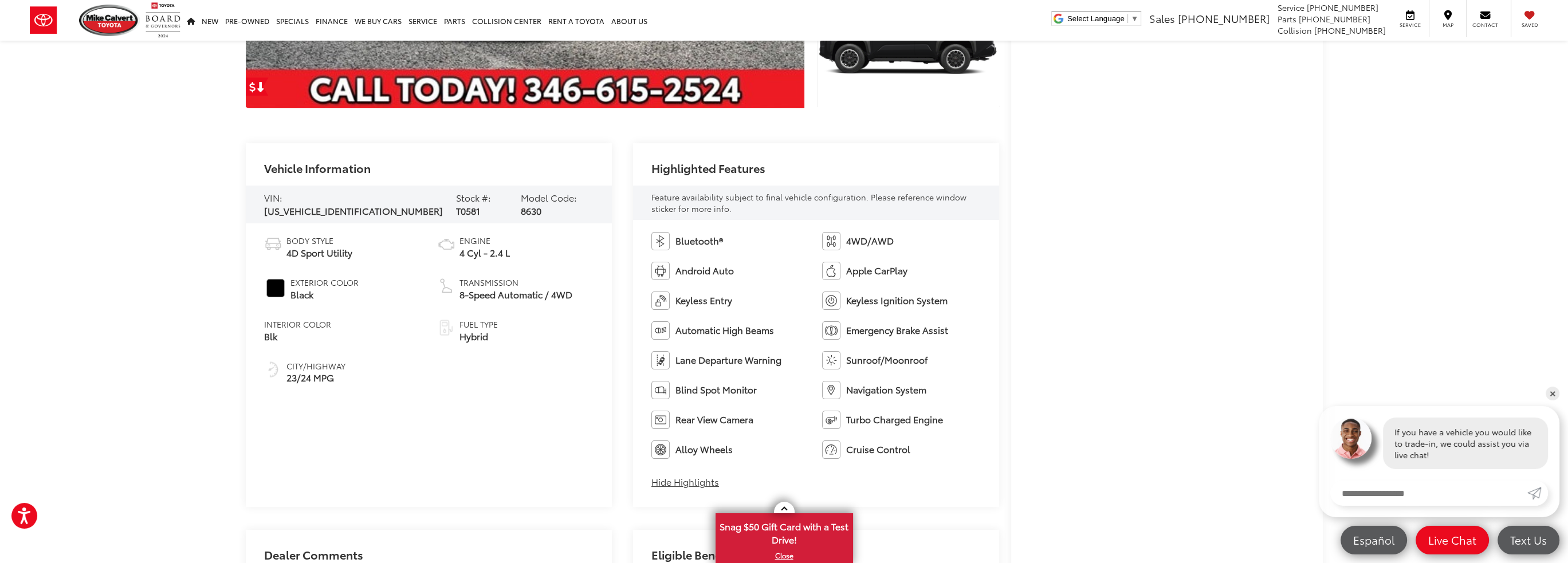
click at [693, 487] on button "Hide Highlights" at bounding box center [685, 483] width 67 height 13
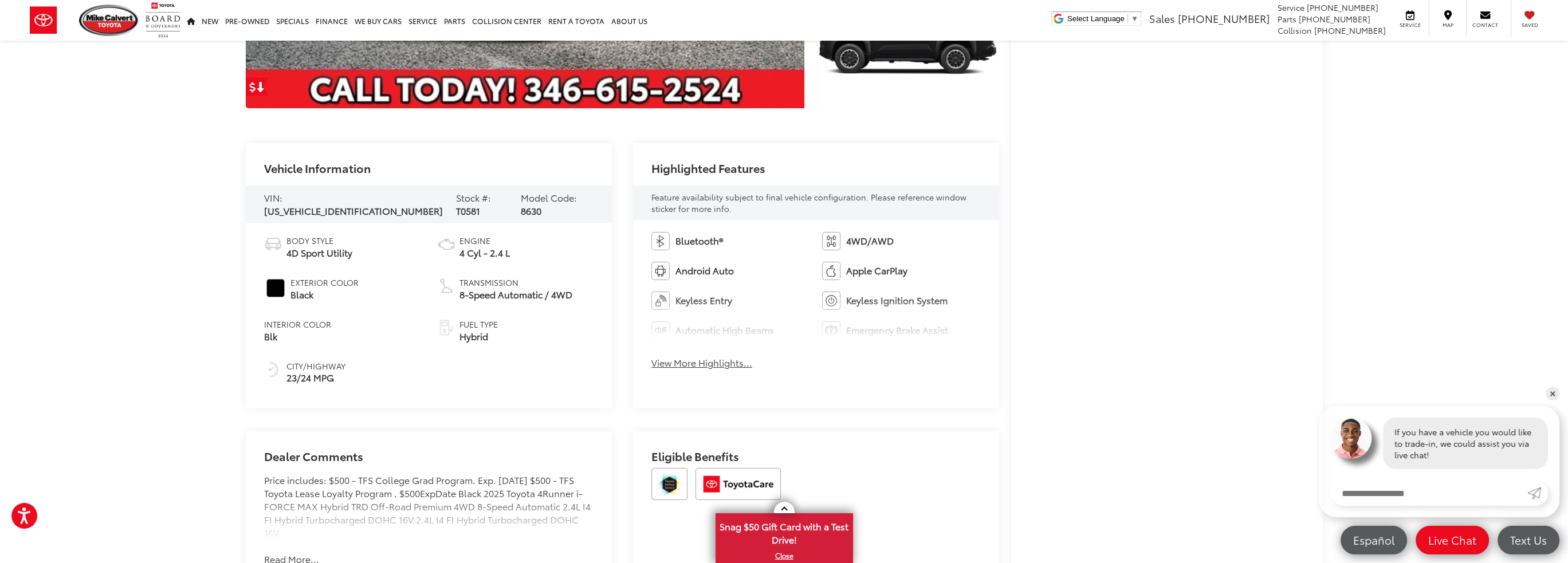
click at [729, 360] on button "View More Highlights..." at bounding box center [702, 363] width 101 height 13
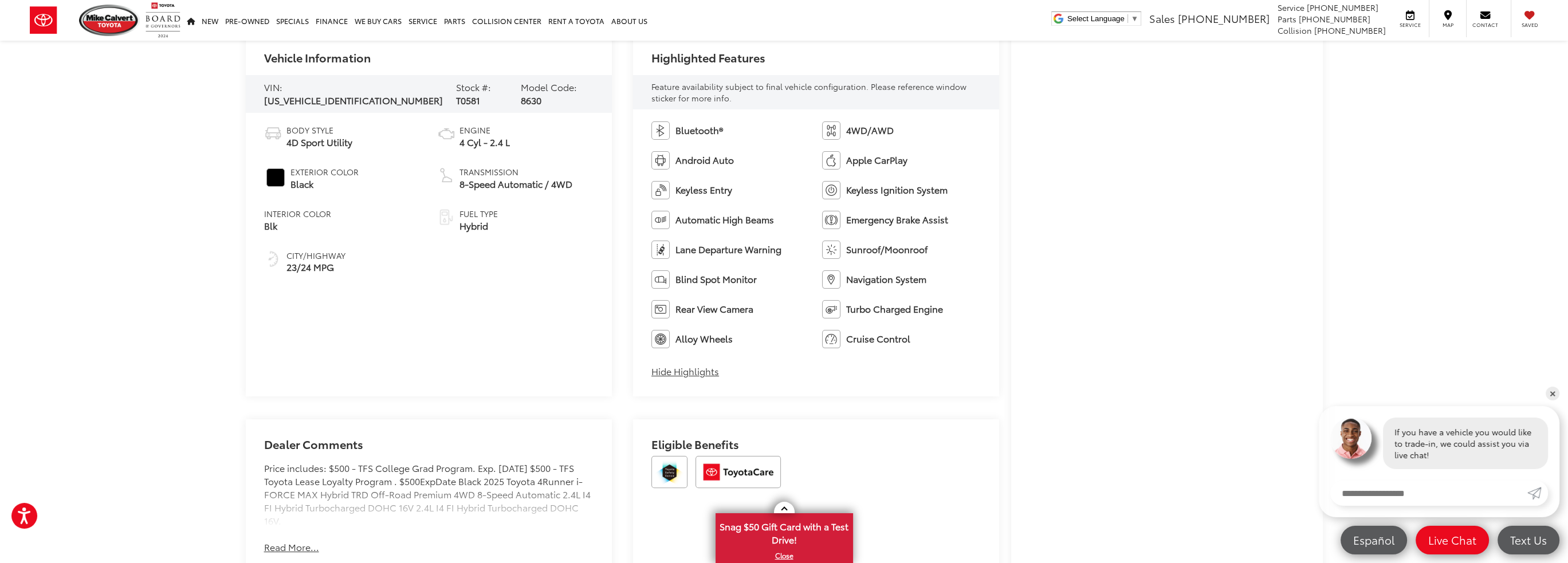
scroll to position [516, 0]
click at [305, 543] on button "Read More..." at bounding box center [291, 543] width 55 height 13
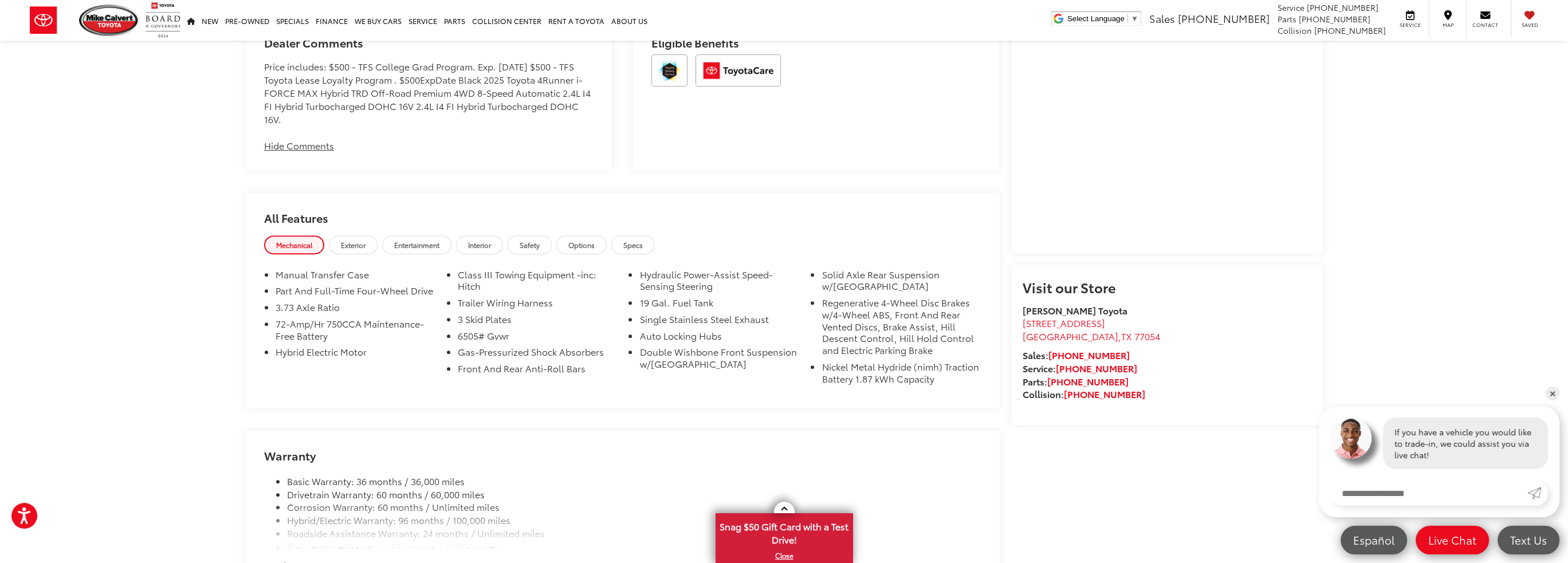
scroll to position [917, 0]
click at [485, 240] on span "Interior" at bounding box center [480, 241] width 23 height 9
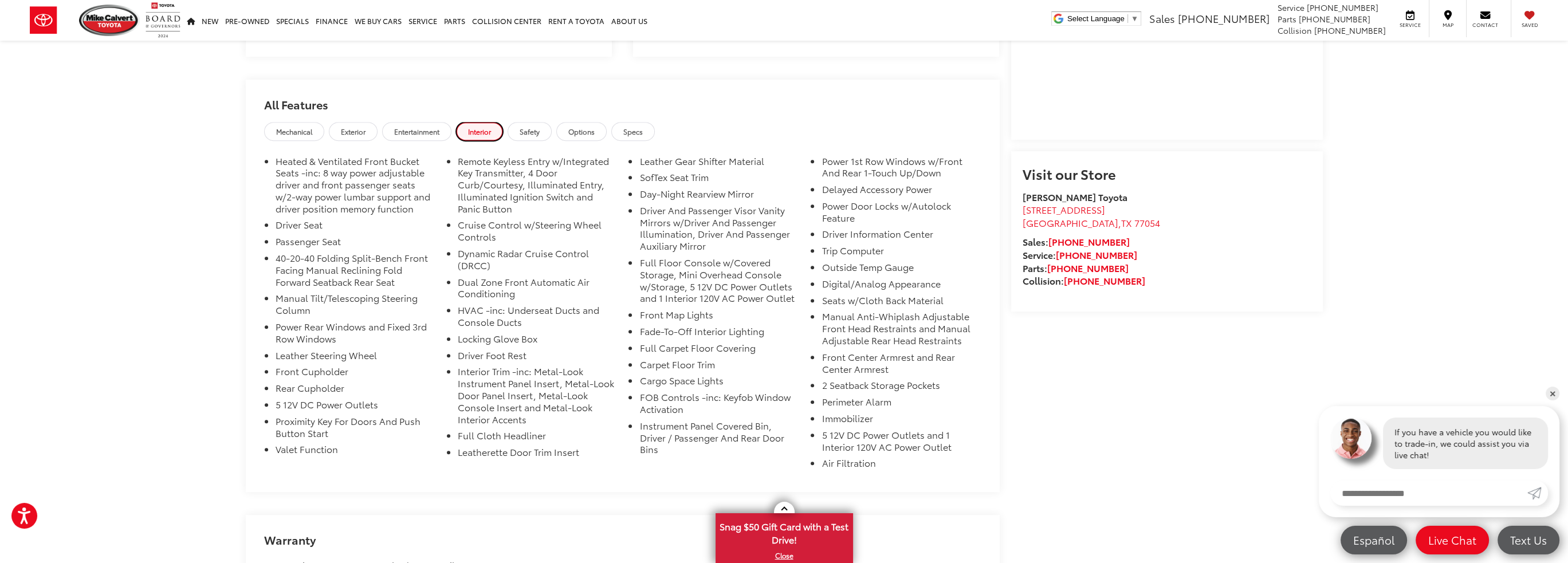
scroll to position [1031, 0]
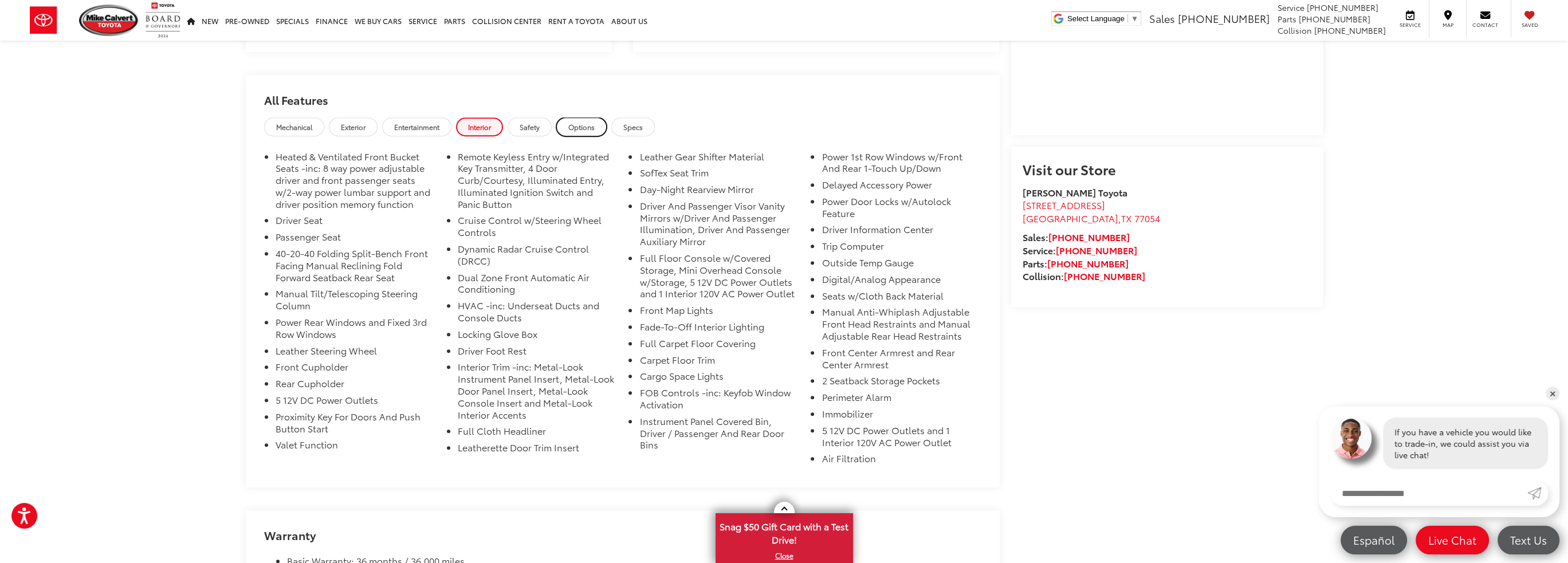
click at [582, 132] on link "Options" at bounding box center [581, 127] width 50 height 19
